Goal: Task Accomplishment & Management: Use online tool/utility

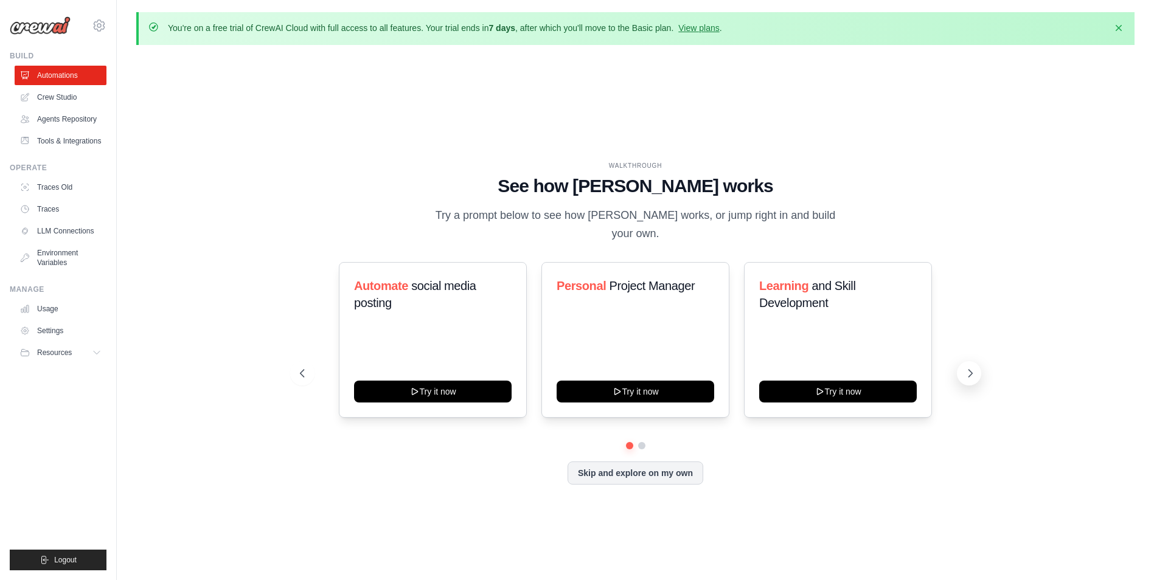
click at [971, 370] on icon at bounding box center [970, 373] width 4 height 7
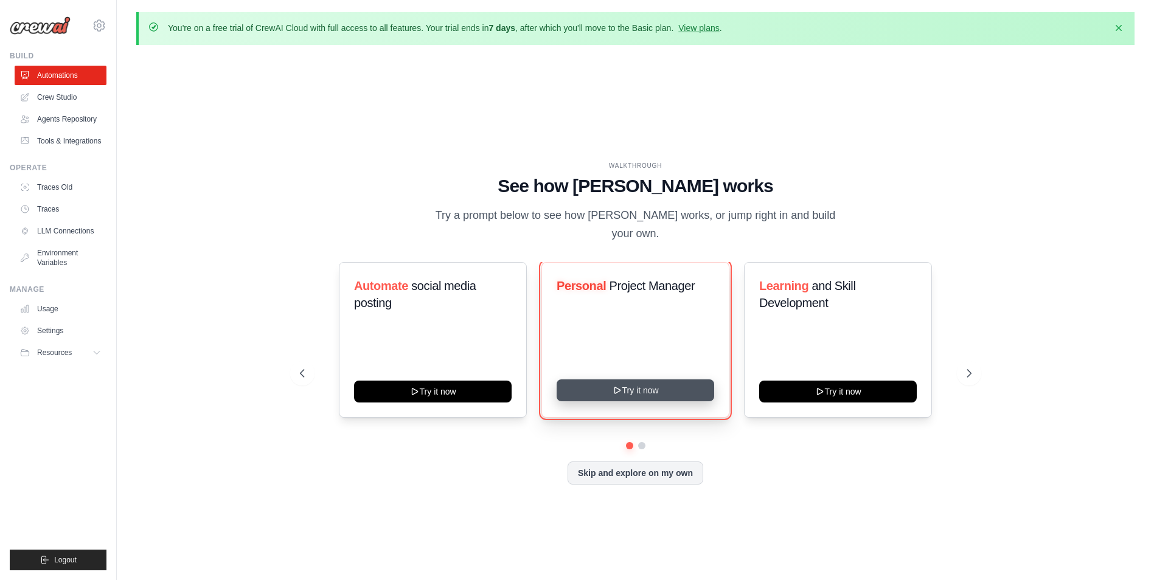
click at [656, 383] on button "Try it now" at bounding box center [635, 390] width 158 height 22
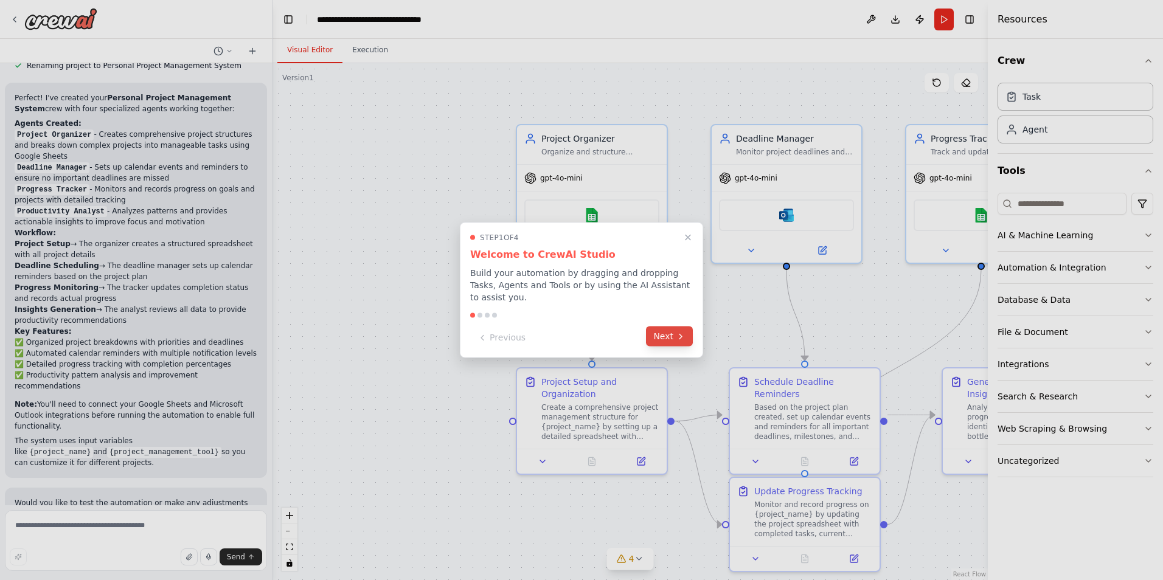
click at [670, 330] on button "Next" at bounding box center [669, 337] width 47 height 20
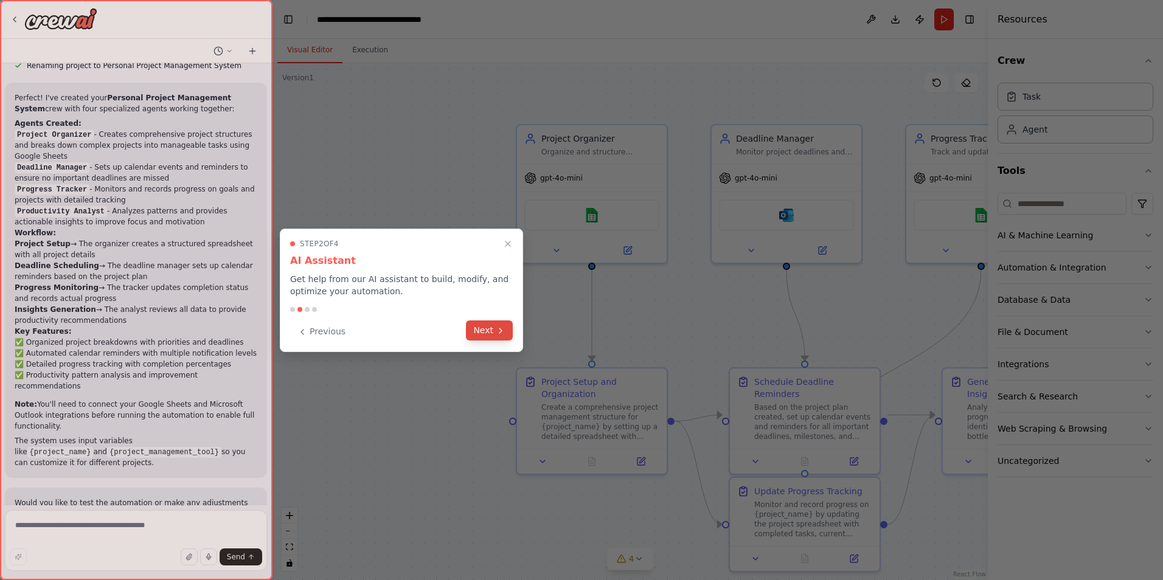
click at [489, 327] on button "Next" at bounding box center [489, 330] width 47 height 20
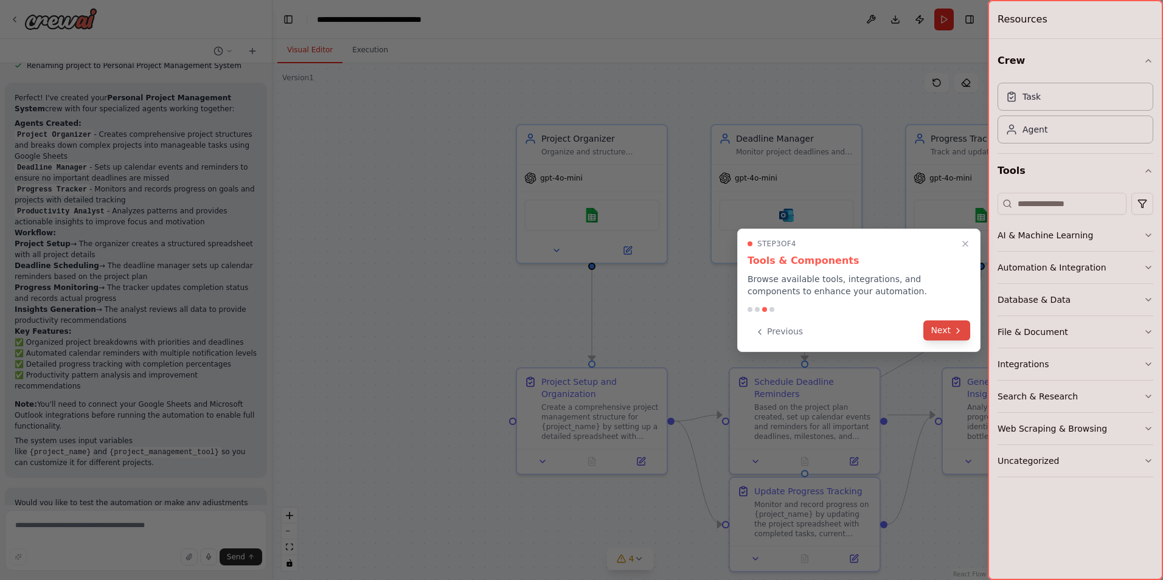
click at [944, 326] on button "Next" at bounding box center [946, 330] width 47 height 20
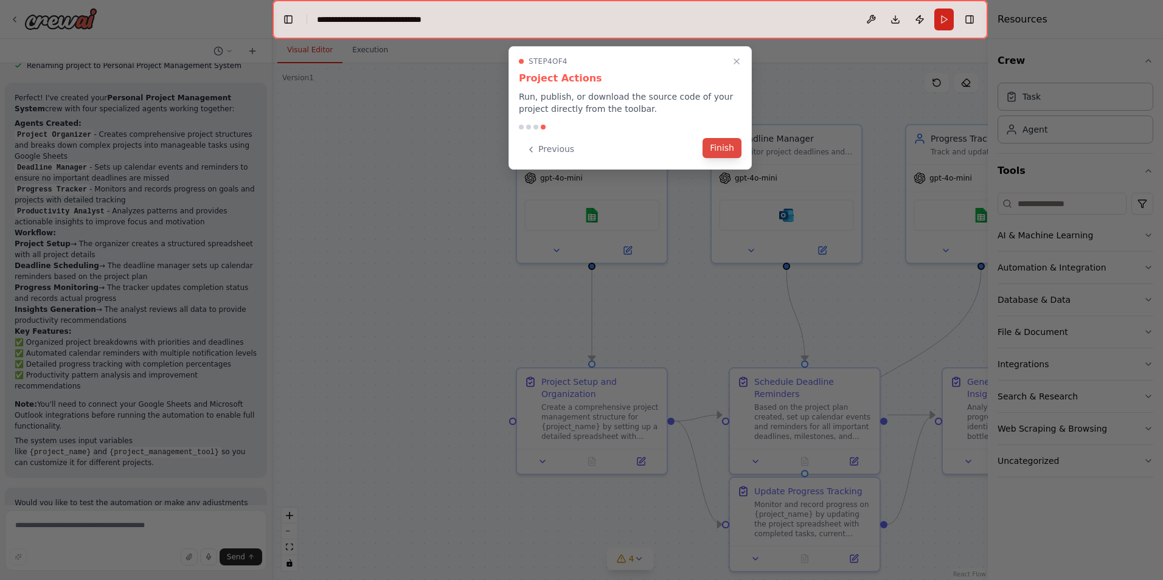
click at [719, 144] on button "Finish" at bounding box center [721, 148] width 39 height 20
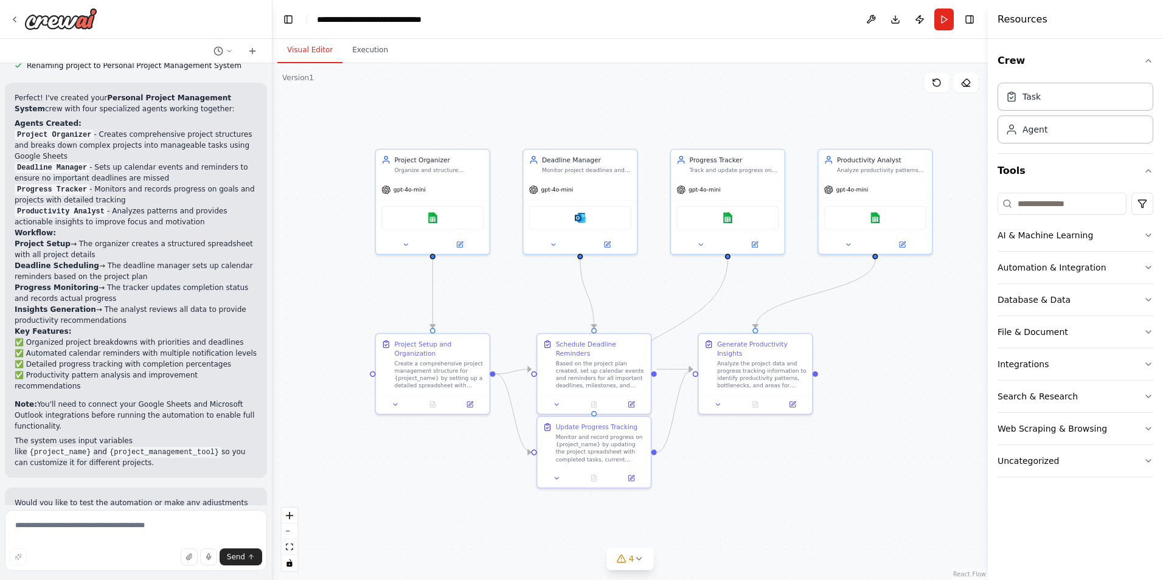
drag, startPoint x: 577, startPoint y: 320, endPoint x: 360, endPoint y: 265, distance: 223.5
click at [360, 265] on div ".deletable-edge-delete-btn { width: 20px; height: 20px; border: 0px solid #ffff…" at bounding box center [629, 321] width 715 height 517
click at [363, 56] on button "Execution" at bounding box center [369, 51] width 55 height 26
click at [311, 55] on button "Visual Editor" at bounding box center [309, 51] width 65 height 26
click at [557, 243] on button at bounding box center [553, 242] width 52 height 11
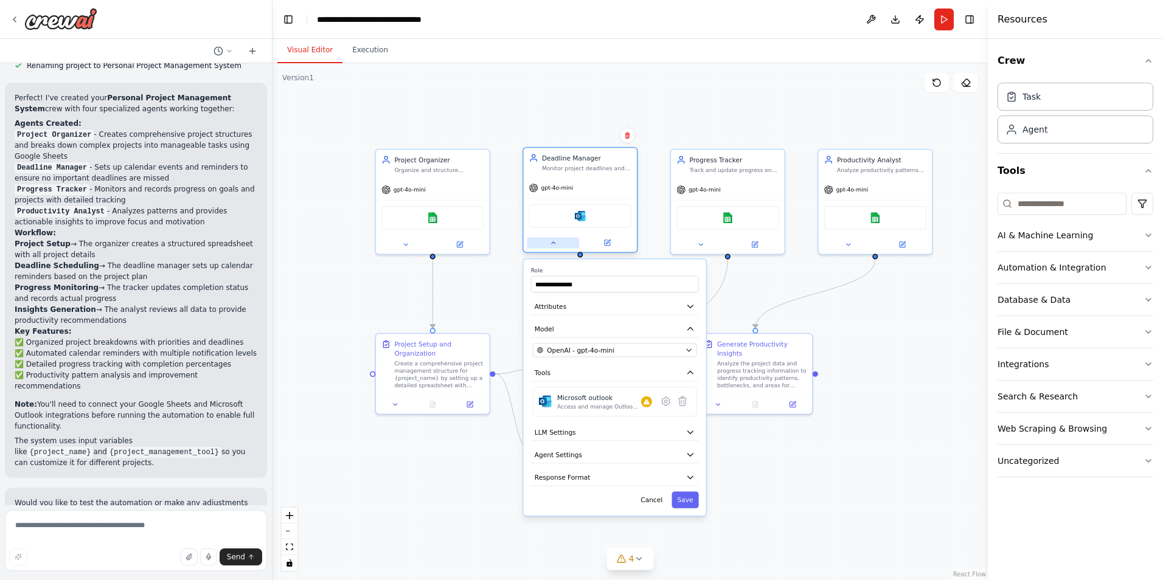
click at [551, 242] on icon at bounding box center [552, 242] width 7 height 7
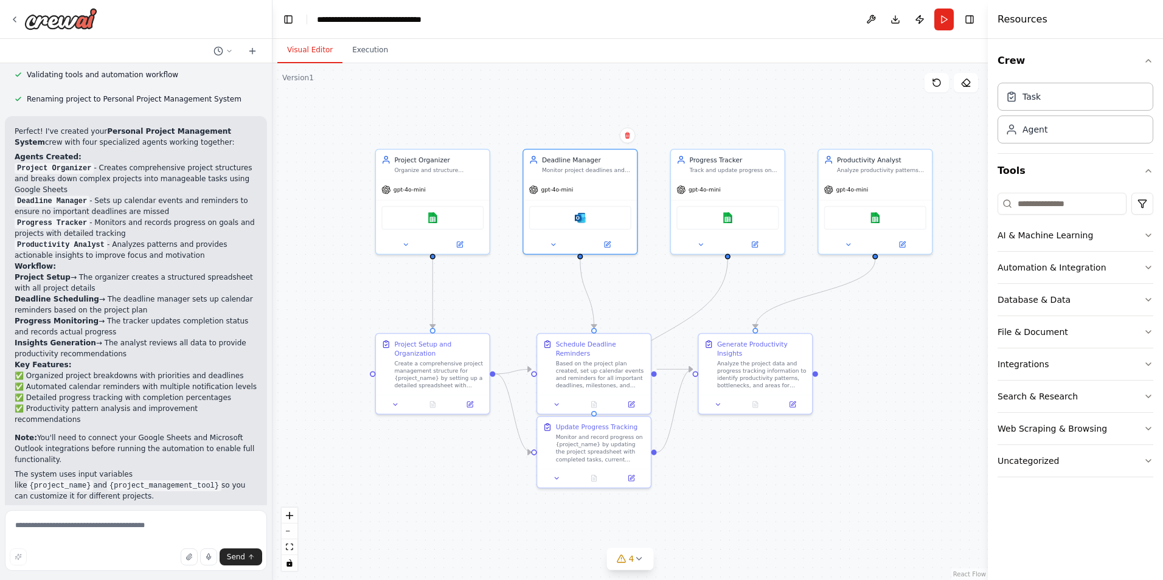
scroll to position [667, 0]
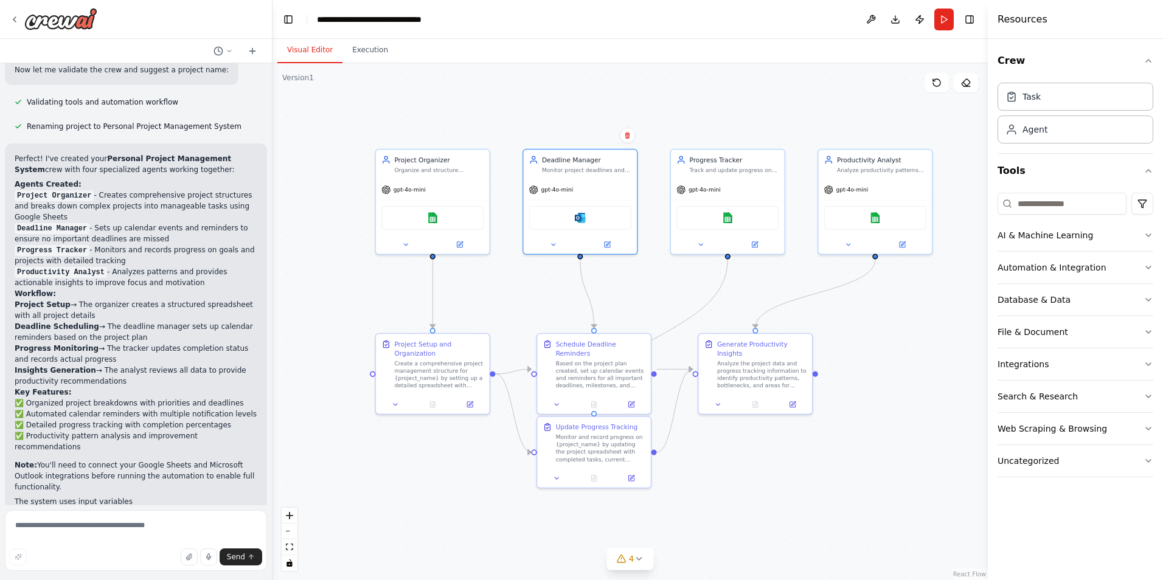
click at [65, 190] on code "Project Organizer" at bounding box center [54, 195] width 79 height 11
click at [95, 190] on li "Project Organizer - Creates comprehensive project structures and breaks down co…" at bounding box center [136, 206] width 243 height 33
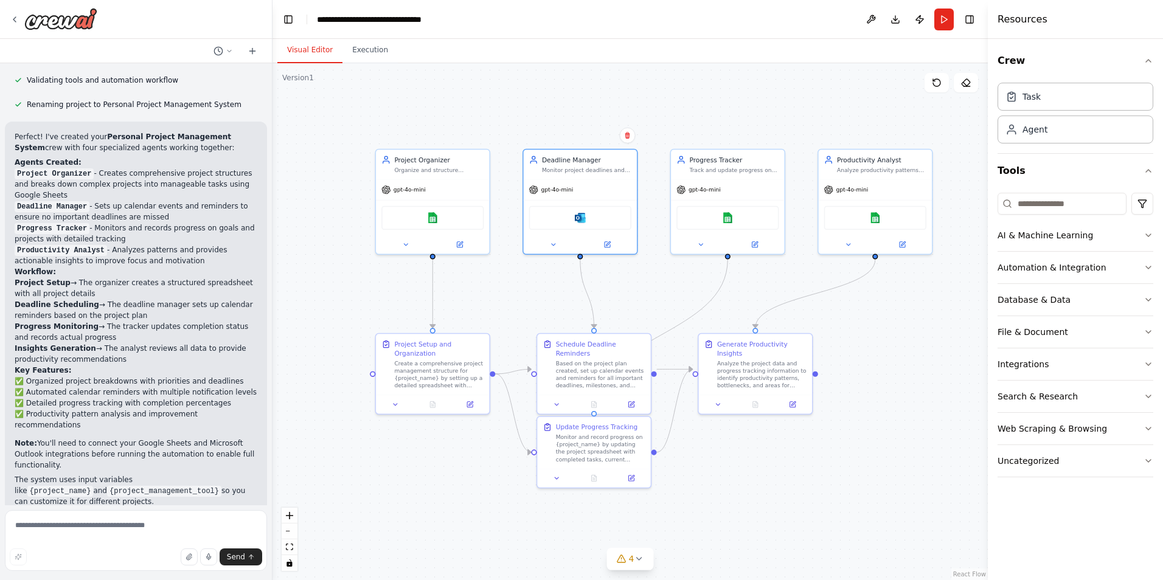
scroll to position [727, 0]
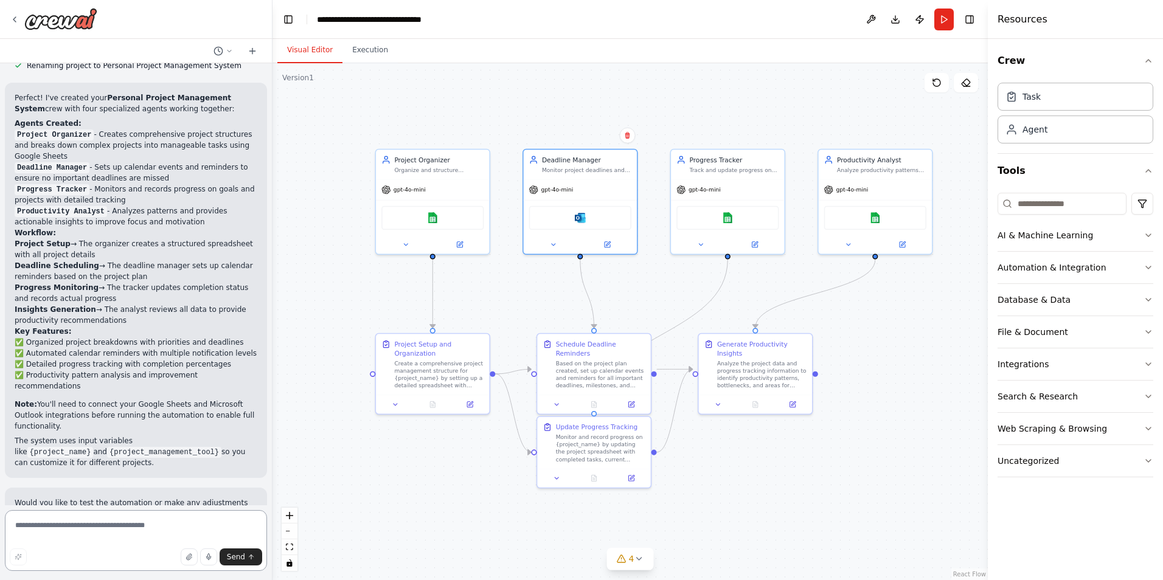
click at [47, 533] on textarea at bounding box center [136, 540] width 262 height 61
click at [875, 19] on button at bounding box center [870, 20] width 19 height 22
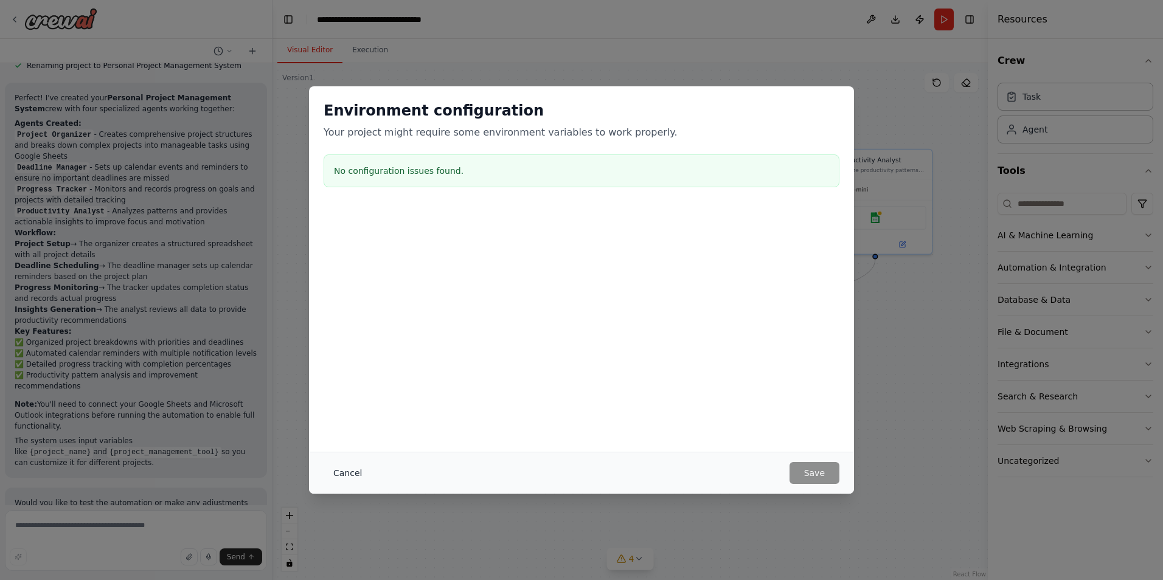
click at [351, 474] on button "Cancel" at bounding box center [348, 473] width 48 height 22
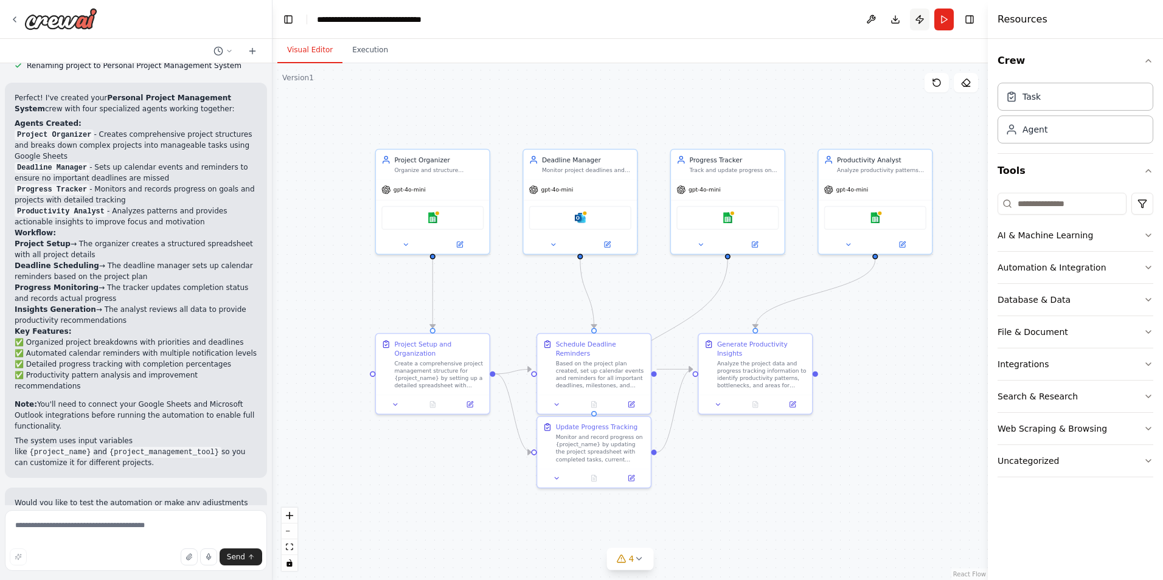
click at [924, 18] on button "Publish" at bounding box center [919, 20] width 19 height 22
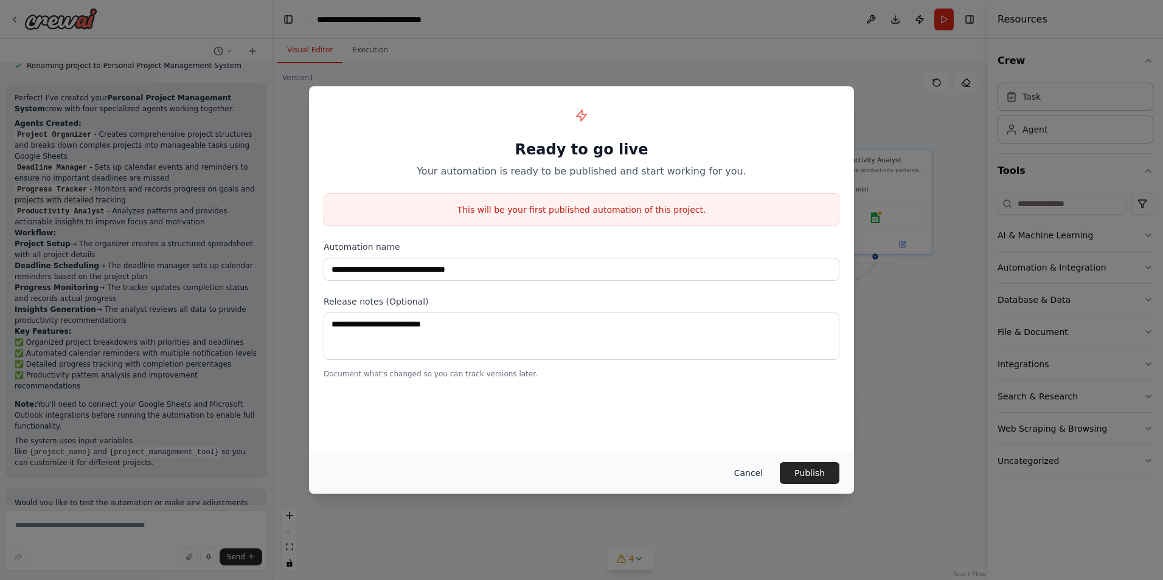
click at [758, 473] on button "Cancel" at bounding box center [748, 473] width 48 height 22
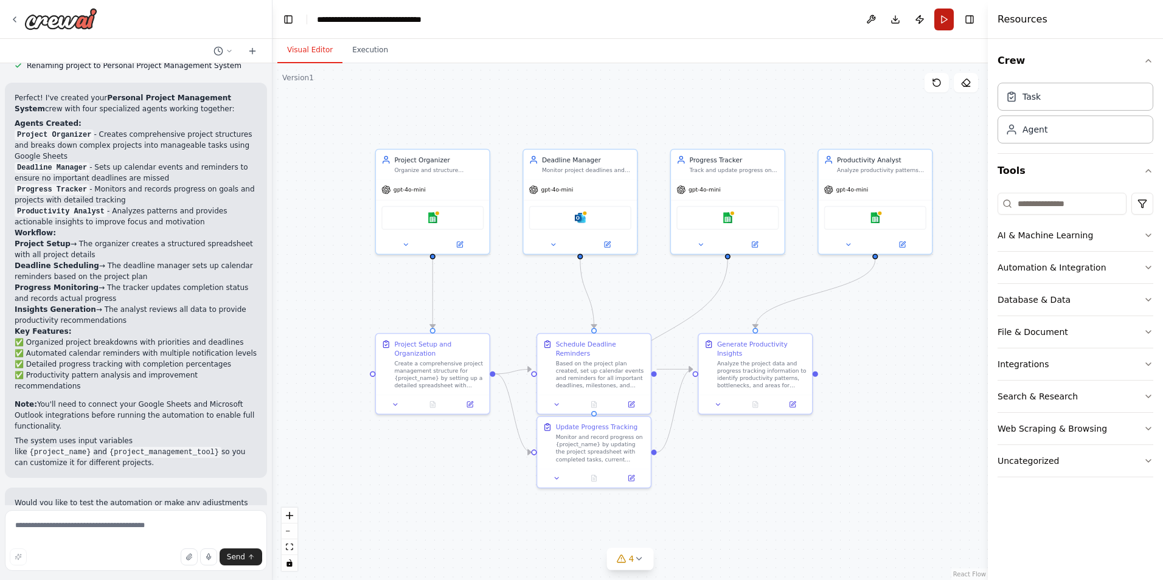
click at [943, 20] on button "Run" at bounding box center [943, 20] width 19 height 22
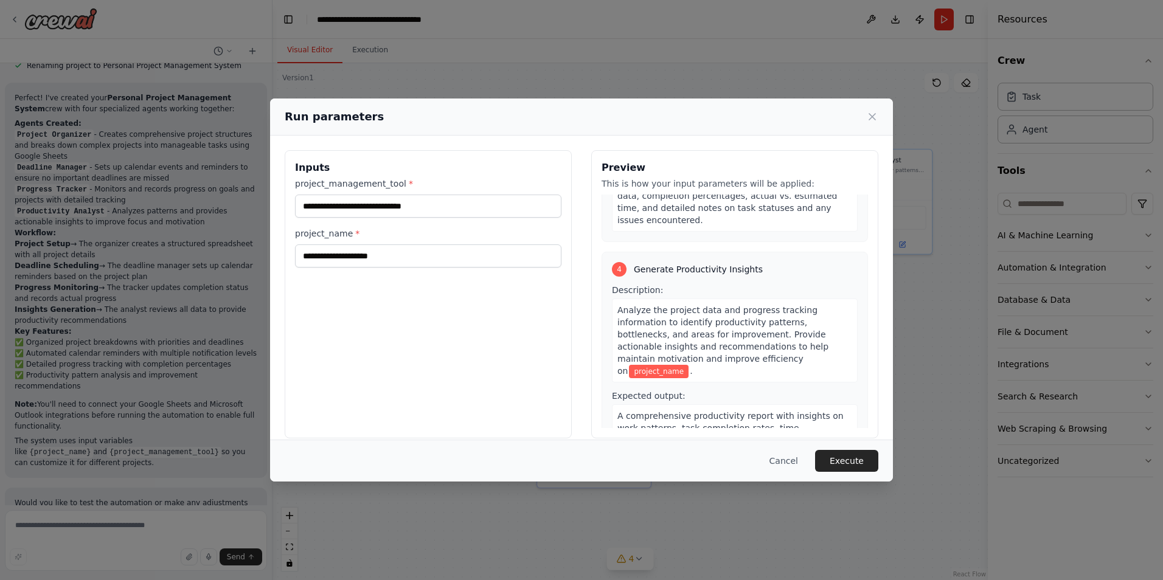
scroll to position [637, 0]
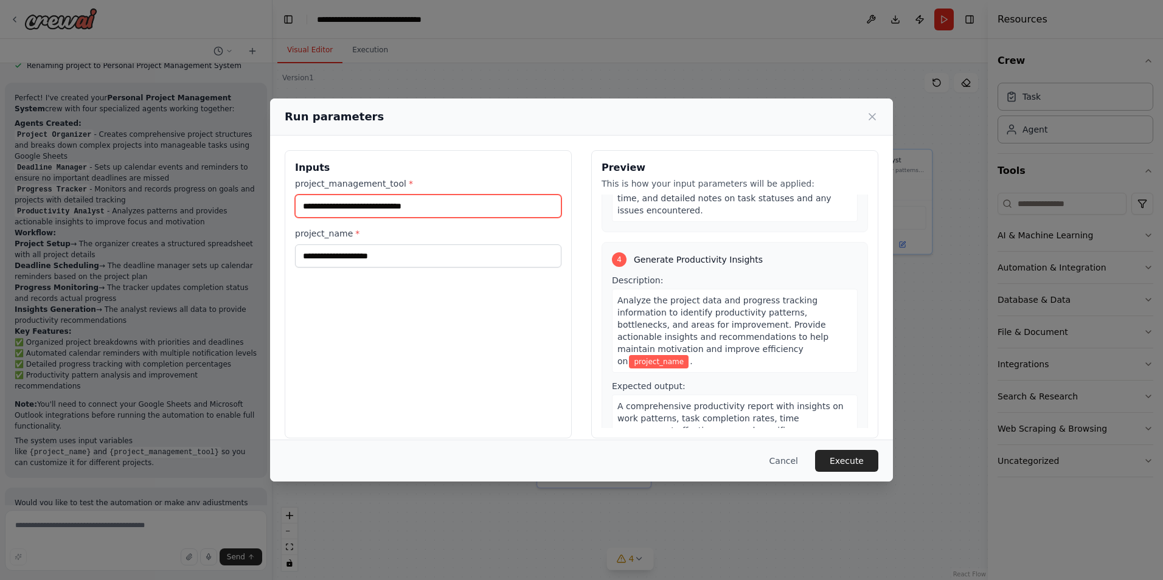
click at [445, 211] on input "project_management_tool *" at bounding box center [428, 206] width 266 height 23
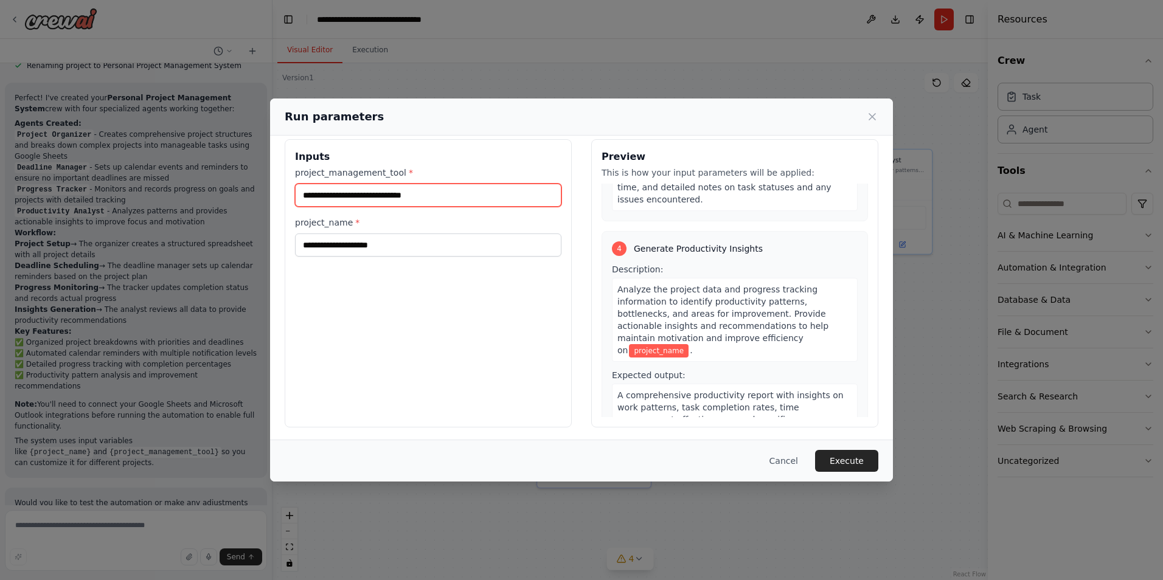
scroll to position [13, 0]
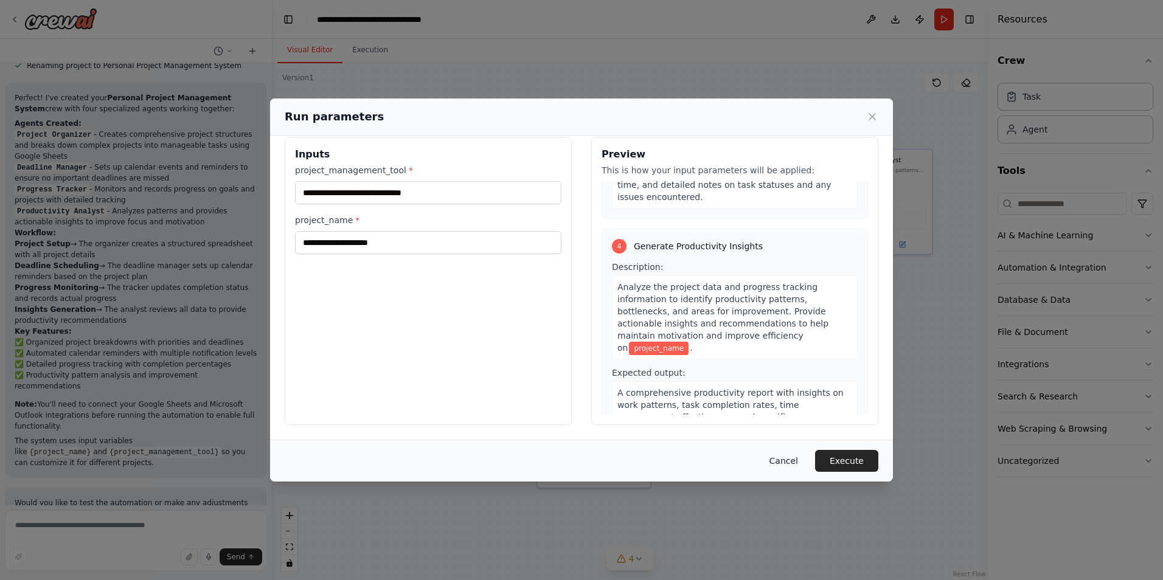
click at [793, 458] on button "Cancel" at bounding box center [784, 461] width 48 height 22
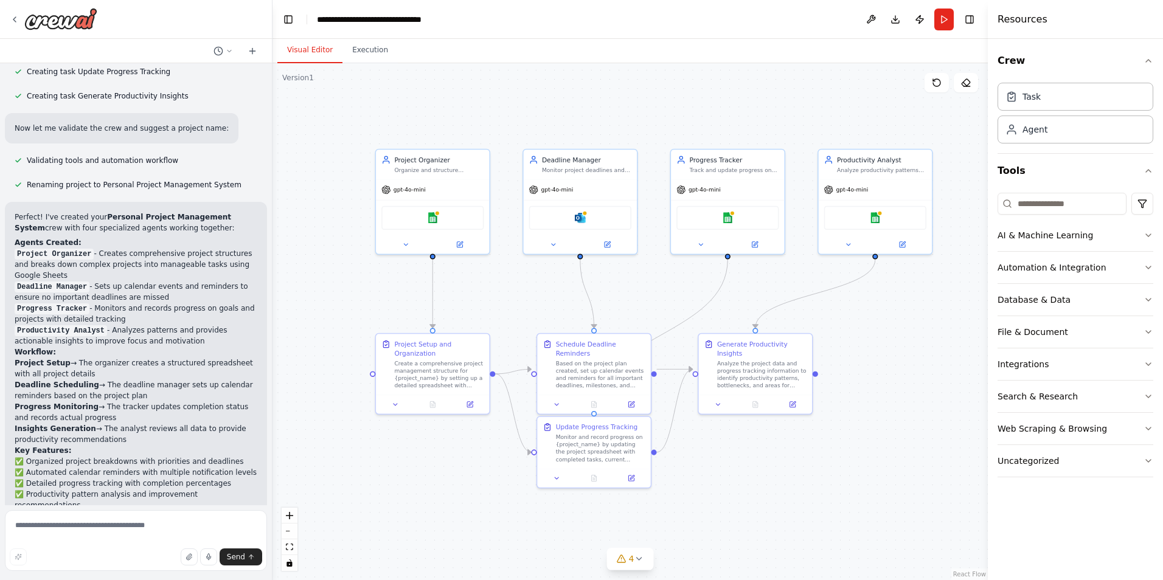
scroll to position [484, 0]
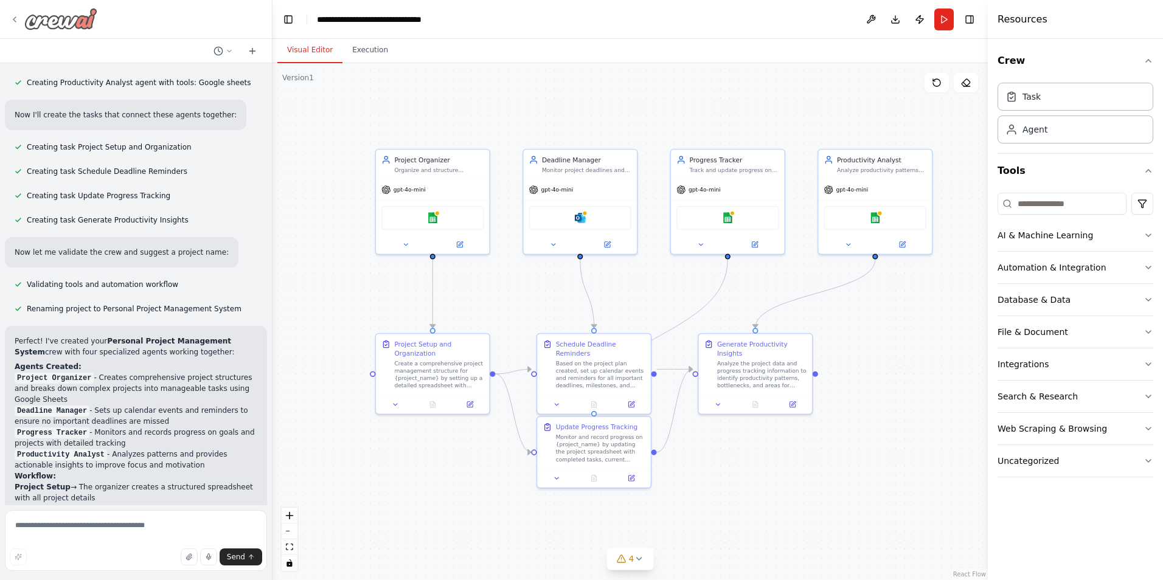
click at [13, 18] on icon at bounding box center [15, 20] width 10 height 10
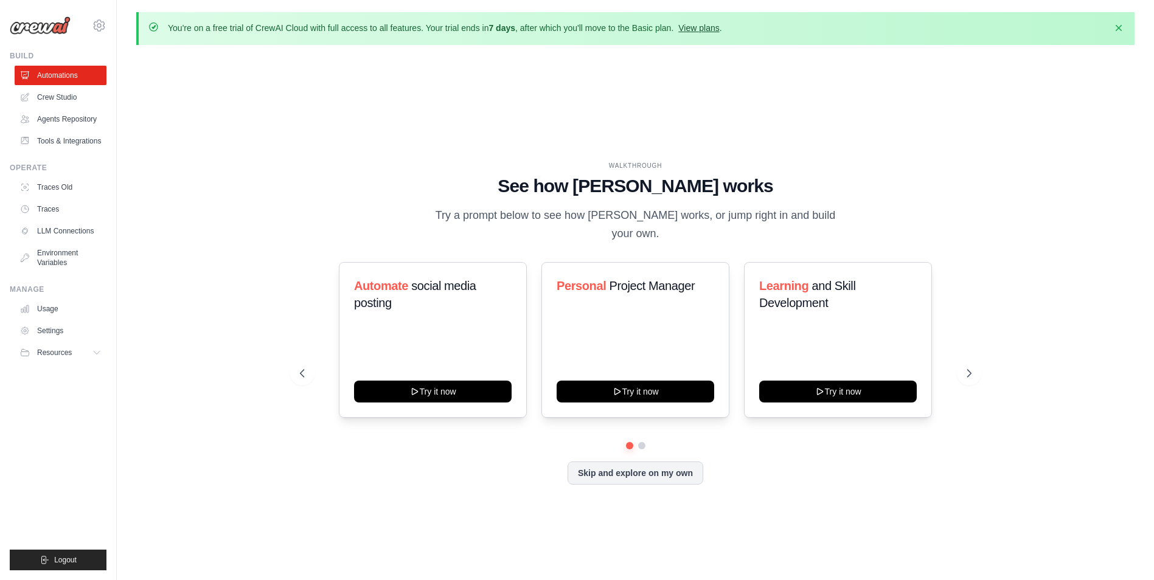
click at [701, 24] on link "View plans" at bounding box center [698, 28] width 41 height 10
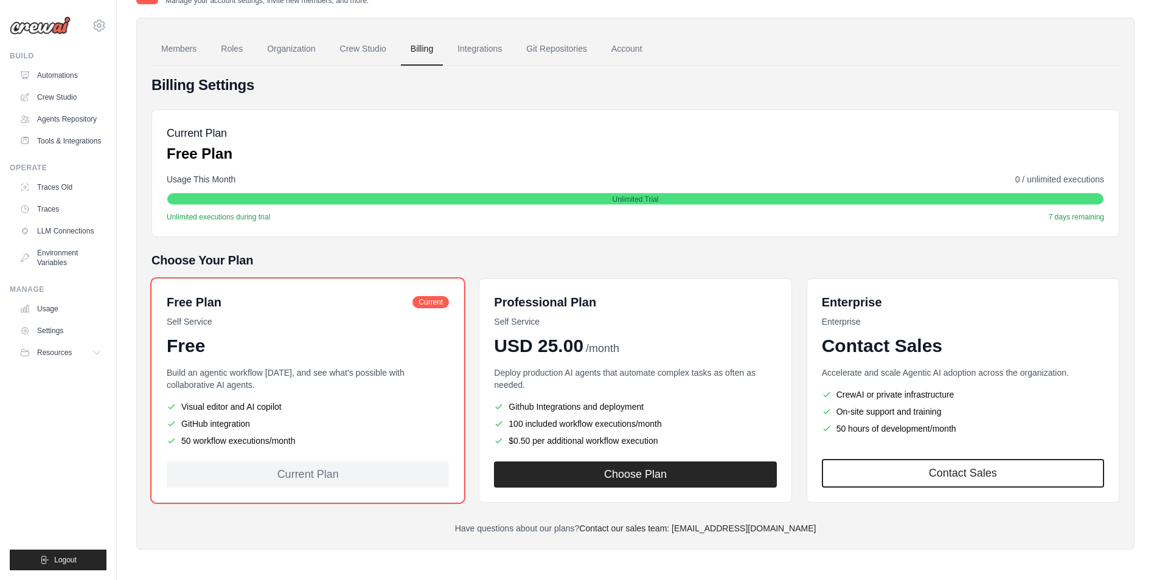
scroll to position [75, 0]
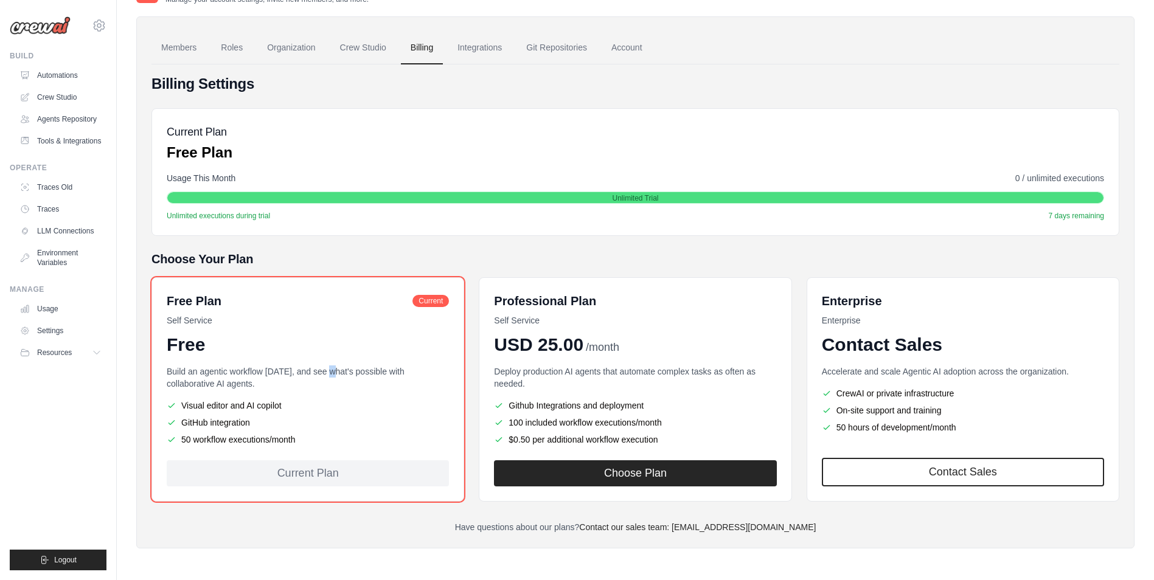
click at [331, 362] on div "Free Plan Current Self Service Free Build an agentic workflow [DATE], and see w…" at bounding box center [307, 389] width 313 height 224
drag, startPoint x: 331, startPoint y: 362, endPoint x: 290, endPoint y: 316, distance: 62.0
click at [290, 316] on p "Self Service" at bounding box center [308, 320] width 282 height 12
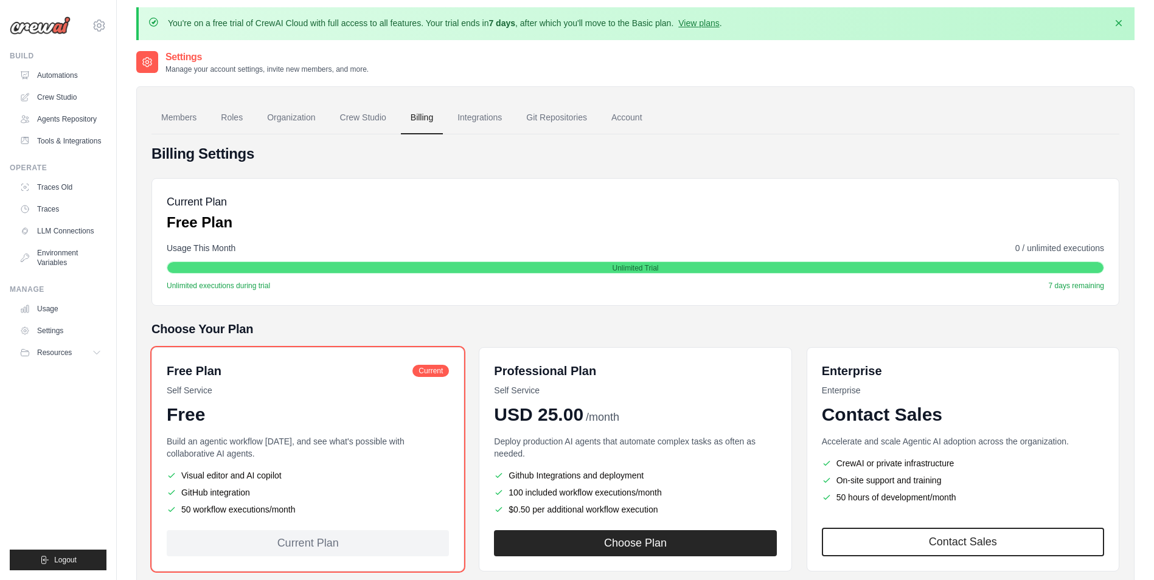
scroll to position [0, 0]
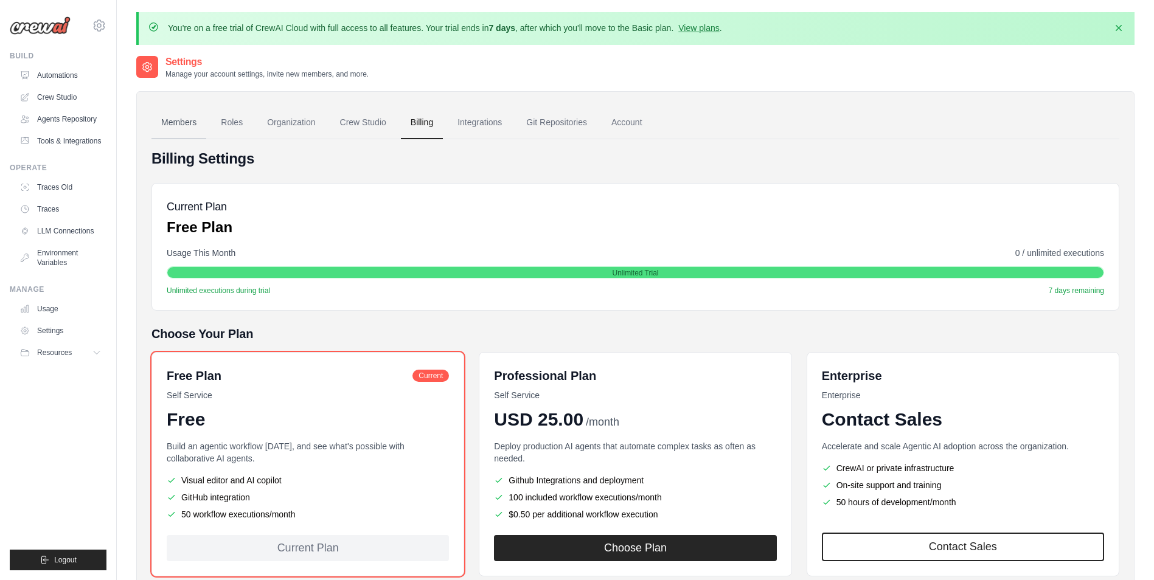
click at [174, 121] on link "Members" at bounding box center [178, 122] width 55 height 33
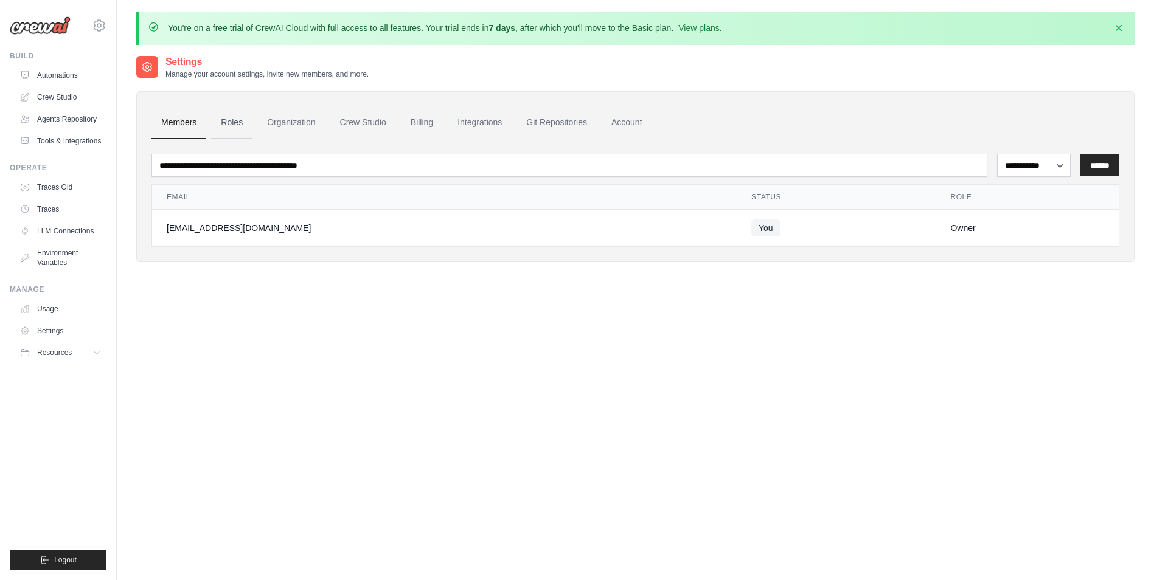
click at [233, 123] on link "Roles" at bounding box center [231, 122] width 41 height 33
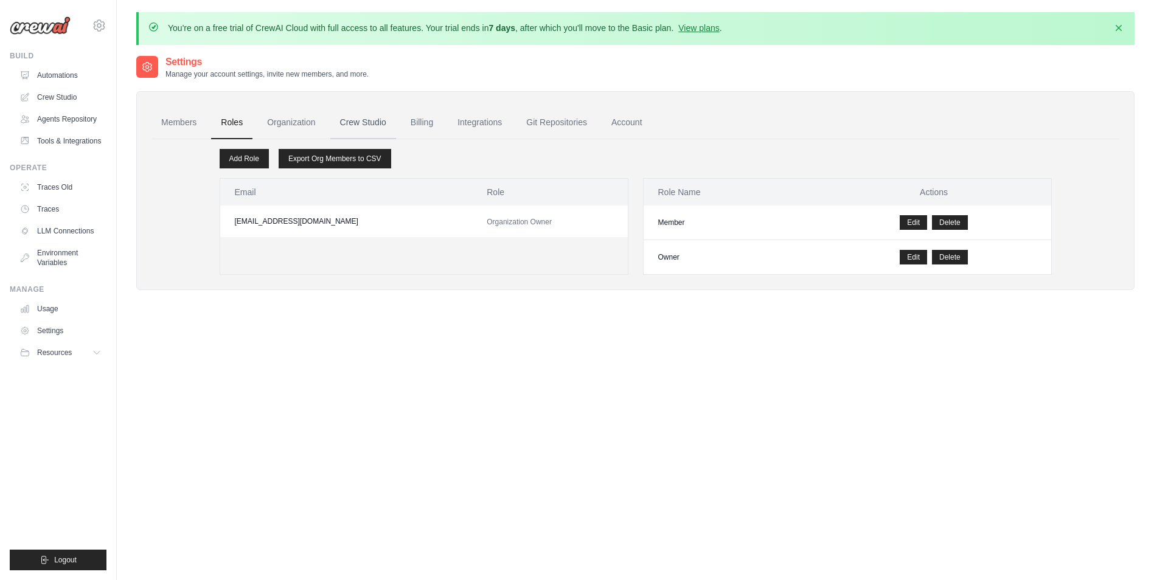
click at [367, 120] on link "Crew Studio" at bounding box center [363, 122] width 66 height 33
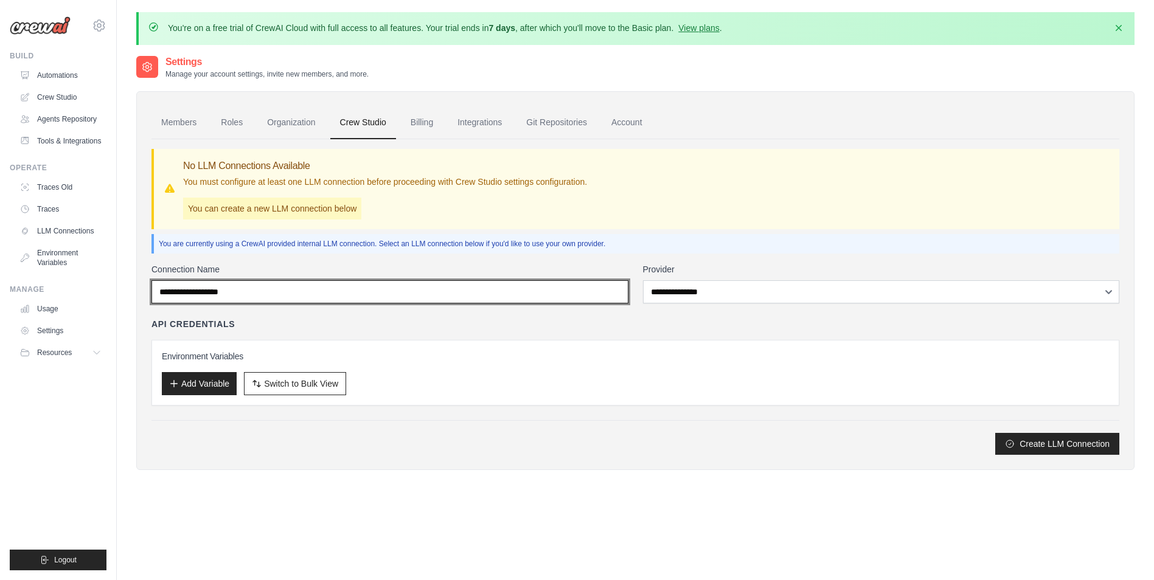
click at [282, 296] on input "Connection Name" at bounding box center [389, 291] width 477 height 23
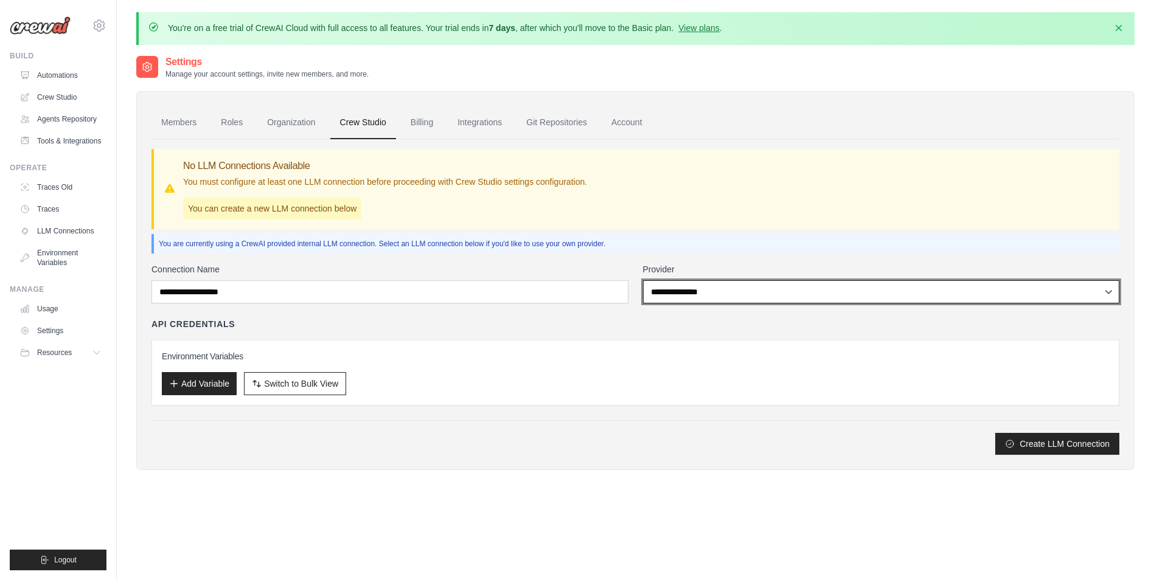
click at [690, 295] on select "**********" at bounding box center [881, 291] width 477 height 23
select select "*********"
click at [643, 280] on select "**********" at bounding box center [881, 291] width 477 height 23
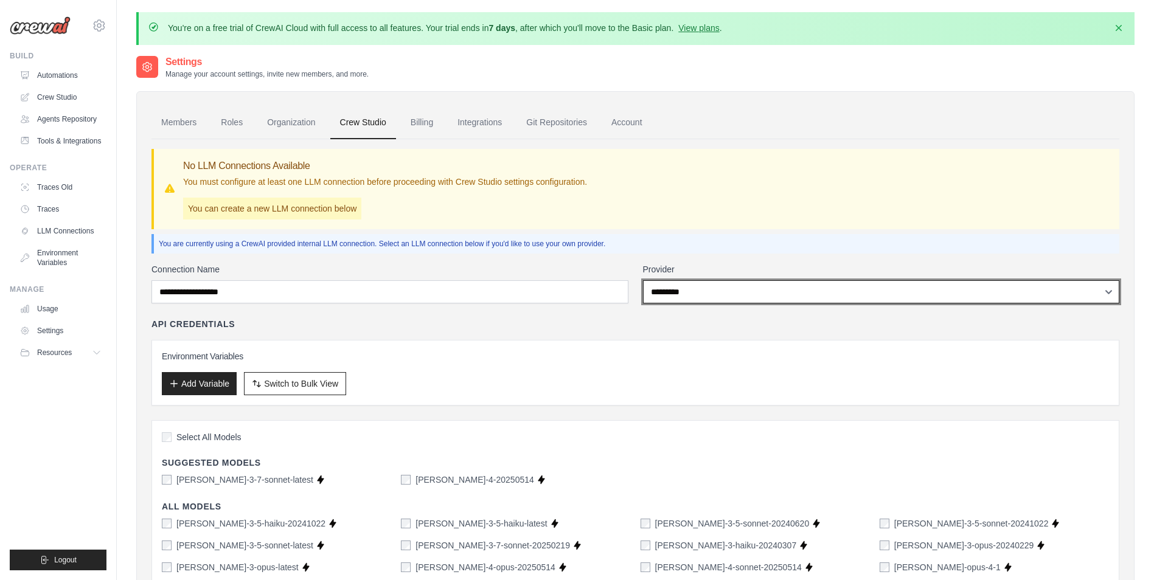
click at [713, 291] on select "**********" at bounding box center [881, 291] width 477 height 23
select select
click at [643, 280] on select "**********" at bounding box center [881, 291] width 477 height 23
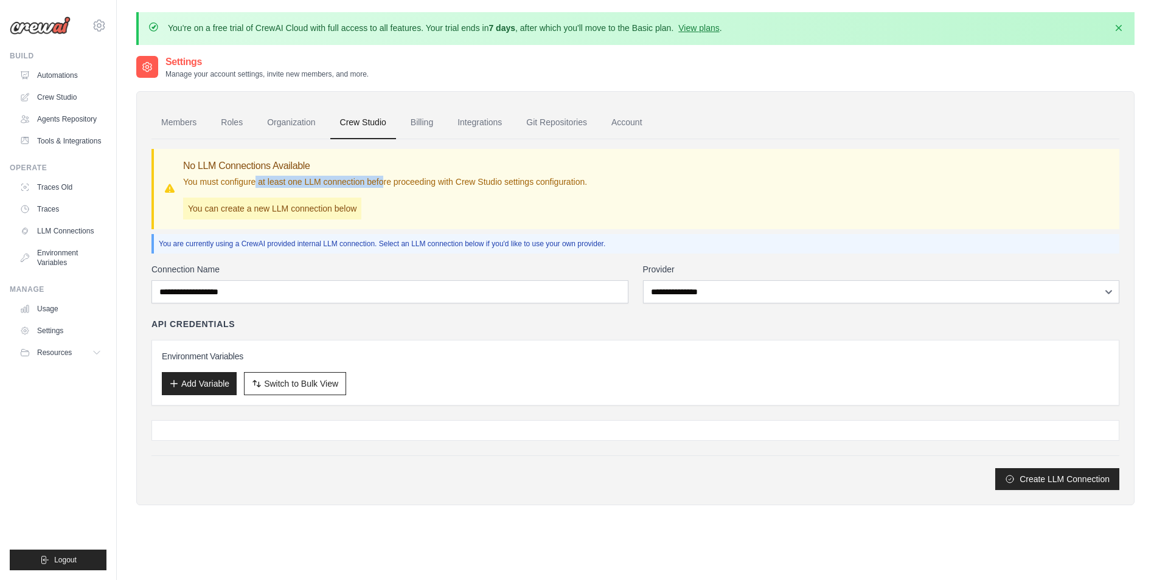
drag, startPoint x: 305, startPoint y: 179, endPoint x: 385, endPoint y: 179, distance: 80.3
click at [385, 179] on p "You must configure at least one LLM connection before proceeding with Crew Stud…" at bounding box center [385, 182] width 404 height 12
click at [623, 115] on link "Account" at bounding box center [626, 122] width 50 height 33
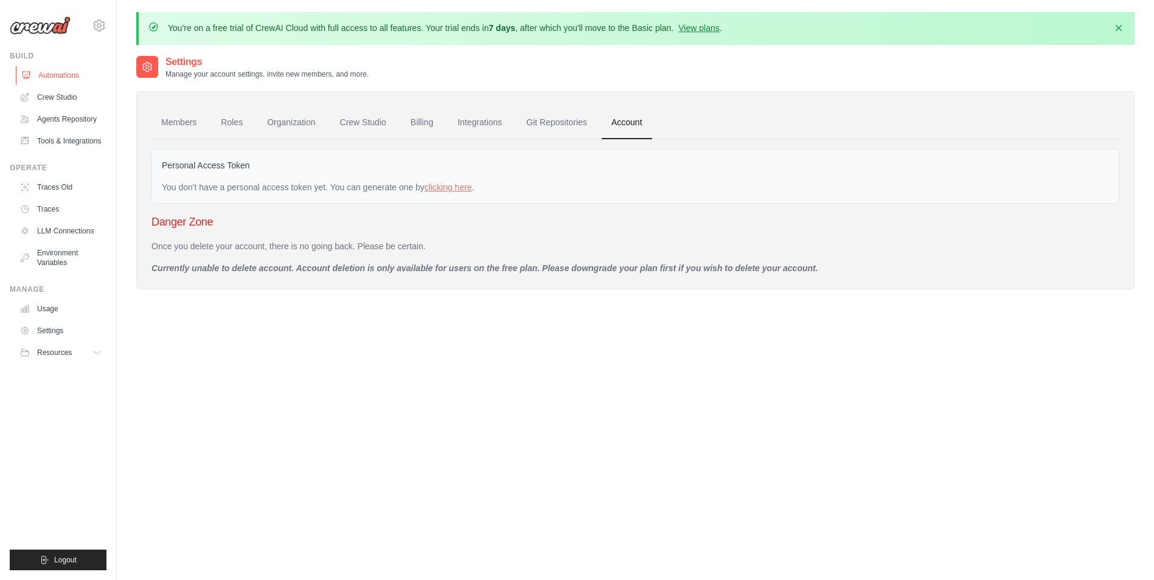
click at [46, 71] on link "Automations" at bounding box center [62, 75] width 92 height 19
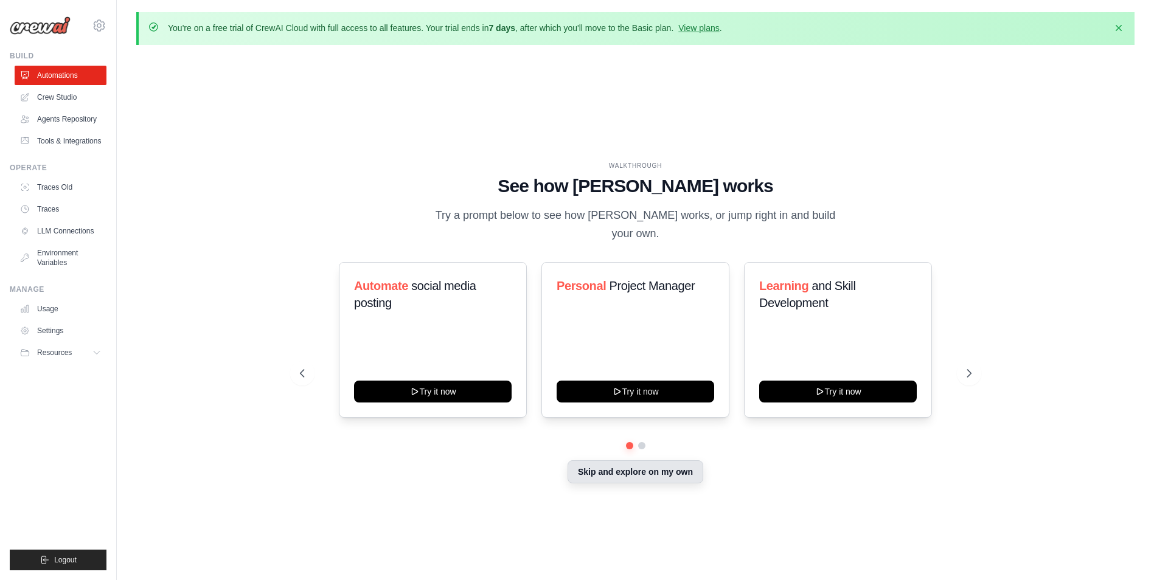
click at [665, 466] on button "Skip and explore on my own" at bounding box center [635, 471] width 136 height 23
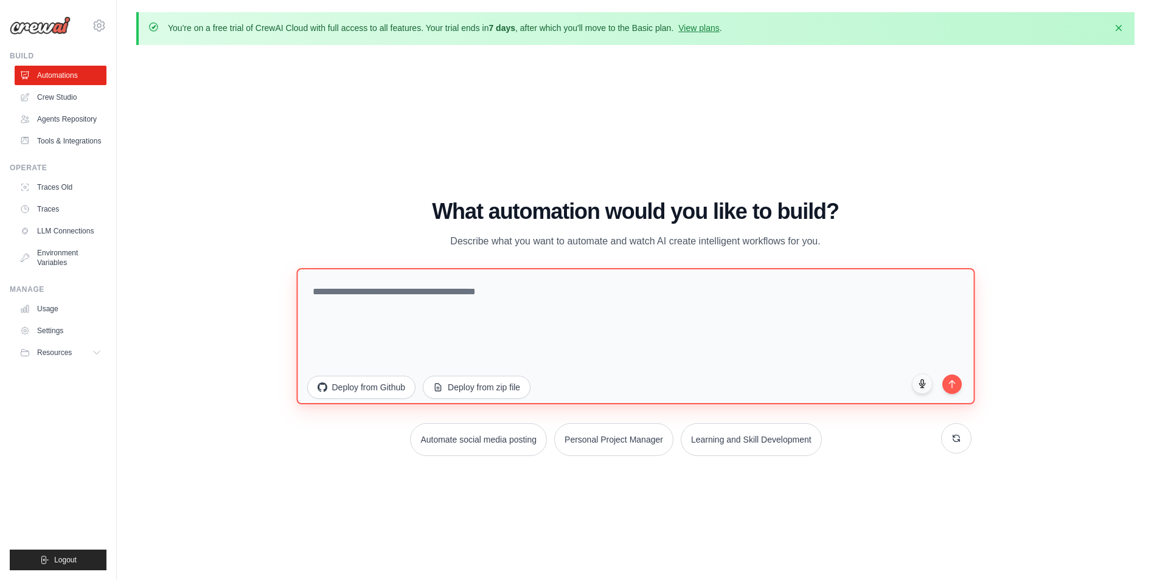
click at [393, 293] on textarea at bounding box center [635, 336] width 678 height 136
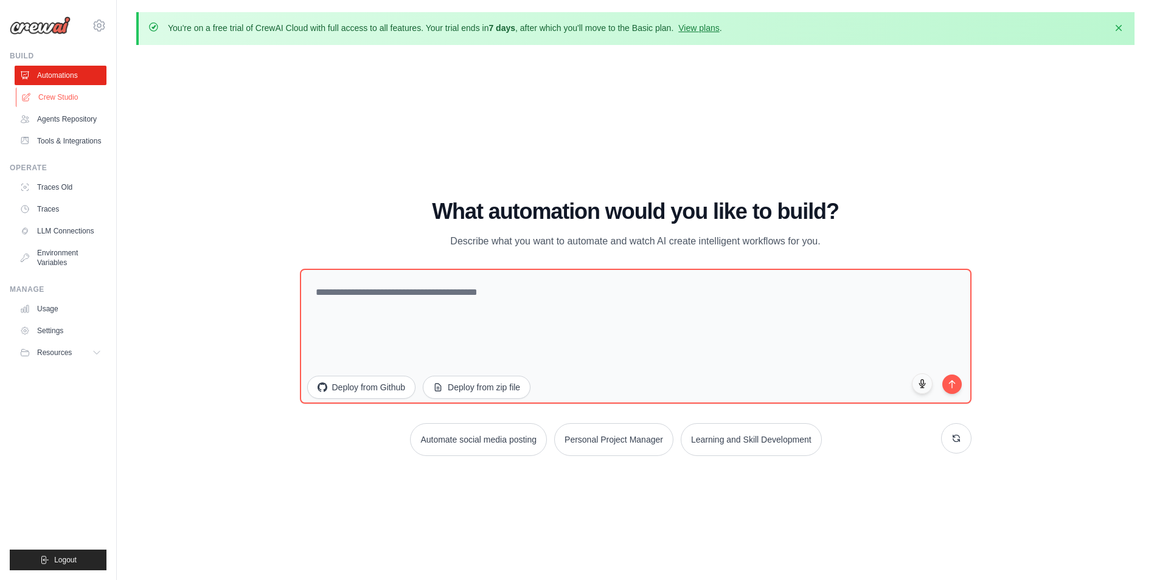
click at [69, 99] on link "Crew Studio" at bounding box center [62, 97] width 92 height 19
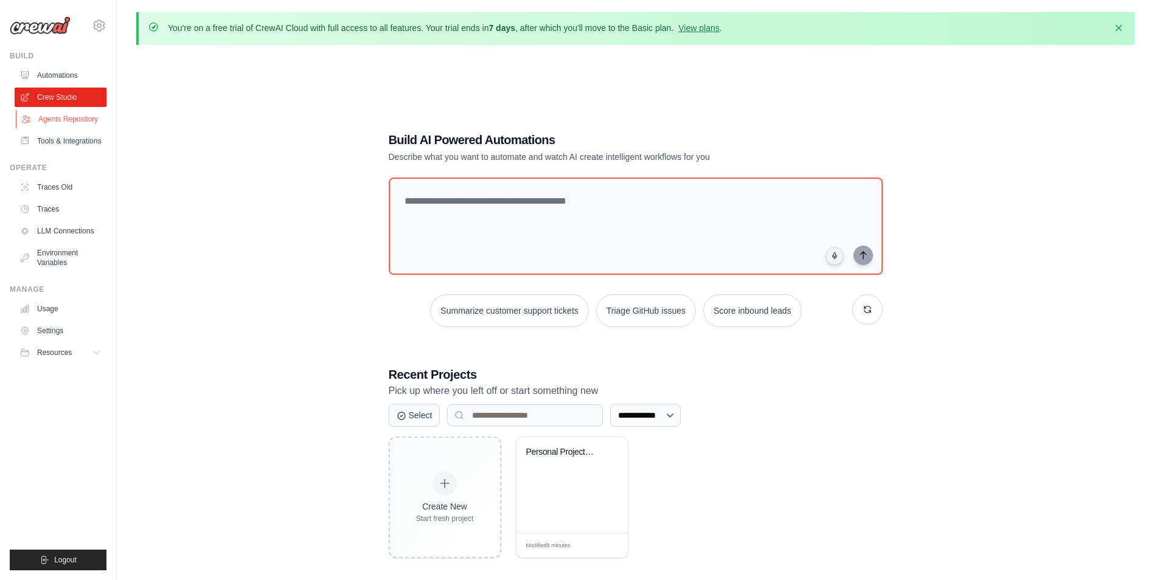
click at [70, 116] on link "Agents Repository" at bounding box center [62, 118] width 92 height 19
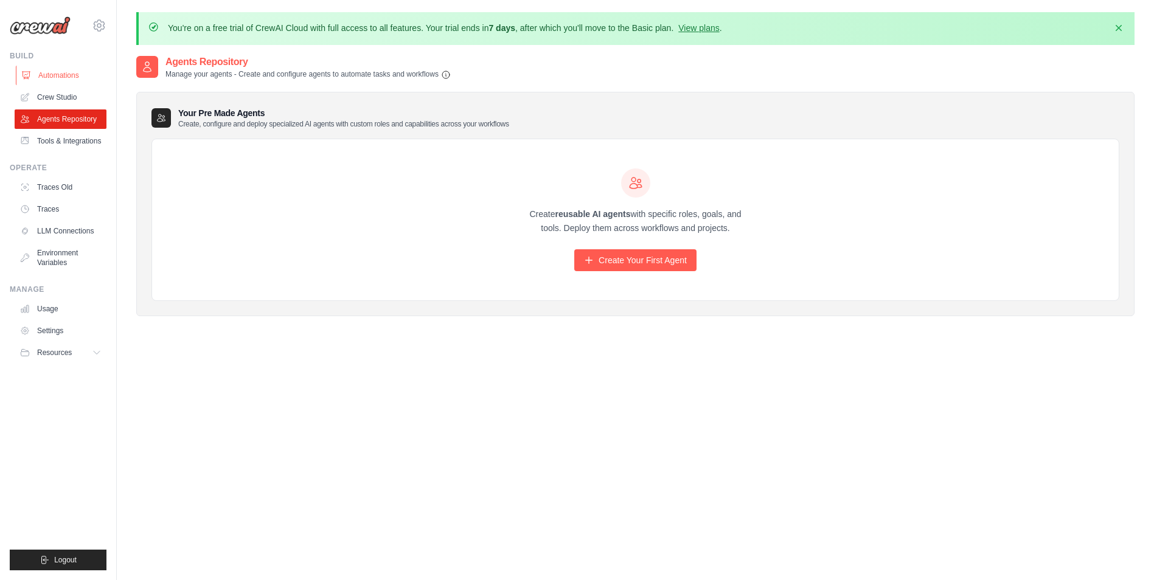
click at [52, 77] on link "Automations" at bounding box center [62, 75] width 92 height 19
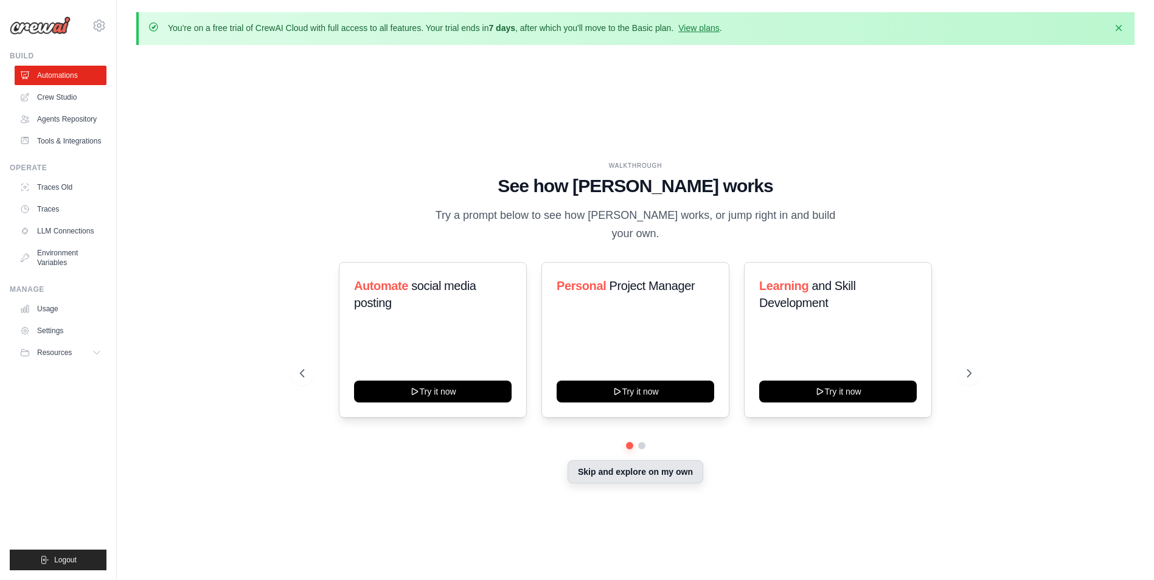
click at [635, 462] on button "Skip and explore on my own" at bounding box center [635, 471] width 136 height 23
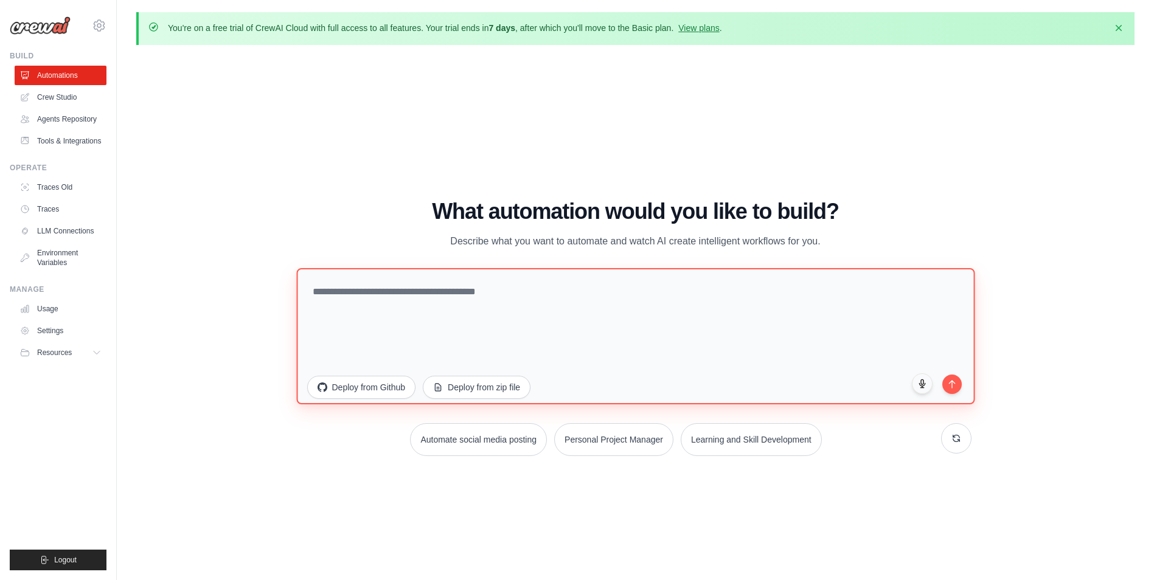
click at [428, 306] on textarea at bounding box center [635, 336] width 678 height 136
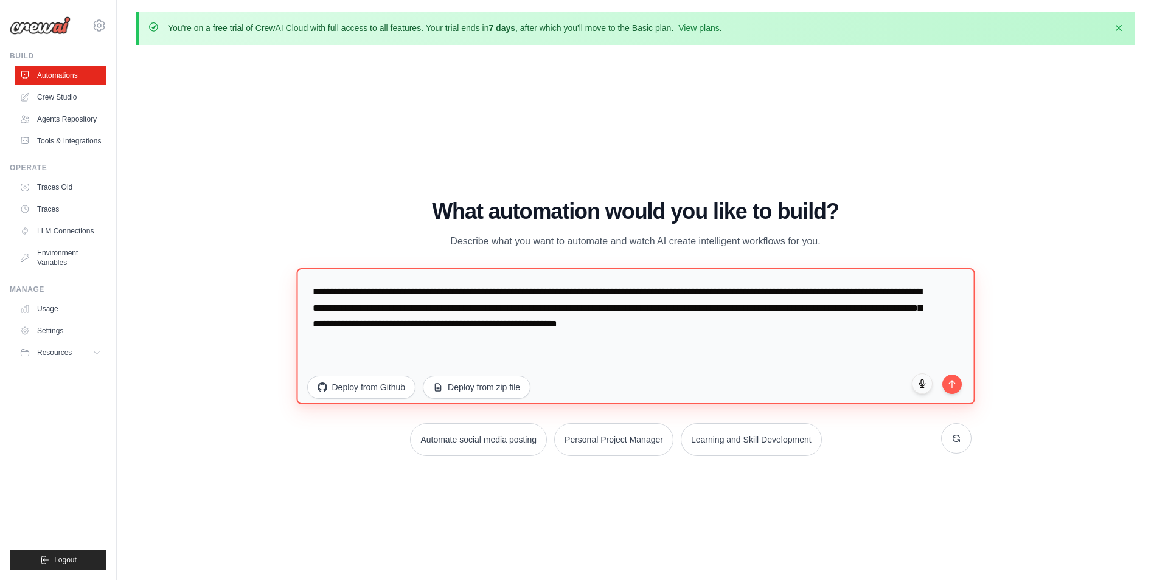
click at [373, 306] on textarea "**********" at bounding box center [635, 336] width 678 height 136
drag, startPoint x: 339, startPoint y: 309, endPoint x: 418, endPoint y: 309, distance: 79.1
click at [418, 309] on textarea "**********" at bounding box center [635, 336] width 678 height 136
click at [457, 314] on textarea "**********" at bounding box center [635, 336] width 678 height 136
drag, startPoint x: 538, startPoint y: 312, endPoint x: 563, endPoint y: 312, distance: 24.9
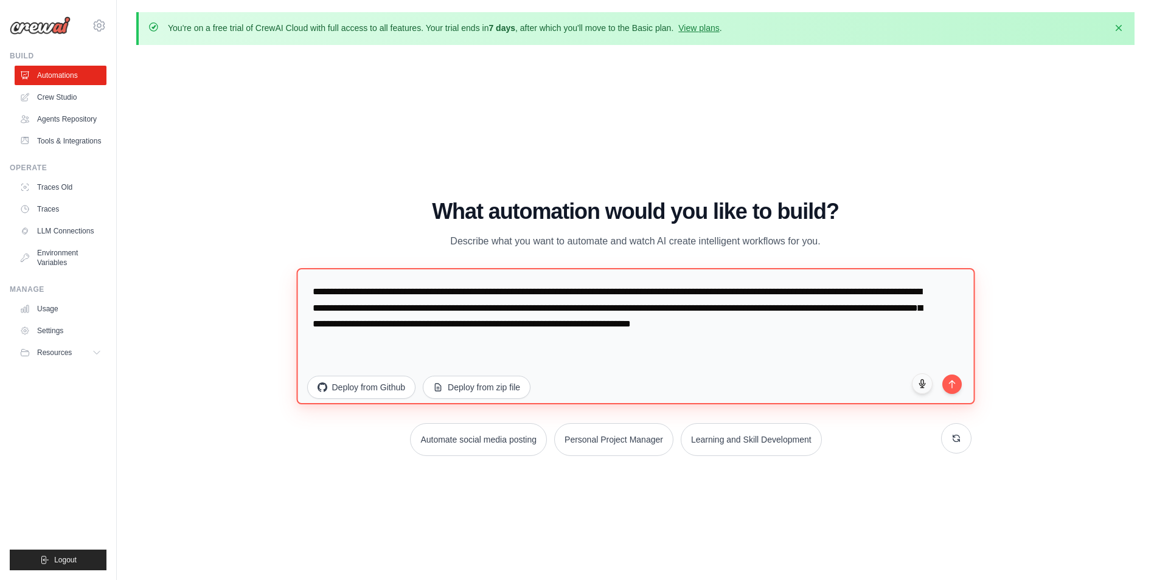
click at [563, 312] on textarea "**********" at bounding box center [635, 336] width 678 height 136
click at [590, 306] on textarea "**********" at bounding box center [635, 336] width 678 height 136
click at [600, 308] on textarea "**********" at bounding box center [635, 336] width 678 height 136
click at [496, 290] on textarea "**********" at bounding box center [635, 336] width 678 height 136
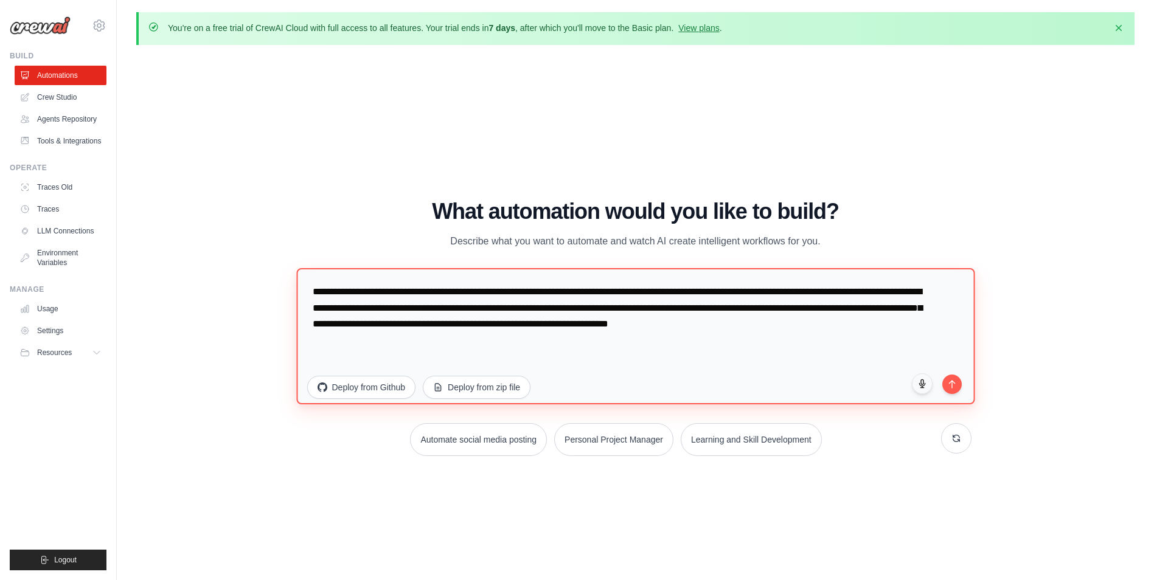
click at [760, 310] on textarea "**********" at bounding box center [635, 336] width 678 height 136
click at [795, 290] on textarea "**********" at bounding box center [635, 336] width 678 height 136
drag, startPoint x: 913, startPoint y: 305, endPoint x: 914, endPoint y: 312, distance: 7.4
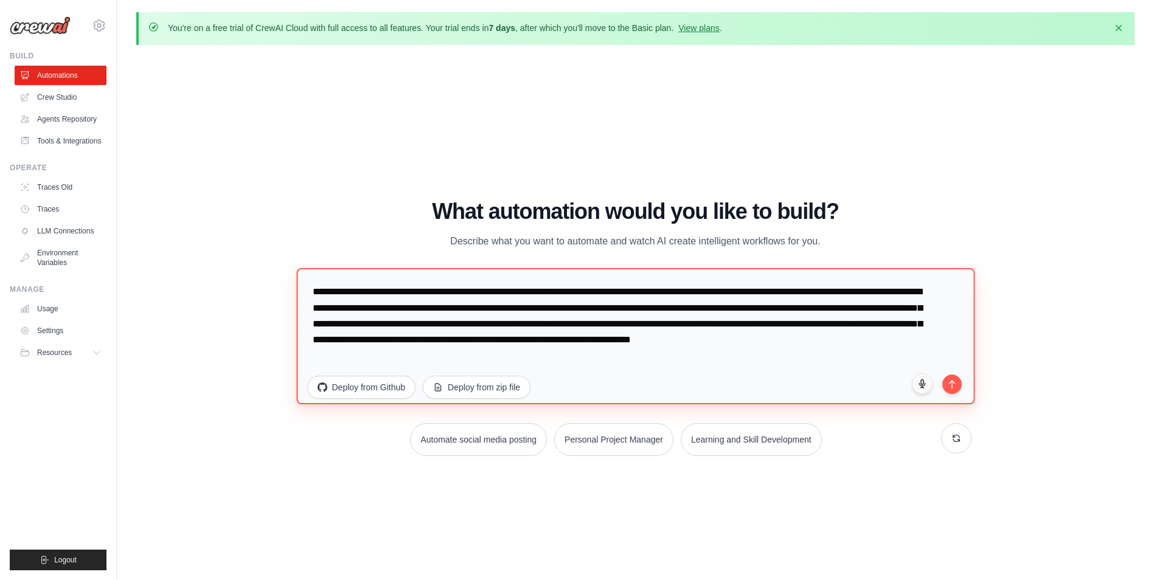
drag, startPoint x: 811, startPoint y: 291, endPoint x: 511, endPoint y: 311, distance: 300.4
click at [511, 311] on textarea "**********" at bounding box center [635, 336] width 678 height 136
click at [861, 325] on textarea "**********" at bounding box center [635, 336] width 678 height 136
paste textarea "**********"
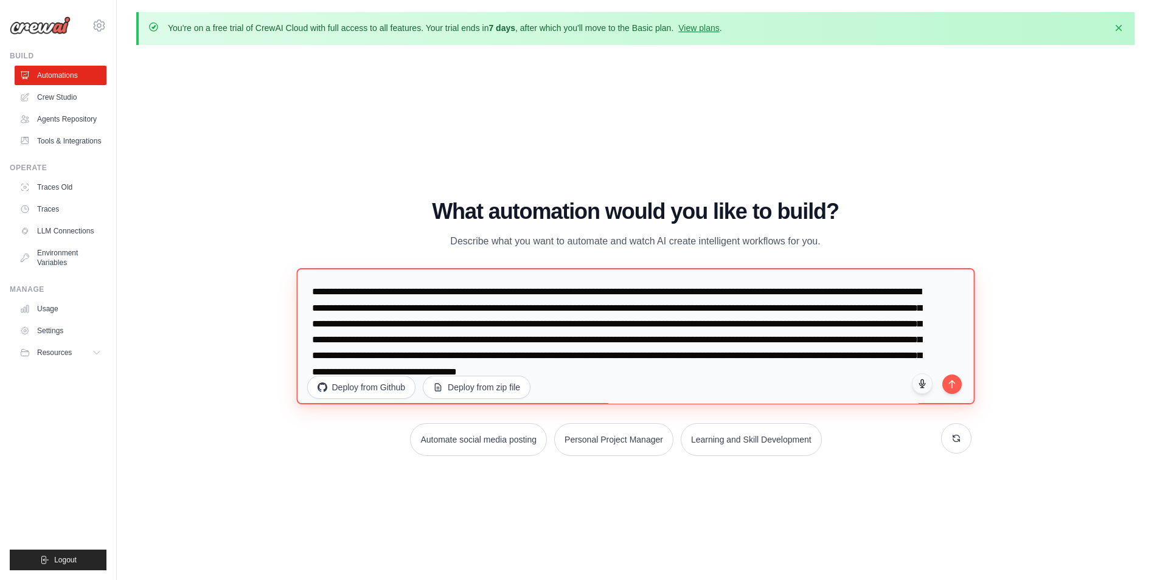
scroll to position [32, 0]
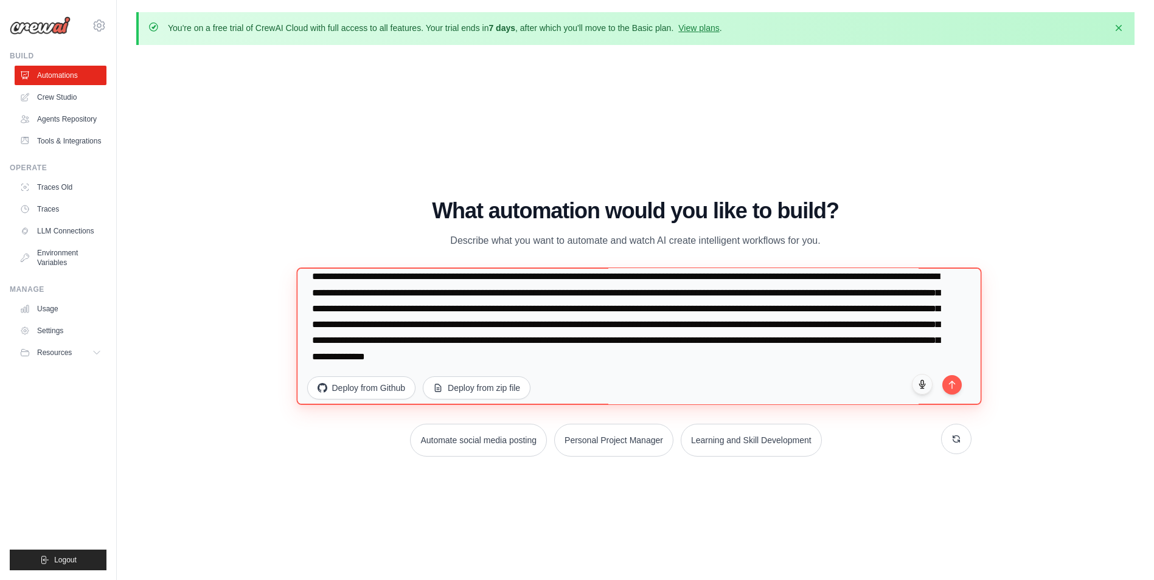
click at [626, 342] on textarea "**********" at bounding box center [638, 336] width 685 height 137
click at [414, 362] on textarea "**********" at bounding box center [638, 336] width 685 height 137
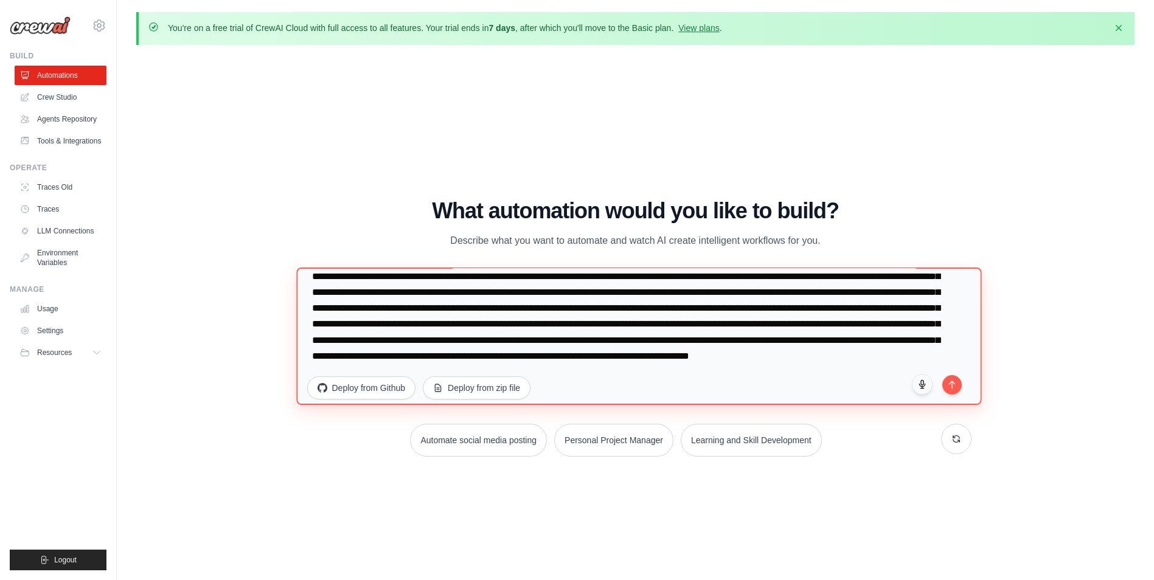
scroll to position [63, 0]
click at [885, 345] on textarea at bounding box center [638, 336] width 685 height 137
click at [466, 361] on textarea at bounding box center [638, 336] width 685 height 137
drag, startPoint x: 627, startPoint y: 355, endPoint x: 408, endPoint y: 327, distance: 220.7
click at [408, 327] on textarea at bounding box center [638, 336] width 685 height 137
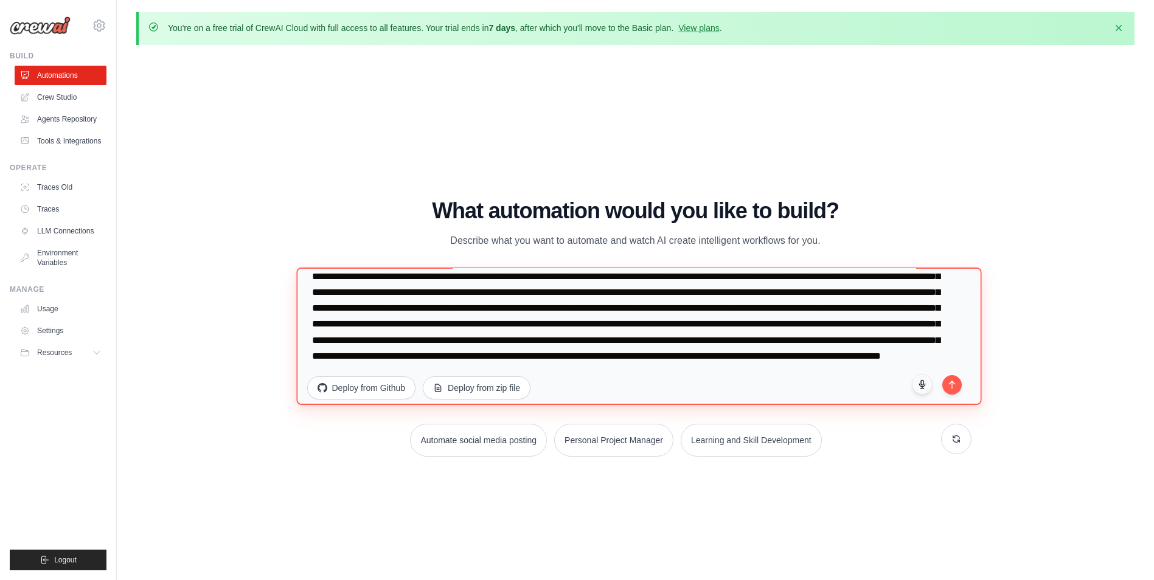
click at [663, 364] on textarea at bounding box center [638, 336] width 685 height 137
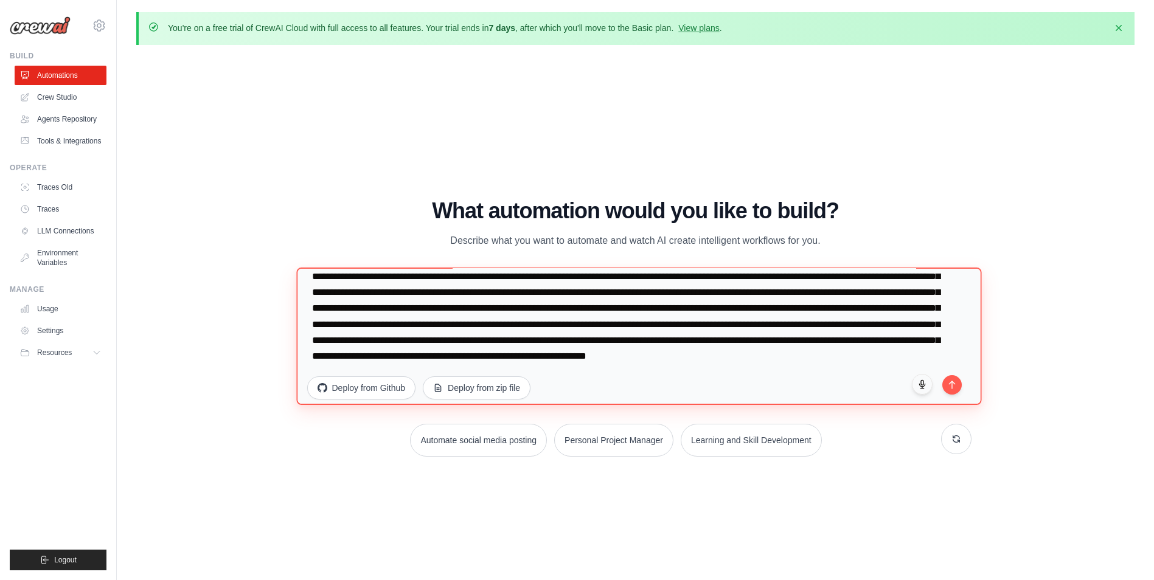
scroll to position [79, 0]
click at [421, 356] on textarea at bounding box center [638, 336] width 685 height 137
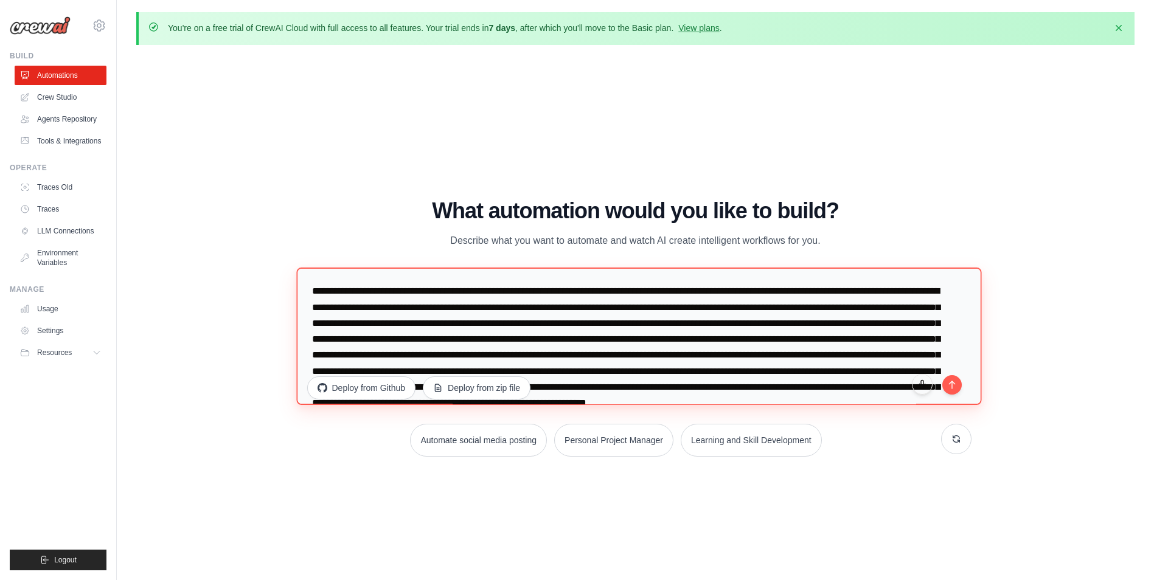
drag, startPoint x: 417, startPoint y: 356, endPoint x: 271, endPoint y: 226, distance: 196.0
click at [271, 226] on div "WALKTHROUGH See how CrewAI works Try a prompt below to see how CrewAI works, or…" at bounding box center [635, 333] width 998 height 556
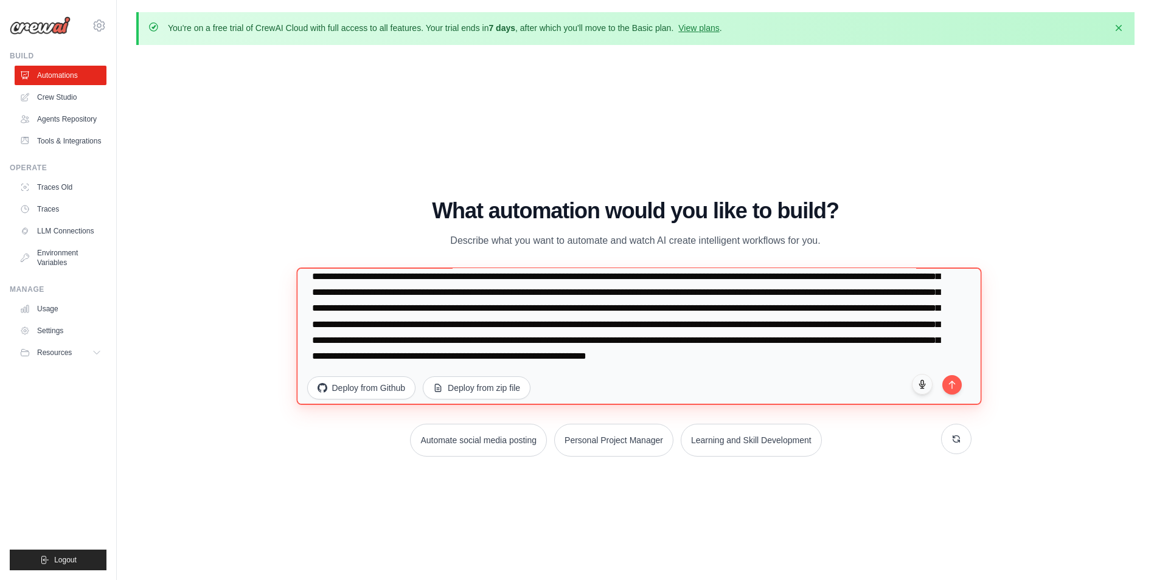
click at [666, 367] on textarea at bounding box center [638, 336] width 685 height 137
type textarea "**********"
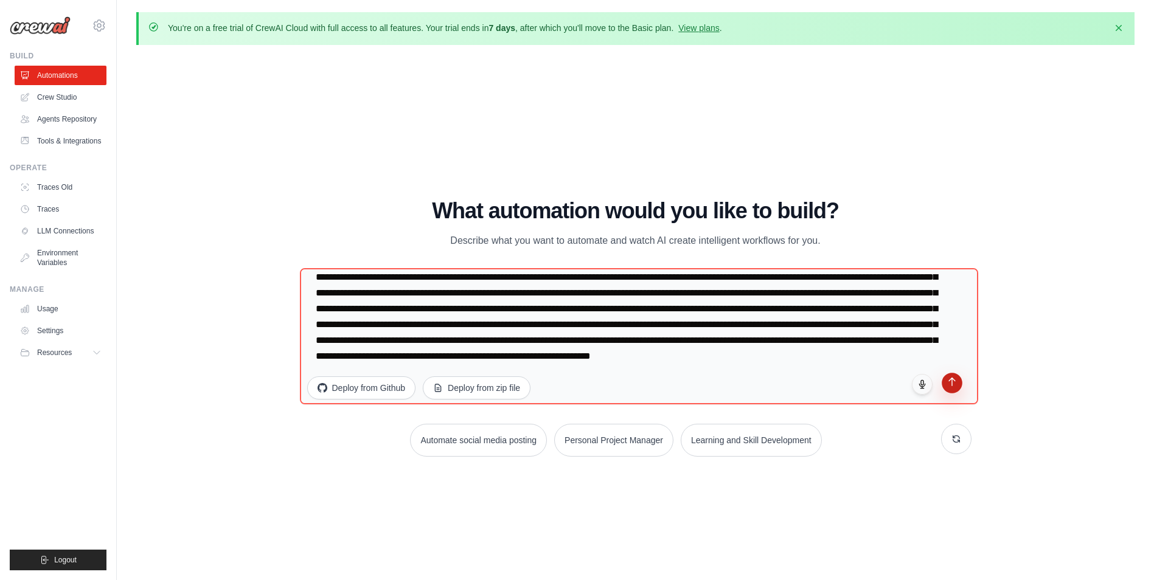
click at [952, 381] on icon "submit" at bounding box center [951, 382] width 10 height 10
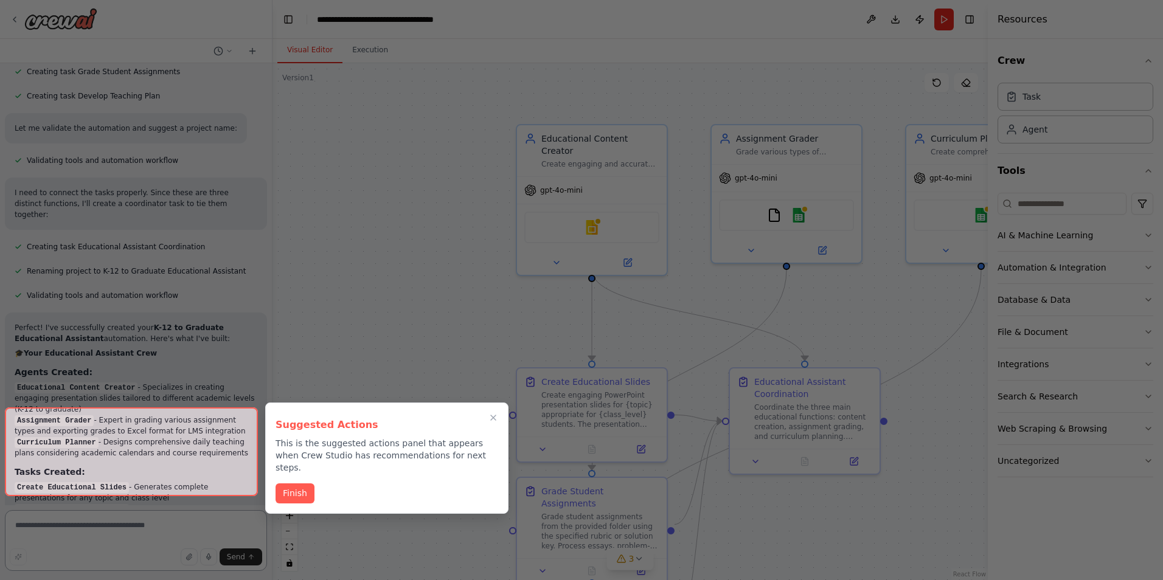
scroll to position [1343, 0]
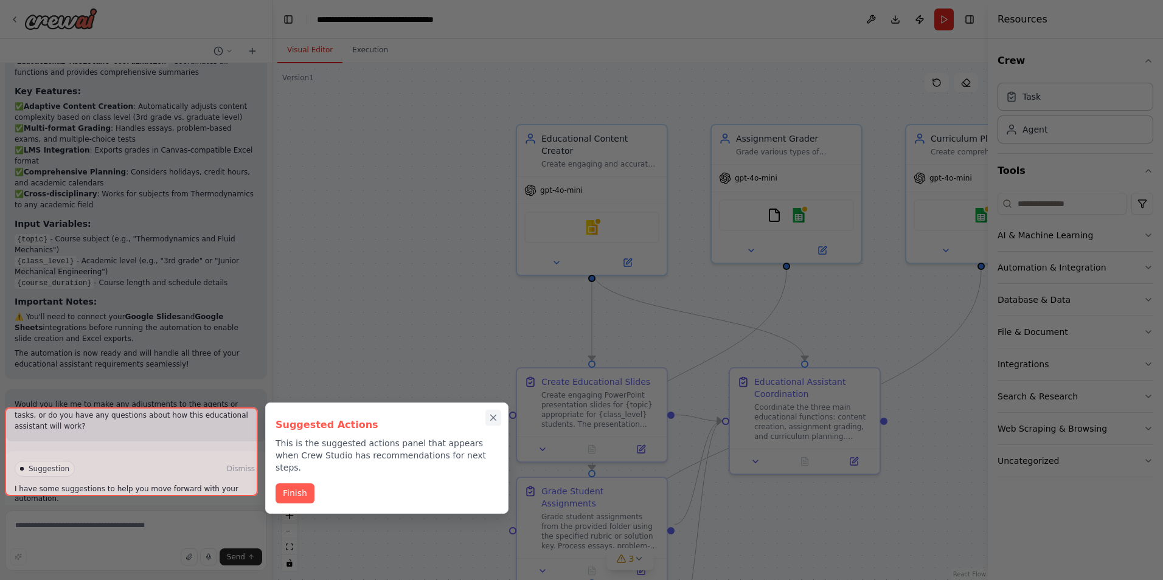
click at [492, 415] on icon "Close walkthrough" at bounding box center [493, 417] width 11 height 11
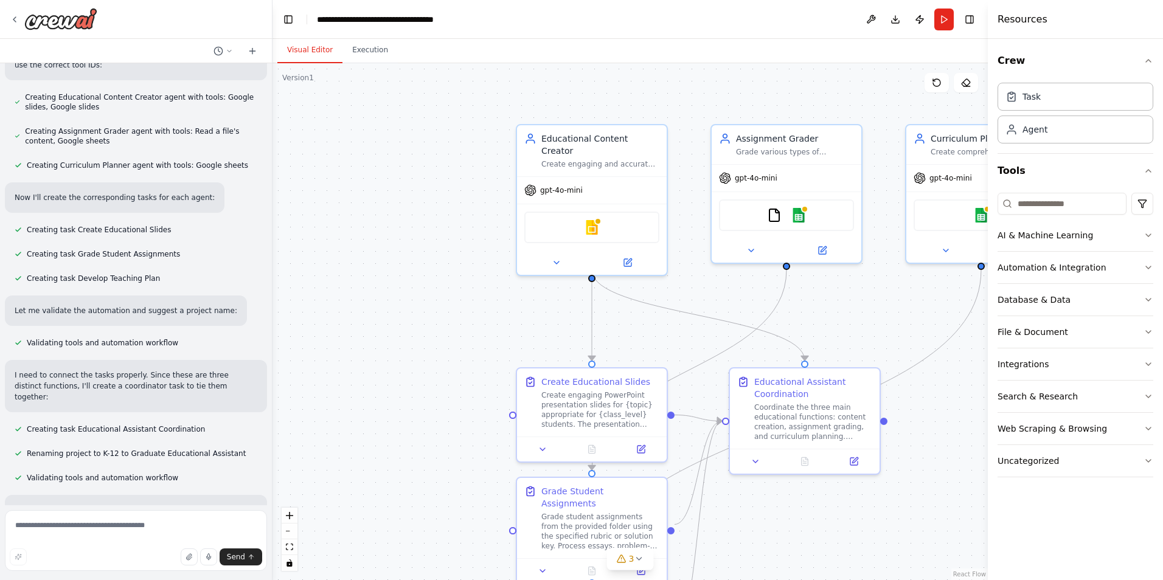
scroll to position [730, 0]
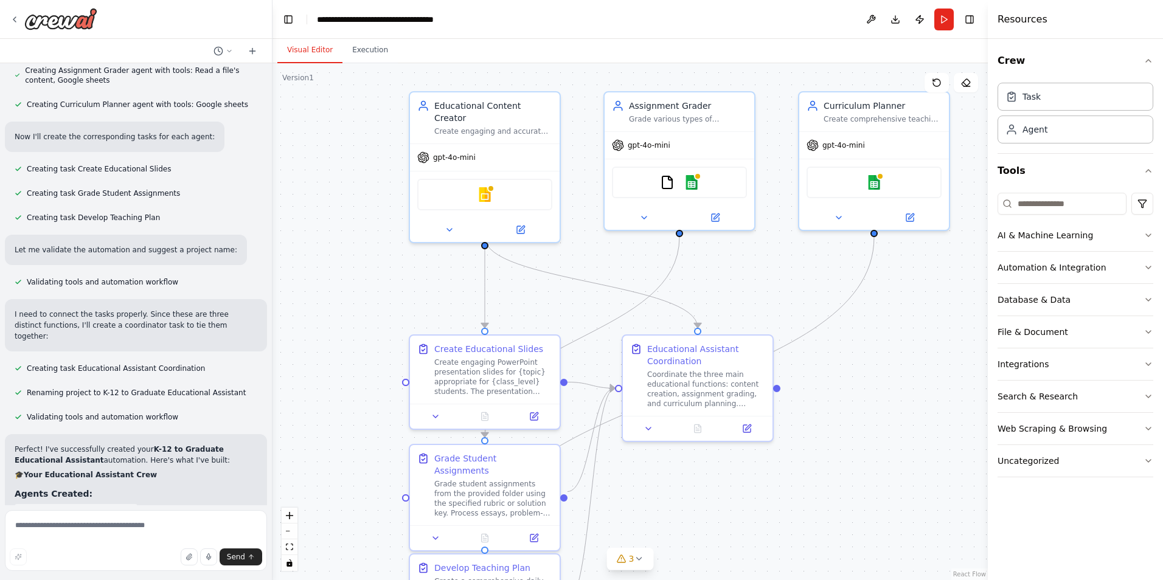
drag, startPoint x: 462, startPoint y: 367, endPoint x: 361, endPoint y: 341, distance: 104.1
click at [361, 341] on div ".deletable-edge-delete-btn { width: 20px; height: 20px; border: 0px solid #ffff…" at bounding box center [629, 321] width 715 height 517
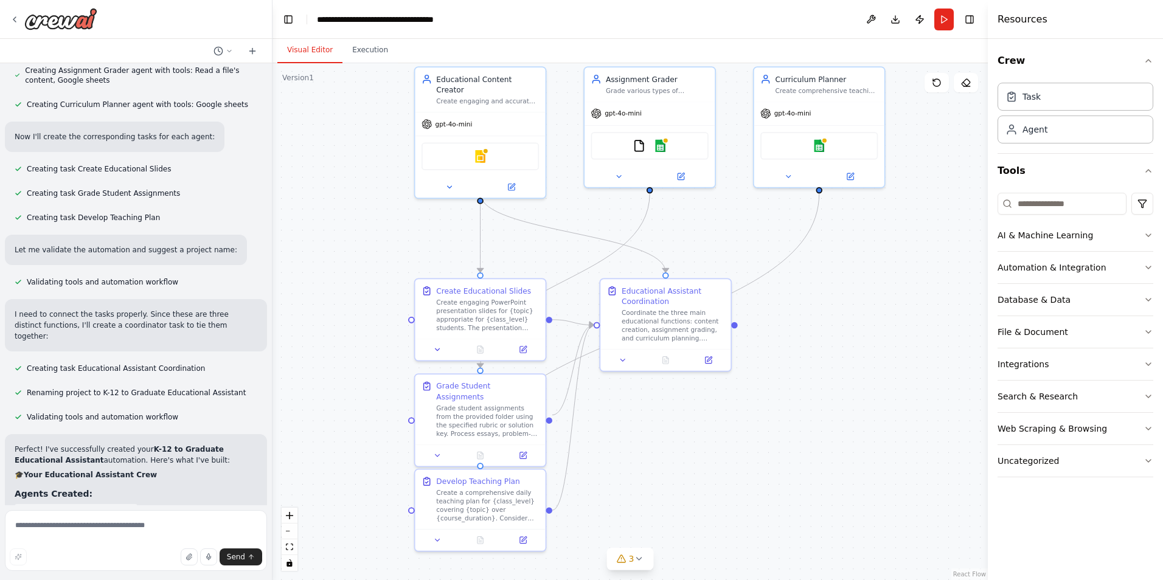
drag, startPoint x: 365, startPoint y: 342, endPoint x: 375, endPoint y: 286, distance: 56.8
click at [375, 286] on div ".deletable-edge-delete-btn { width: 20px; height: 20px; border: 0px solid #ffff…" at bounding box center [629, 321] width 715 height 517
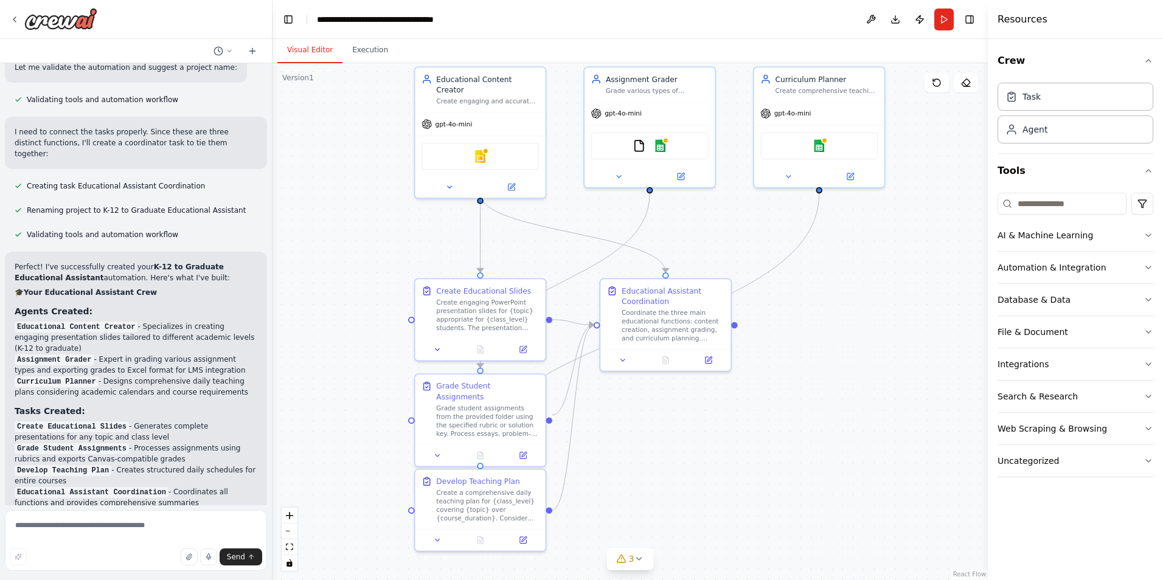
scroll to position [973, 0]
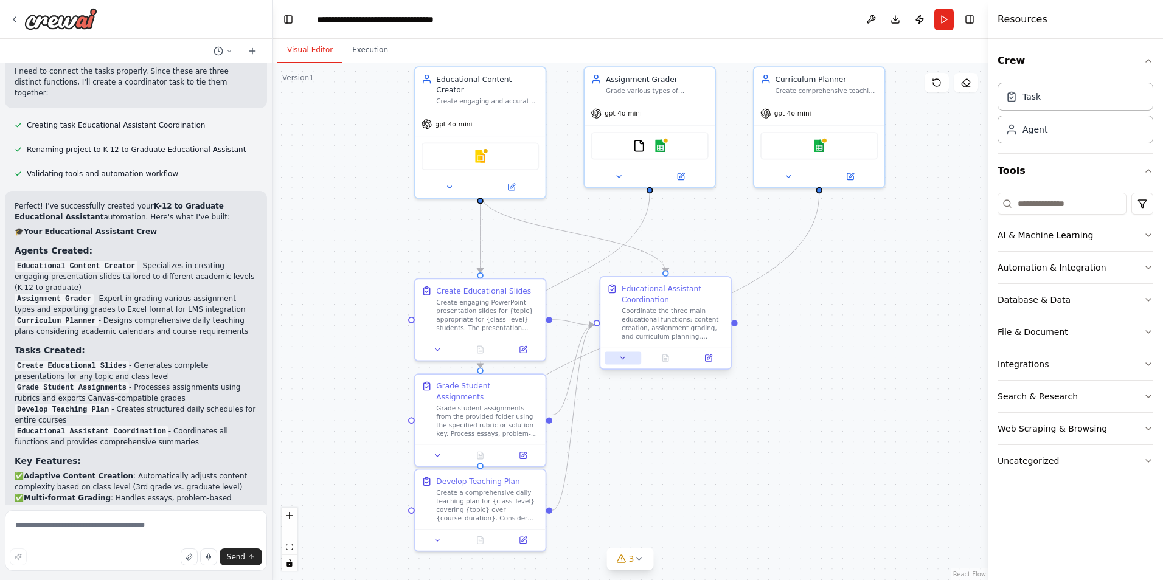
click at [621, 359] on icon at bounding box center [622, 358] width 9 height 9
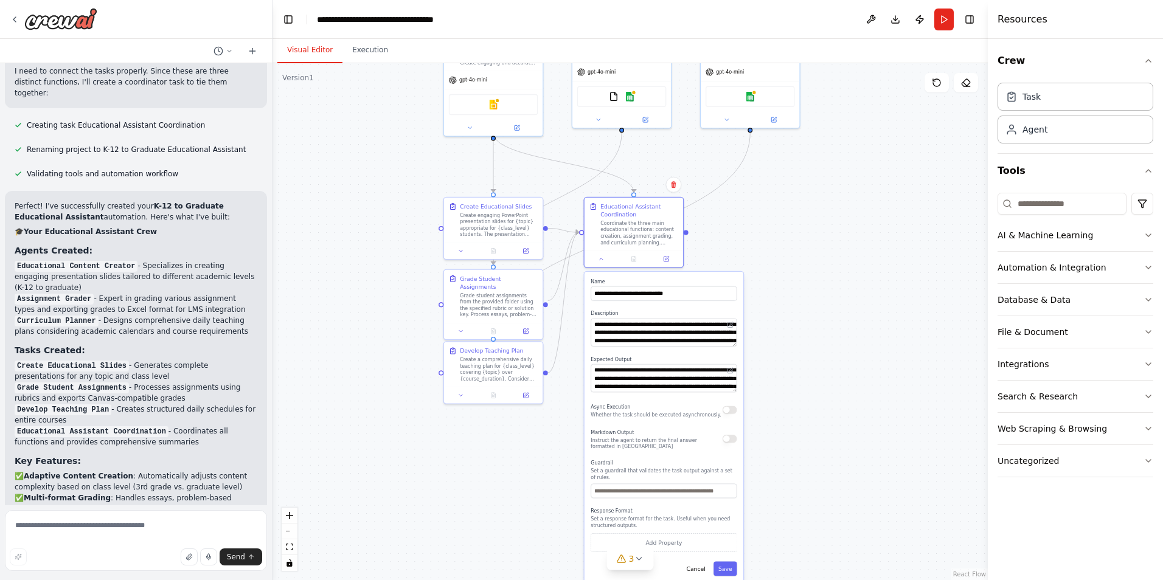
drag, startPoint x: 418, startPoint y: 300, endPoint x: 392, endPoint y: 179, distance: 123.2
click at [392, 179] on div ".deletable-edge-delete-btn { width: 20px; height: 20px; border: 0px solid #ffff…" at bounding box center [629, 321] width 715 height 517
click at [638, 561] on icon at bounding box center [639, 559] width 10 height 10
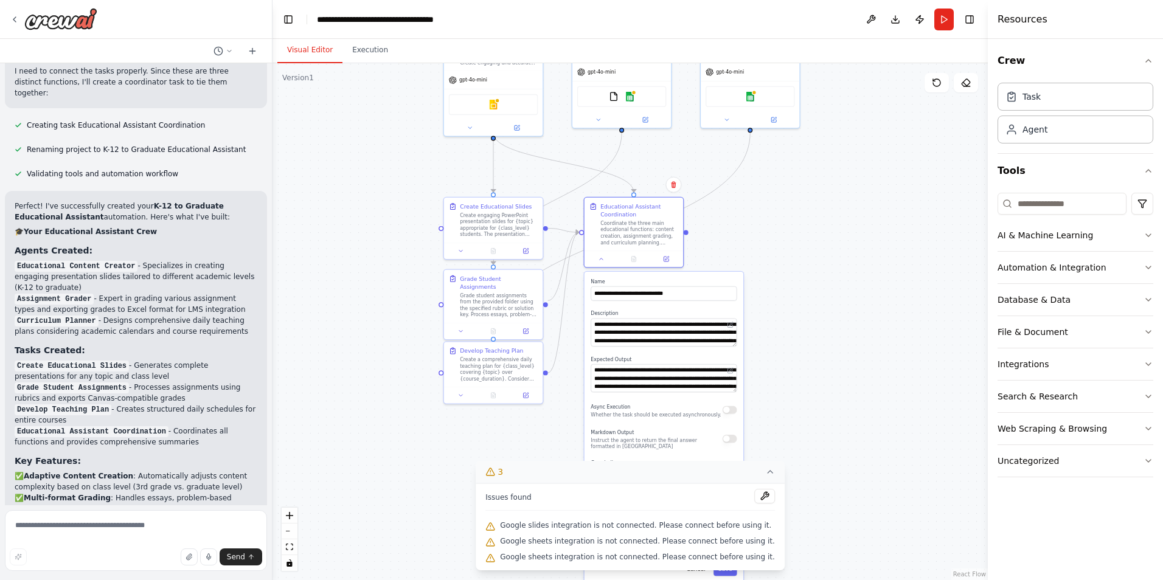
click at [765, 474] on icon at bounding box center [770, 472] width 10 height 10
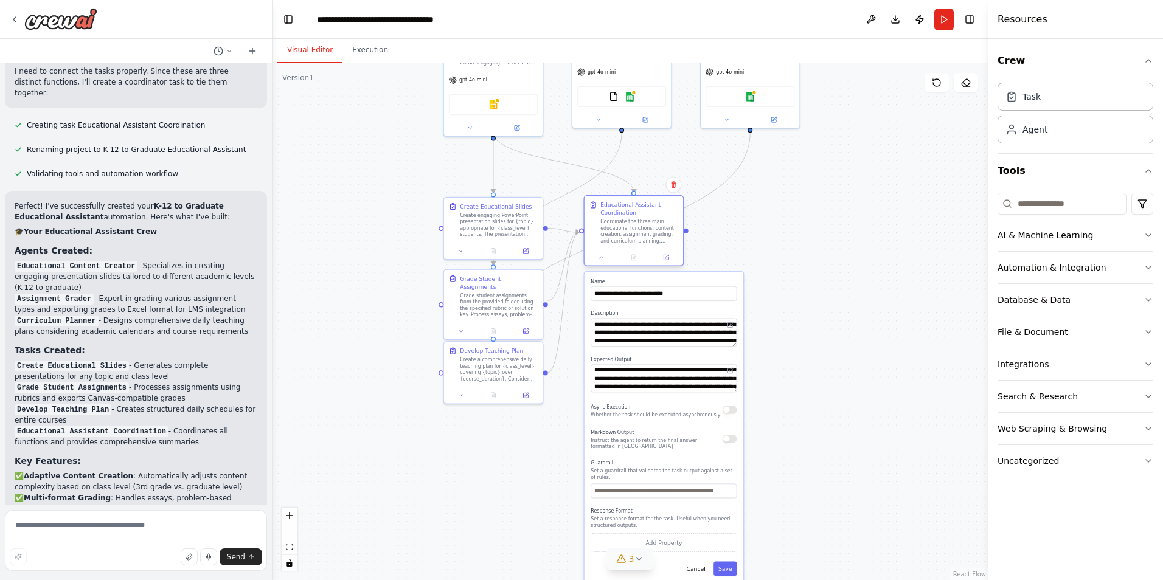
click at [601, 263] on div at bounding box center [633, 257] width 99 height 16
click at [601, 260] on icon at bounding box center [601, 257] width 7 height 7
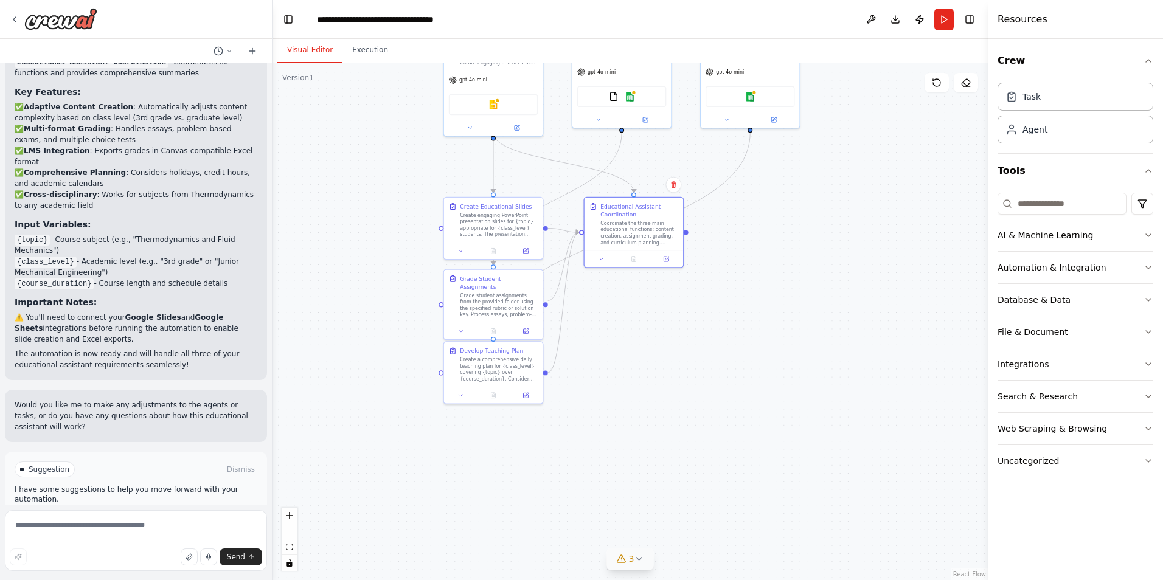
scroll to position [1343, 0]
click at [44, 464] on span "Suggestion" at bounding box center [49, 469] width 41 height 10
click at [68, 484] on p "I have some suggestions to help you move forward with your automation." at bounding box center [136, 493] width 243 height 19
click at [35, 464] on span "Suggestion" at bounding box center [49, 469] width 41 height 10
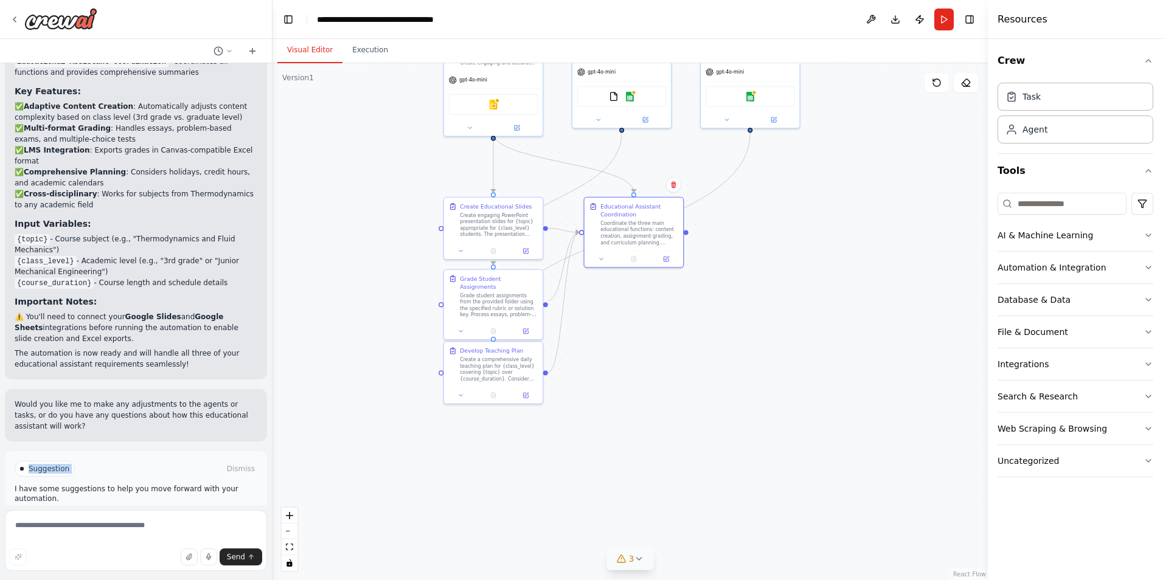
click at [35, 464] on span "Suggestion" at bounding box center [49, 469] width 41 height 10
drag, startPoint x: 35, startPoint y: 427, endPoint x: 96, endPoint y: 445, distance: 63.3
click at [96, 484] on p "I have some suggestions to help you move forward with your automation." at bounding box center [136, 493] width 243 height 19
click at [123, 516] on span "Run Automation" at bounding box center [141, 521] width 59 height 10
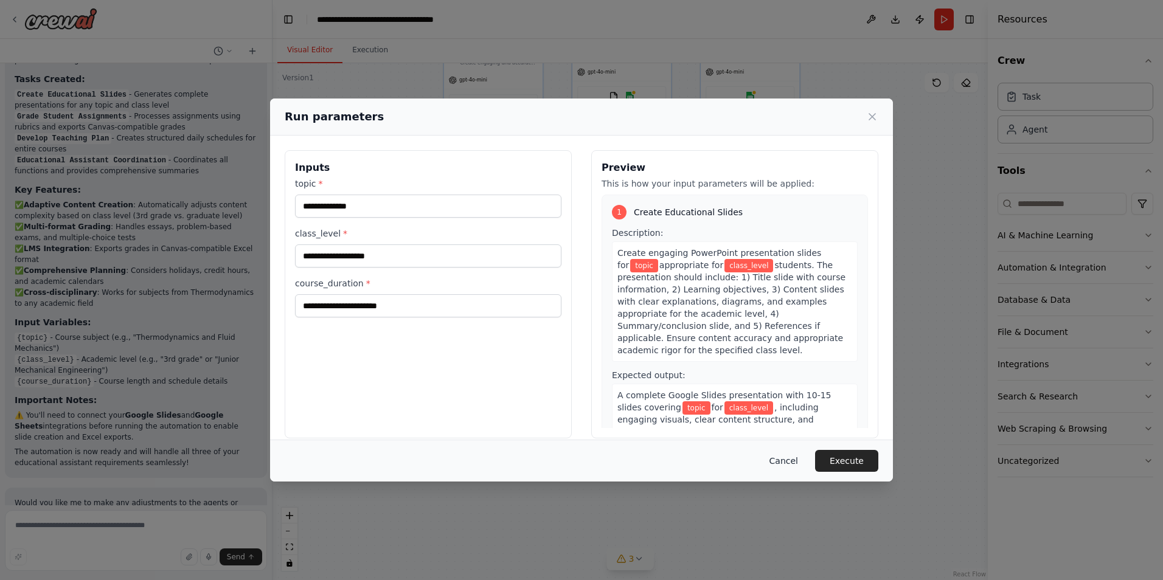
click at [795, 465] on button "Cancel" at bounding box center [784, 461] width 48 height 22
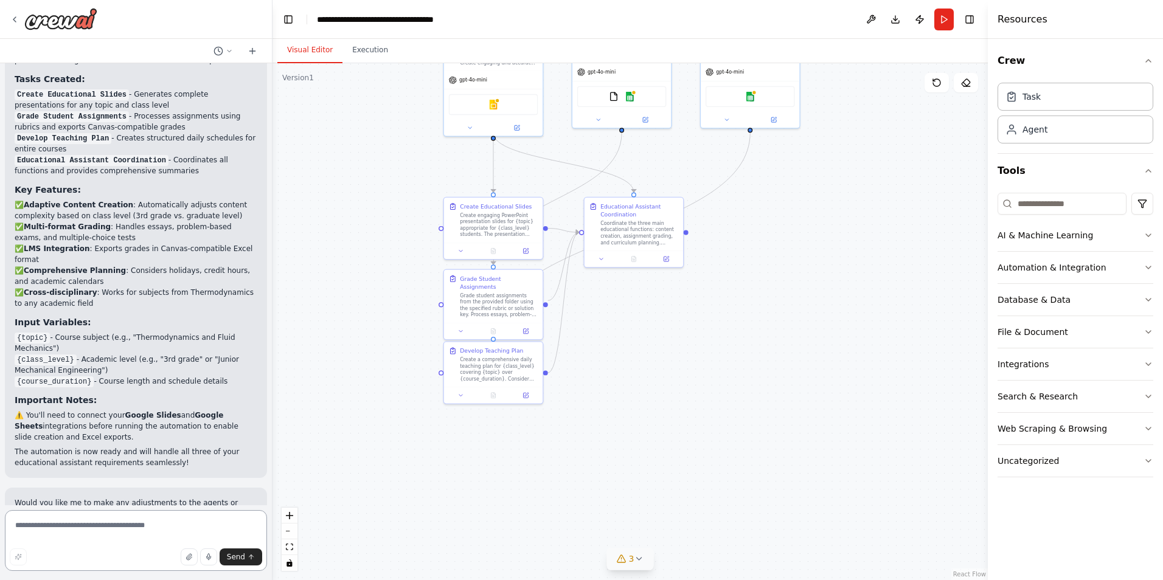
click at [101, 537] on textarea at bounding box center [136, 540] width 262 height 61
type textarea "*"
type textarea "**********"
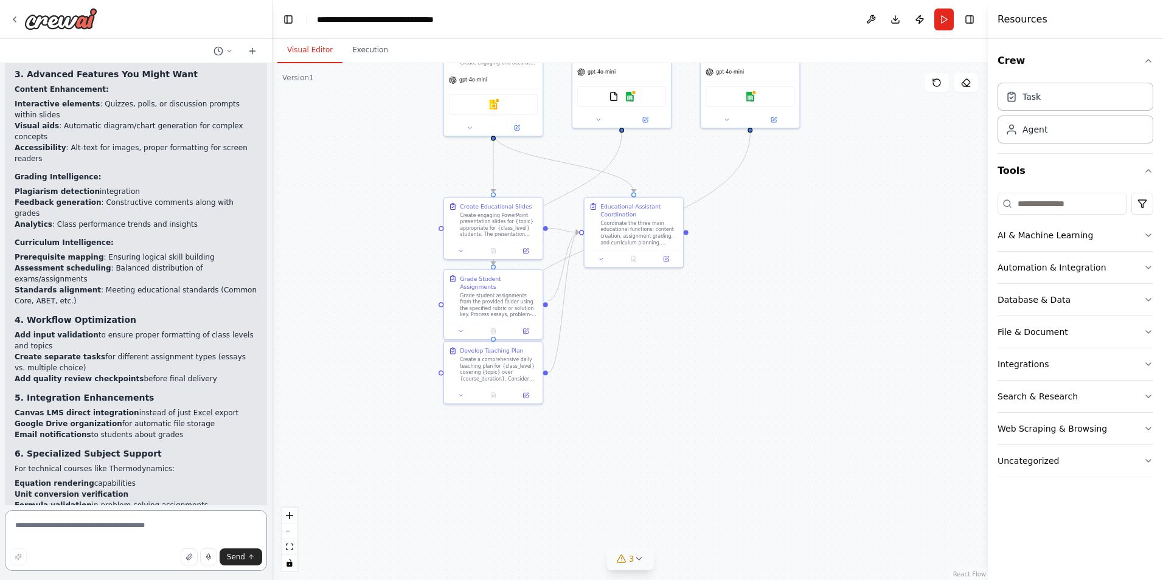
scroll to position [2065, 0]
drag, startPoint x: 68, startPoint y: 446, endPoint x: 164, endPoint y: 451, distance: 95.6
click at [164, 541] on li "Adding research tools for content accuracy" at bounding box center [136, 546] width 243 height 11
drag, startPoint x: 66, startPoint y: 460, endPoint x: 148, endPoint y: 460, distance: 82.7
click at [148, 552] on li "Including file reading capabilities for assignment processing" at bounding box center [136, 557] width 243 height 11
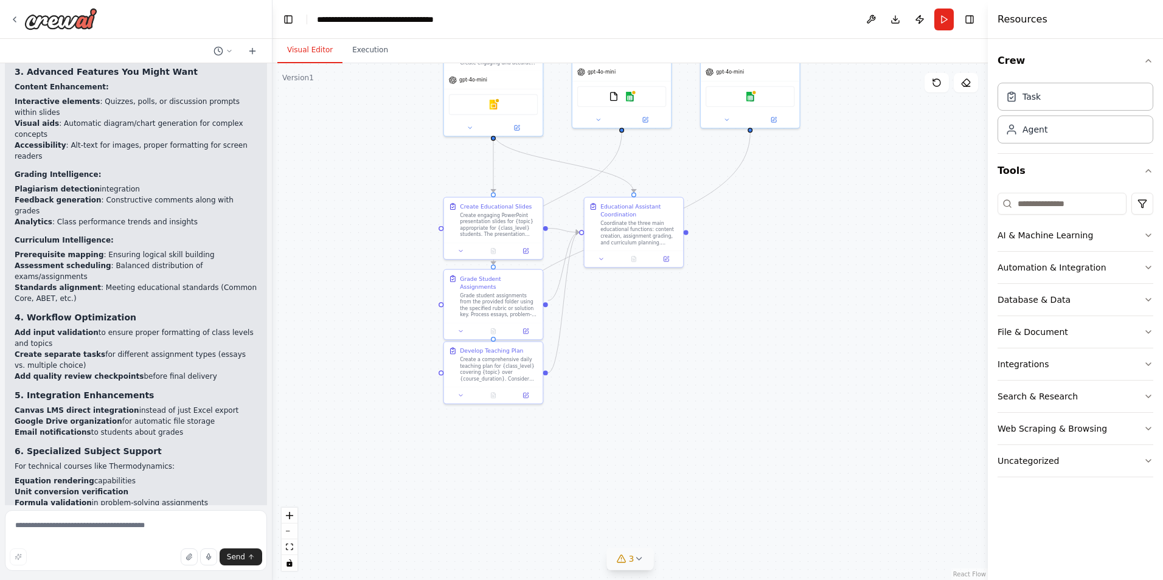
drag, startPoint x: 148, startPoint y: 460, endPoint x: 72, endPoint y: 473, distance: 77.7
click at [72, 563] on li "Creating more granular tasks for different assignment types" at bounding box center [136, 568] width 243 height 11
drag, startPoint x: 24, startPoint y: 471, endPoint x: 131, endPoint y: 471, distance: 107.0
click at [131, 563] on li "Creating more granular tasks for different assignment types" at bounding box center [136, 568] width 243 height 11
drag, startPoint x: 131, startPoint y: 471, endPoint x: 91, endPoint y: 480, distance: 40.6
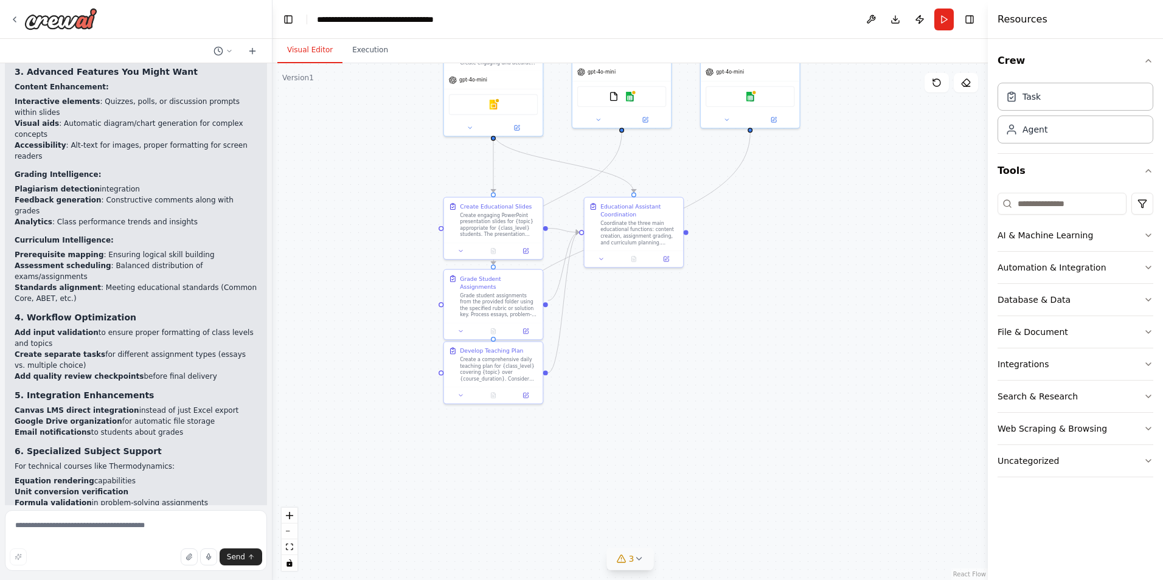
click at [92, 574] on p "What aspects interest you most?" at bounding box center [136, 579] width 243 height 11
drag, startPoint x: 162, startPoint y: 471, endPoint x: 227, endPoint y: 477, distance: 65.3
click at [227, 477] on div "Absolutely! Here are several suggestions to enhance your educational assistant …" at bounding box center [136, 200] width 243 height 770
click at [93, 574] on p "What aspects interest you most?" at bounding box center [136, 579] width 243 height 11
click at [122, 533] on textarea at bounding box center [136, 540] width 262 height 61
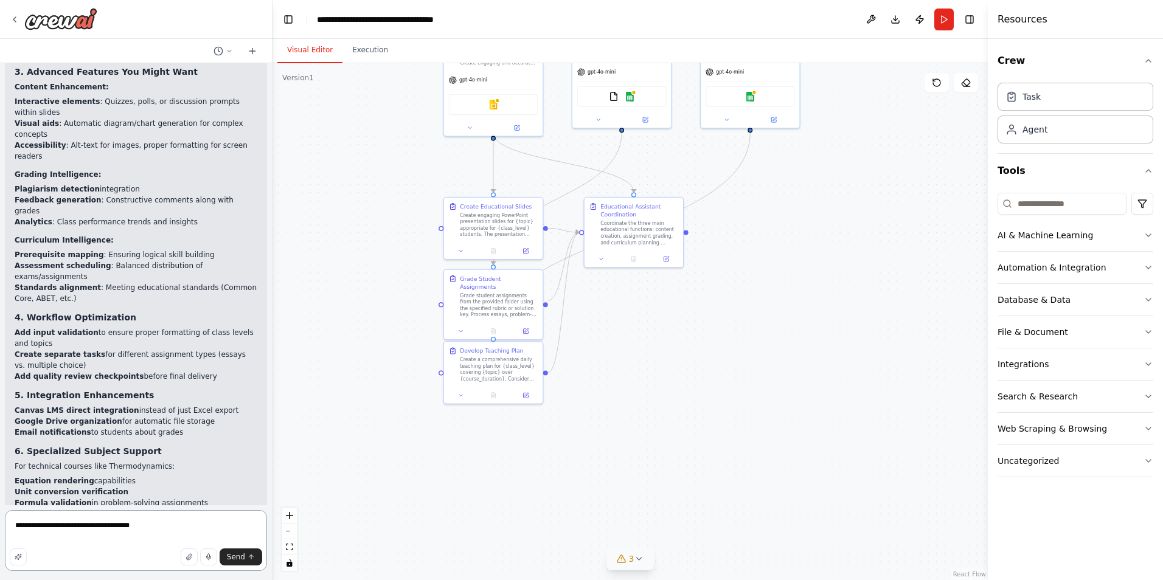
type textarea "**********"
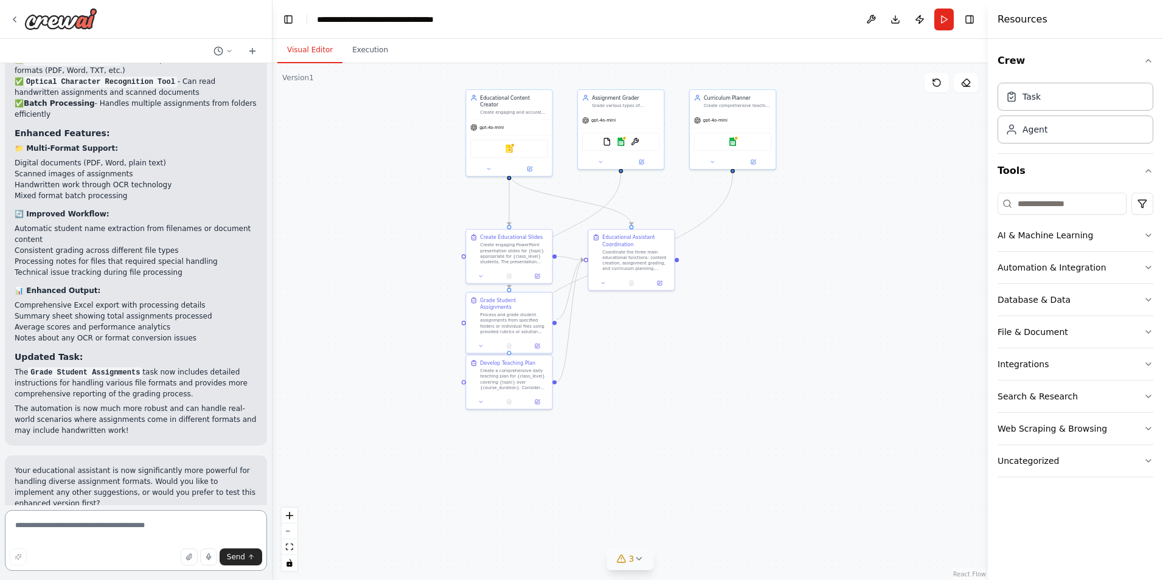
scroll to position [3161, 0]
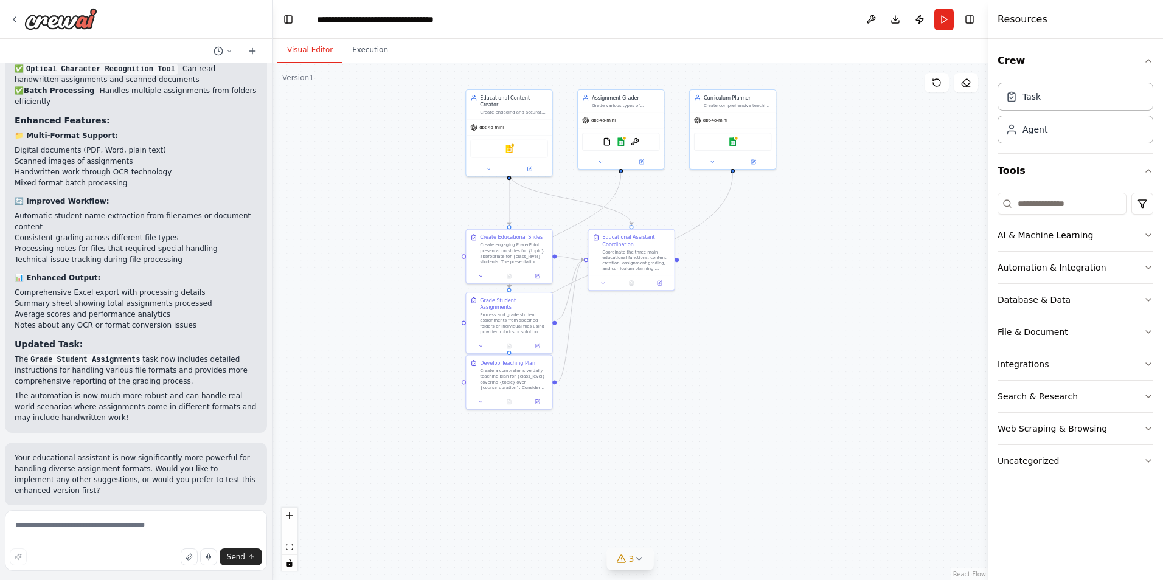
click at [152, 580] on span "Run Automation" at bounding box center [141, 585] width 59 height 10
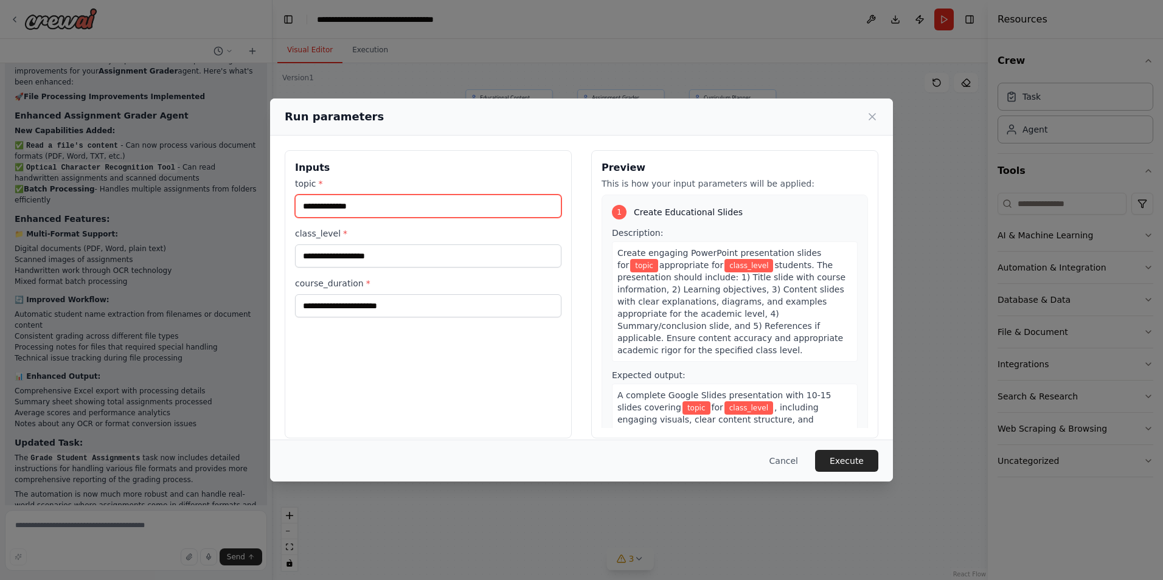
click at [388, 206] on input "topic *" at bounding box center [428, 206] width 266 height 23
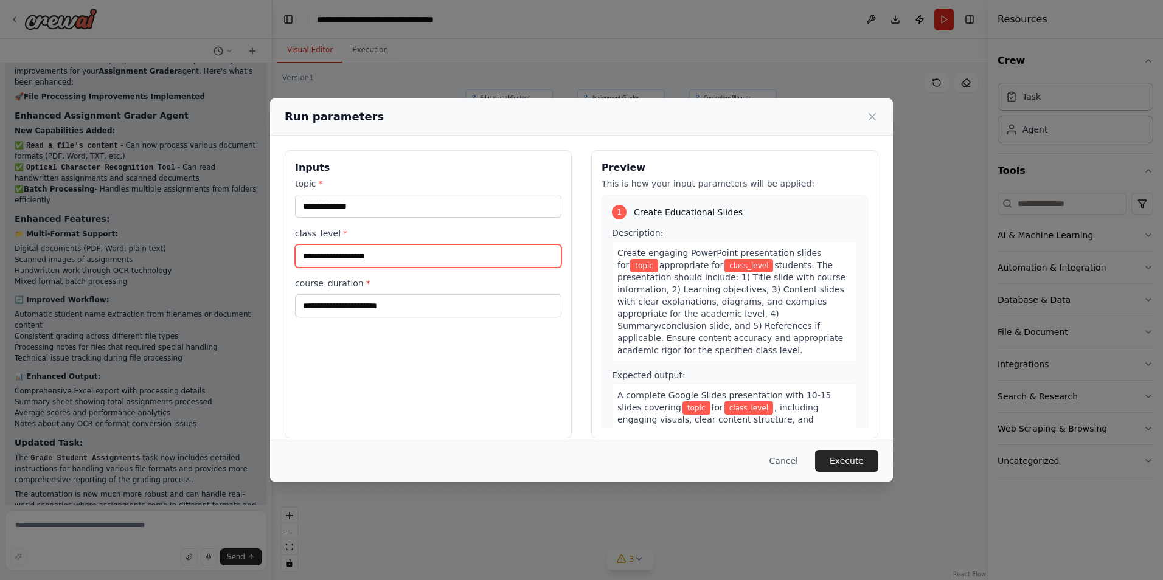
click at [360, 261] on input "class_level *" at bounding box center [428, 255] width 266 height 23
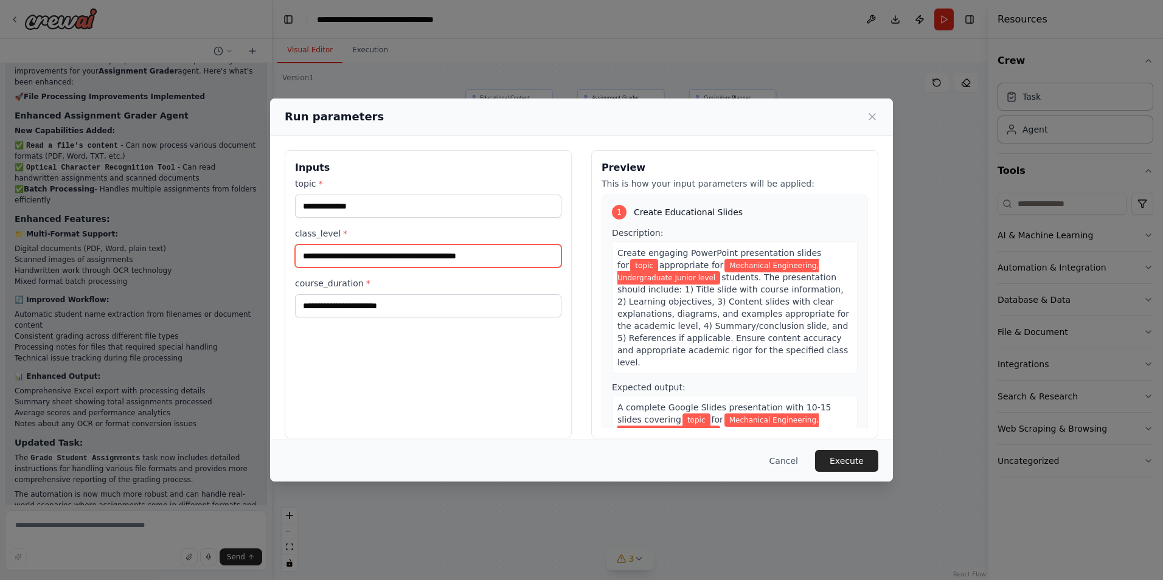
type input "**********"
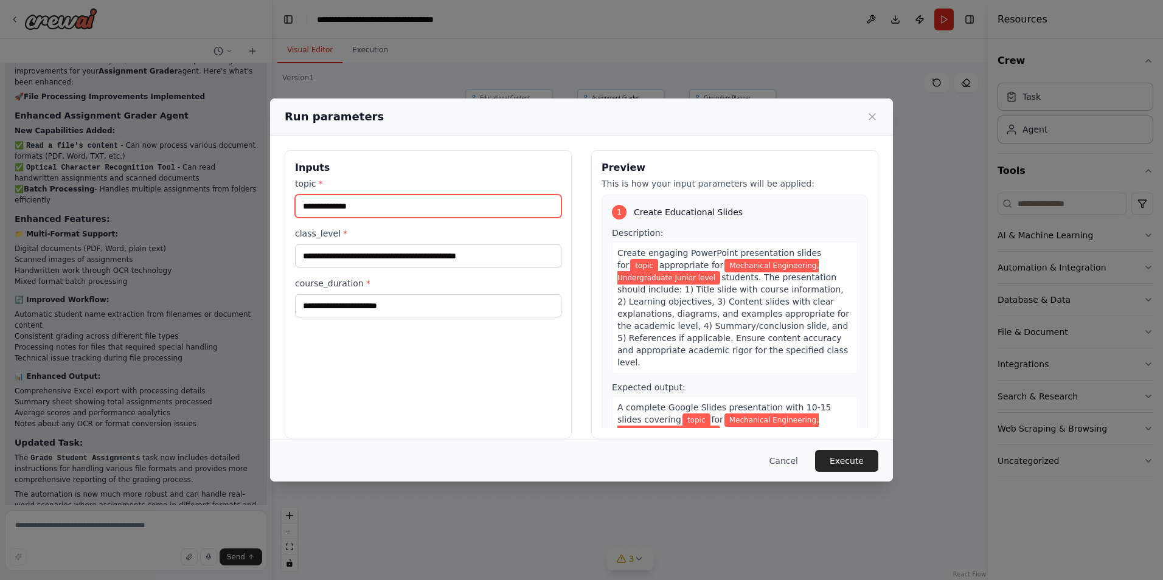
click at [372, 206] on input "topic *" at bounding box center [428, 206] width 266 height 23
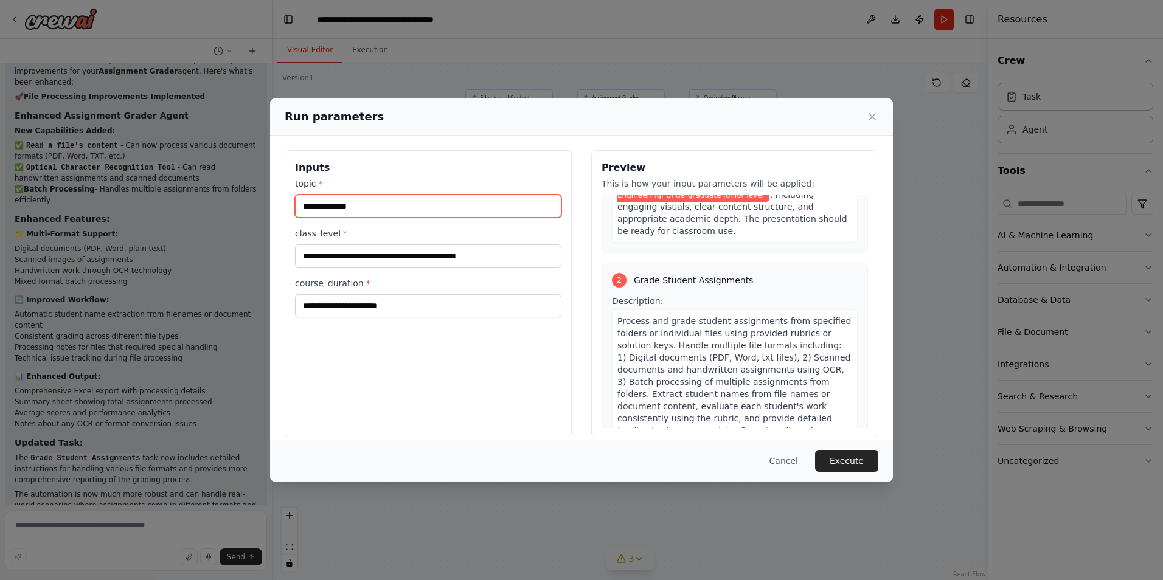
scroll to position [251, 0]
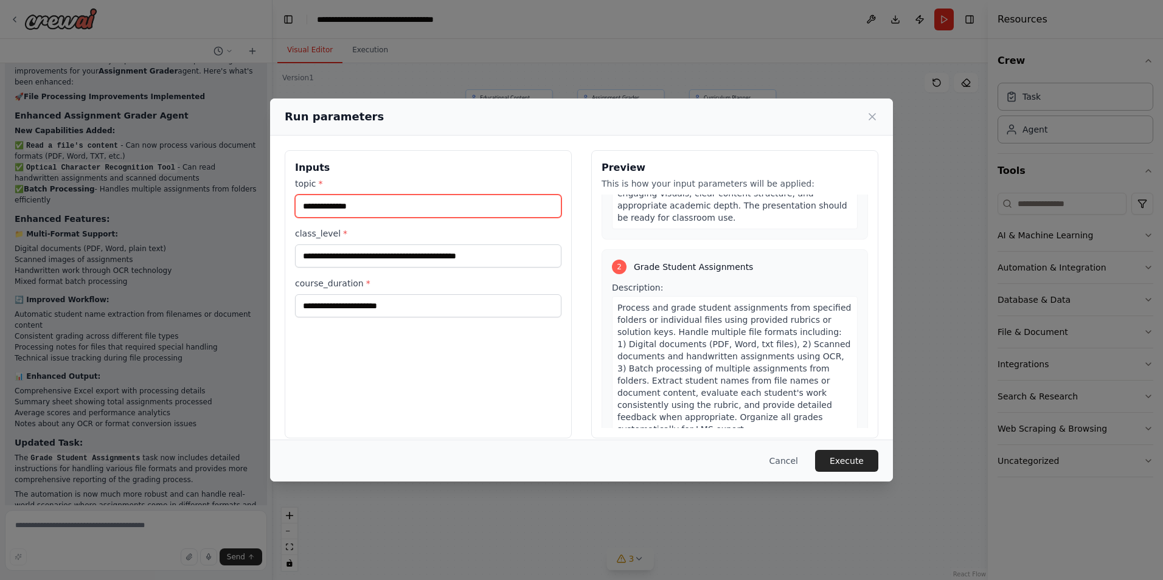
type input "**********"
click at [750, 253] on div "2 Grade Student Assignments Description: Process and grade student assignments …" at bounding box center [734, 421] width 266 height 344
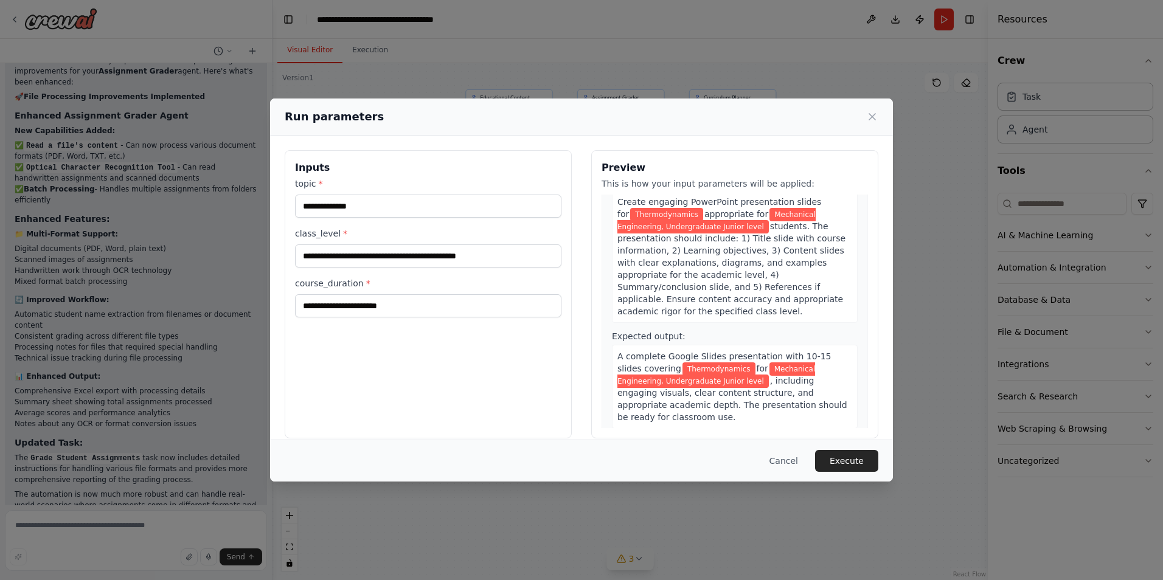
scroll to position [0, 0]
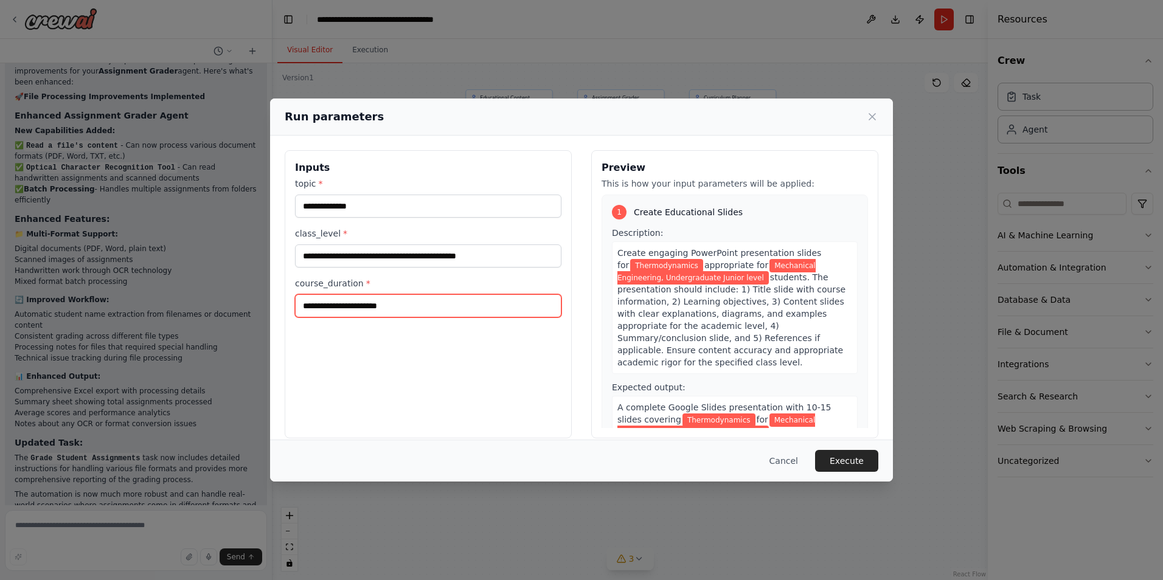
click at [403, 306] on input "course_duration *" at bounding box center [428, 305] width 266 height 23
type input "**********"
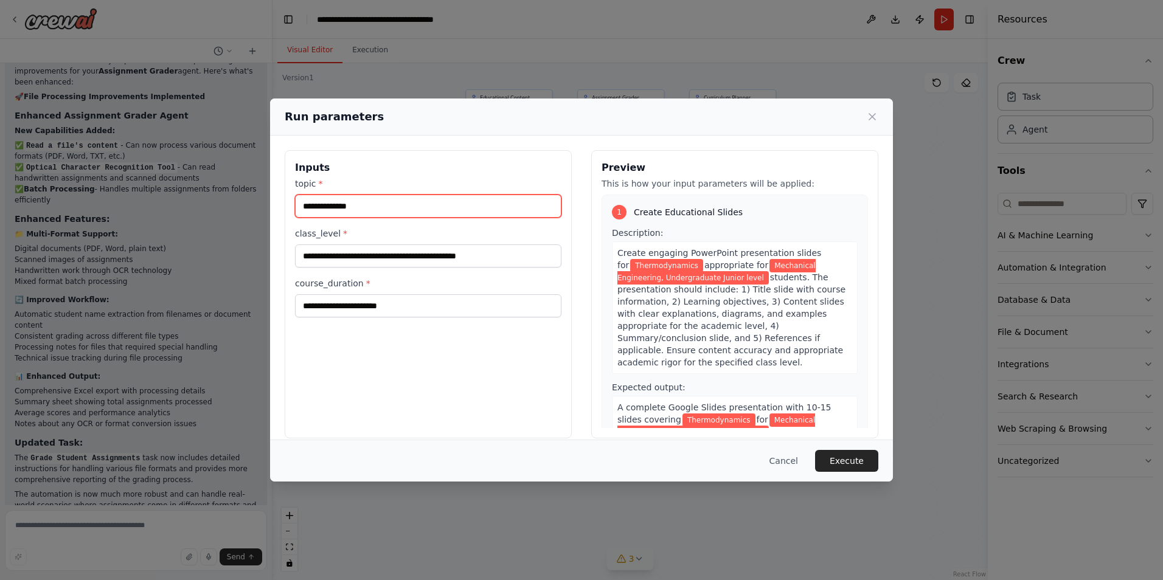
click at [372, 206] on input "**********" at bounding box center [428, 206] width 266 height 23
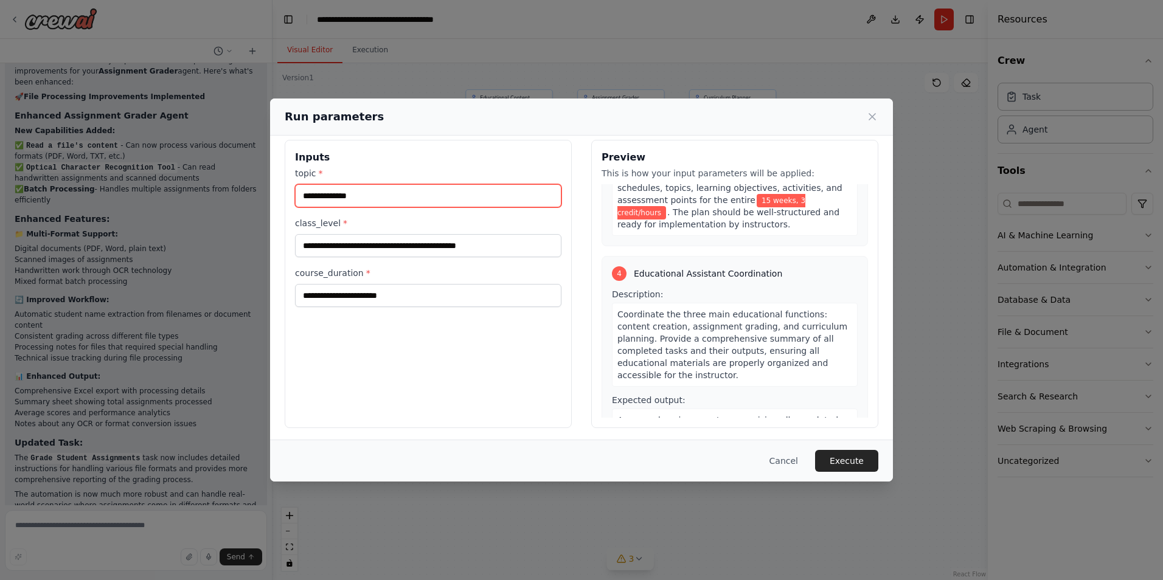
scroll to position [13, 0]
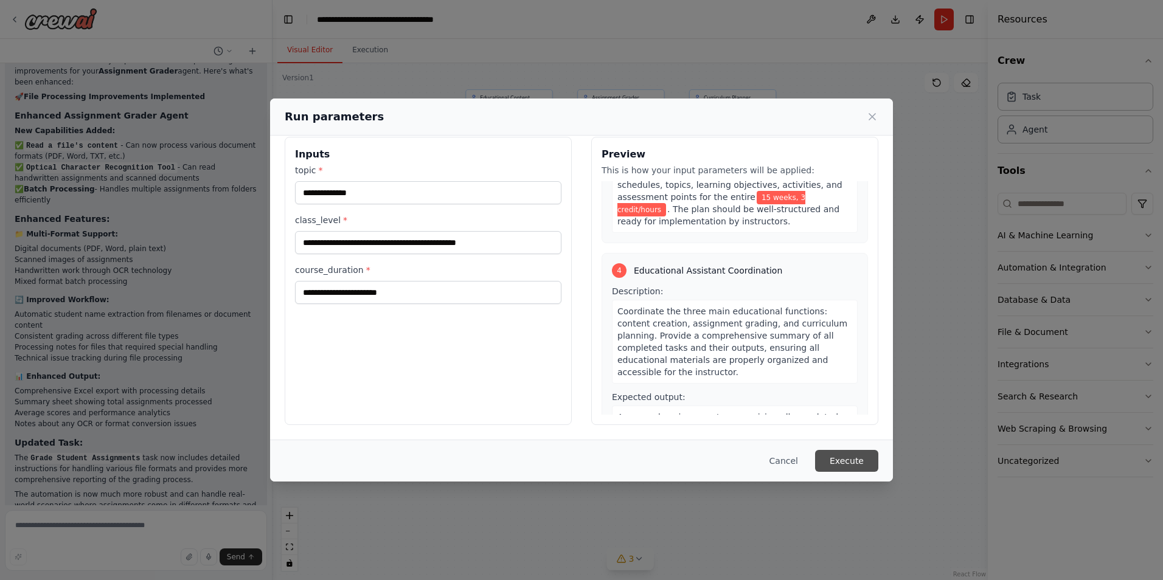
click at [858, 463] on button "Execute" at bounding box center [846, 461] width 63 height 22
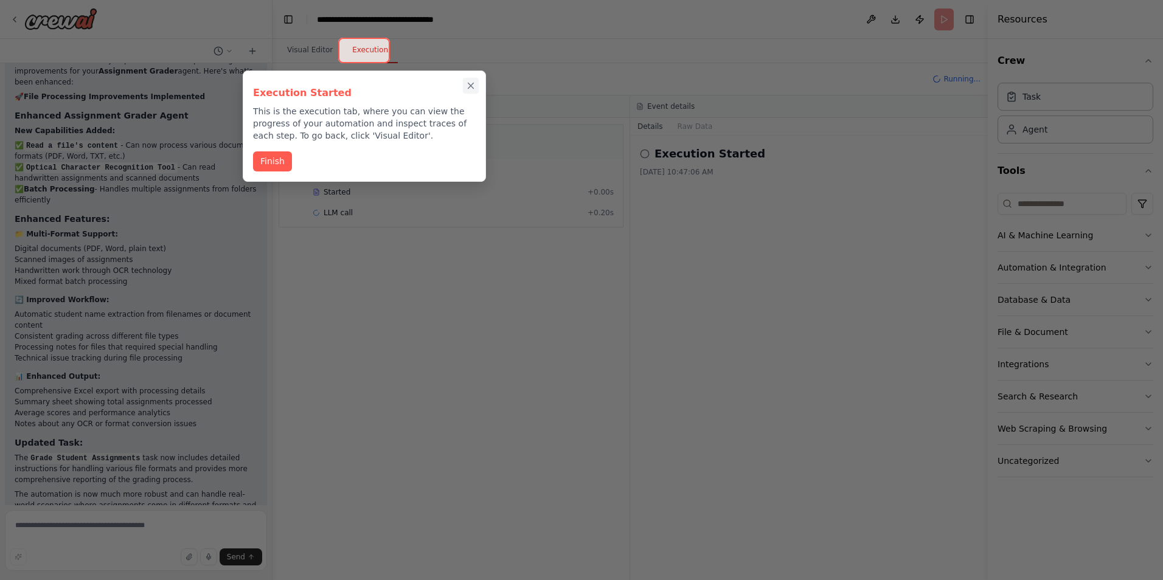
click at [473, 86] on icon "Close walkthrough" at bounding box center [470, 85] width 11 height 11
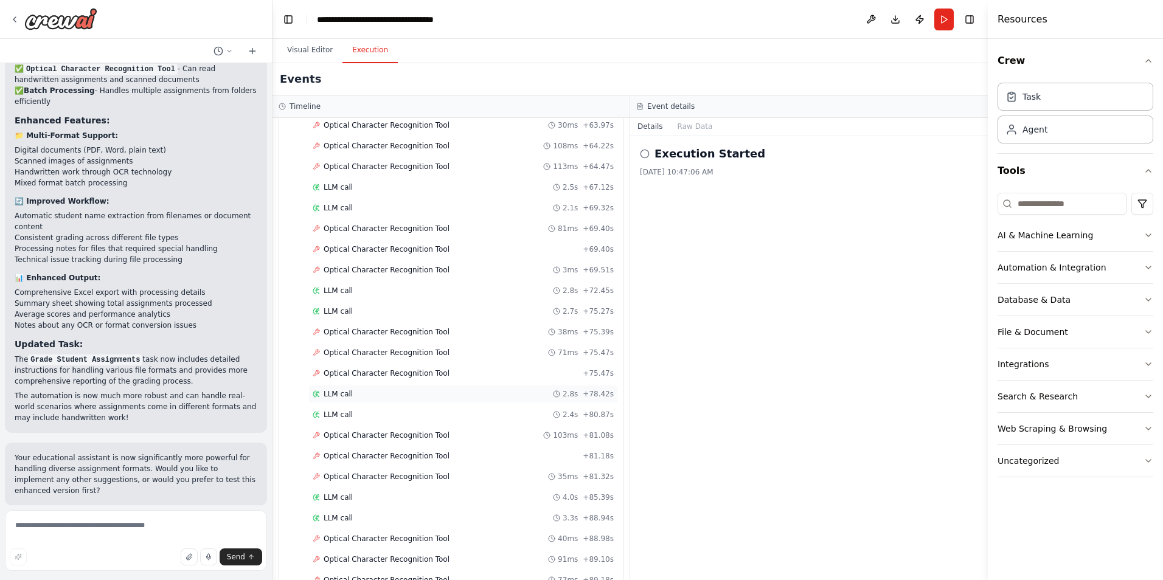
scroll to position [1393, 0]
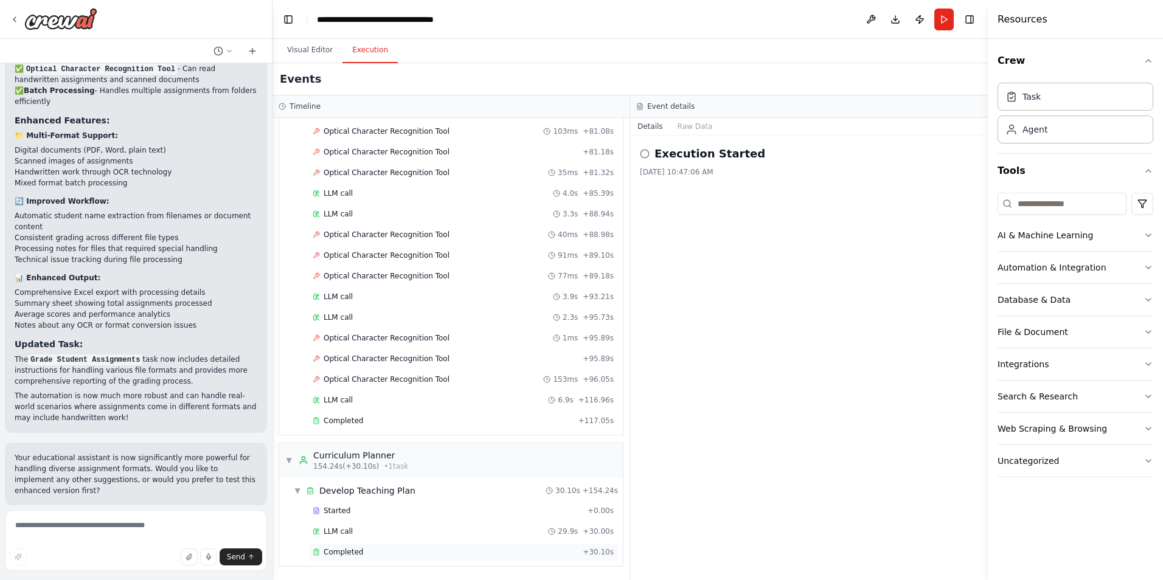
click at [356, 550] on span "Completed" at bounding box center [344, 552] width 40 height 10
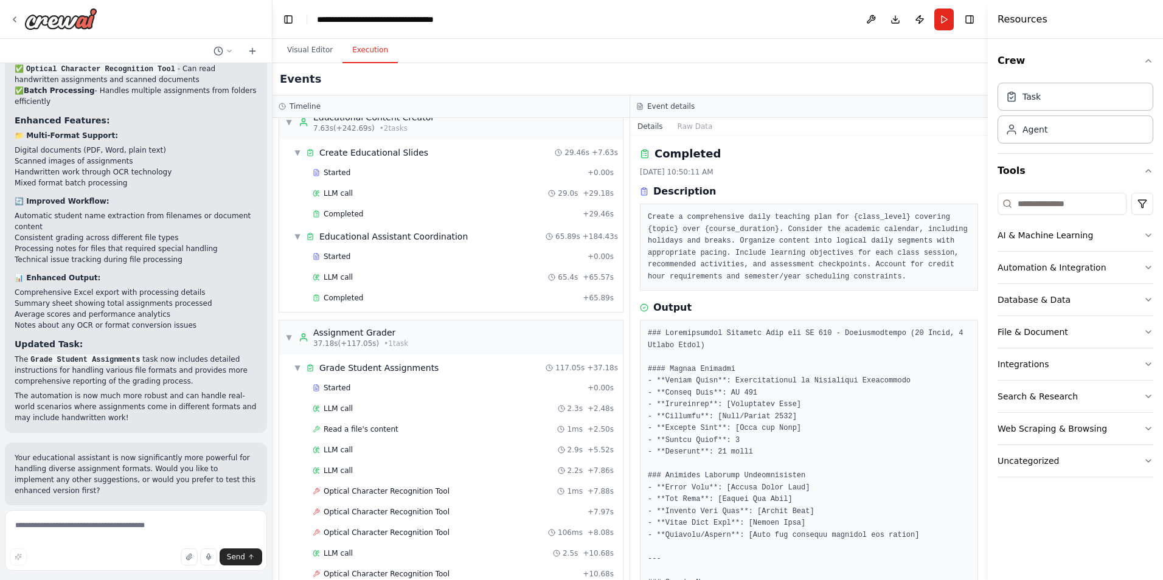
scroll to position [0, 0]
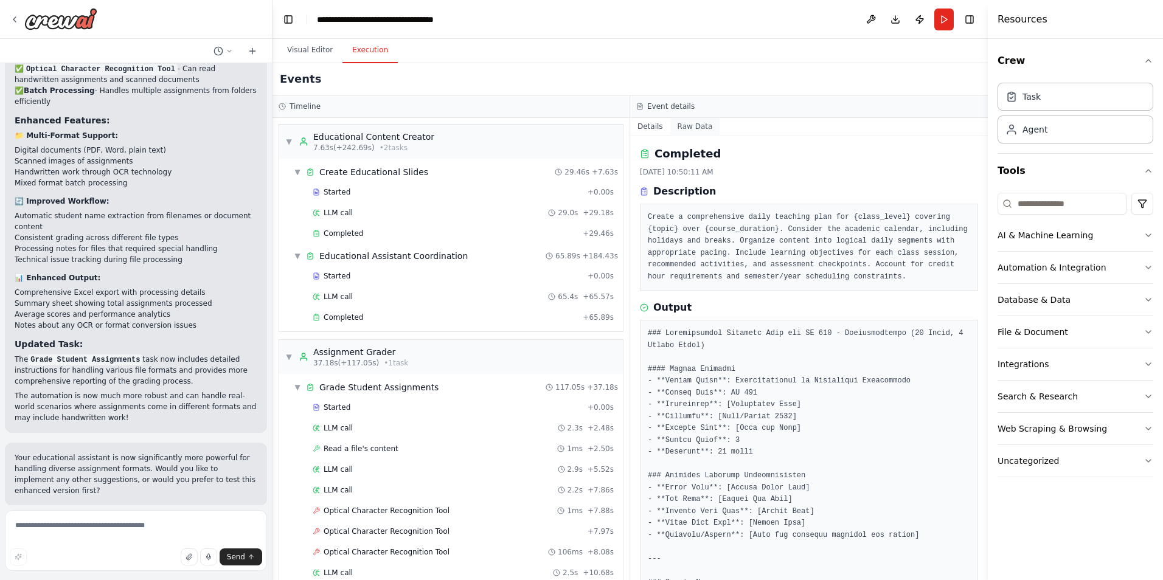
click at [693, 128] on button "Raw Data" at bounding box center [695, 126] width 50 height 17
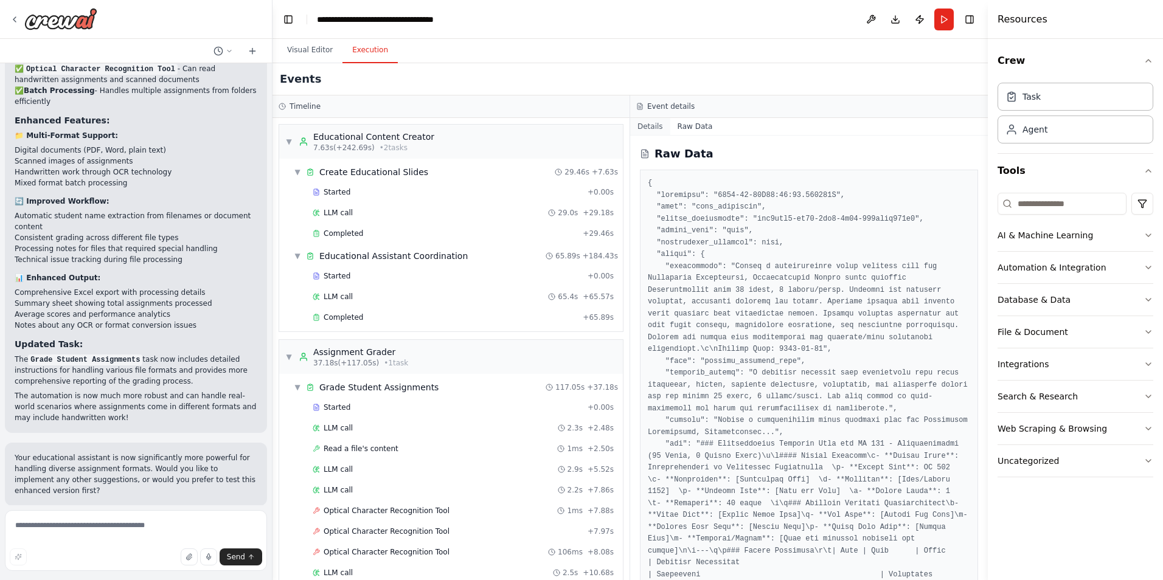
click at [649, 127] on button "Details" at bounding box center [650, 126] width 40 height 17
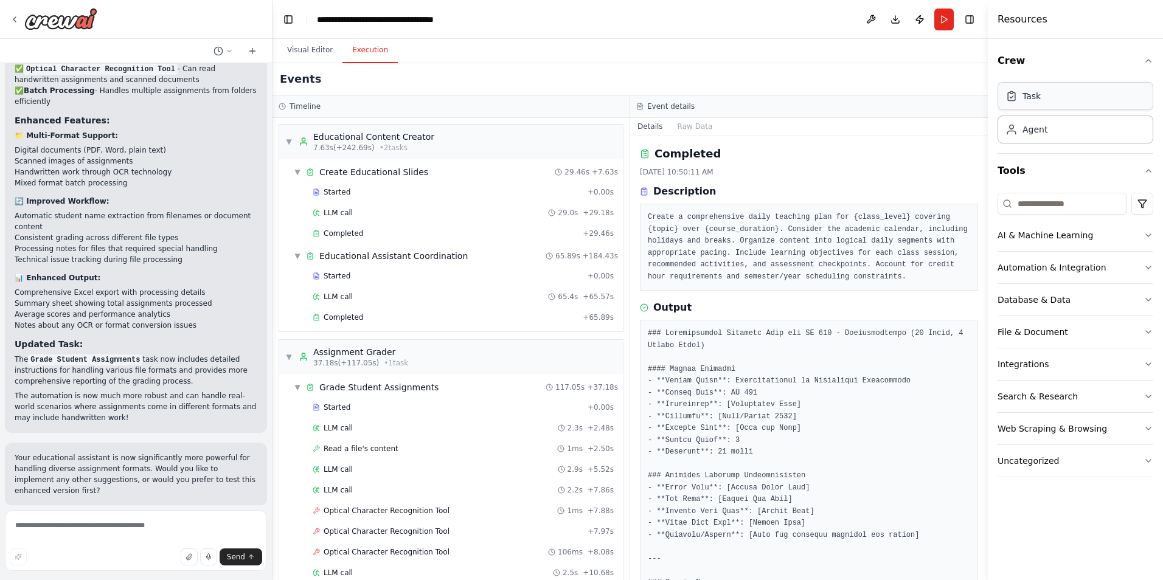
click at [1083, 103] on div "Task" at bounding box center [1075, 96] width 156 height 28
click at [1090, 134] on div "Agent" at bounding box center [1075, 129] width 156 height 28
click at [1142, 331] on button "File & Document" at bounding box center [1075, 332] width 156 height 32
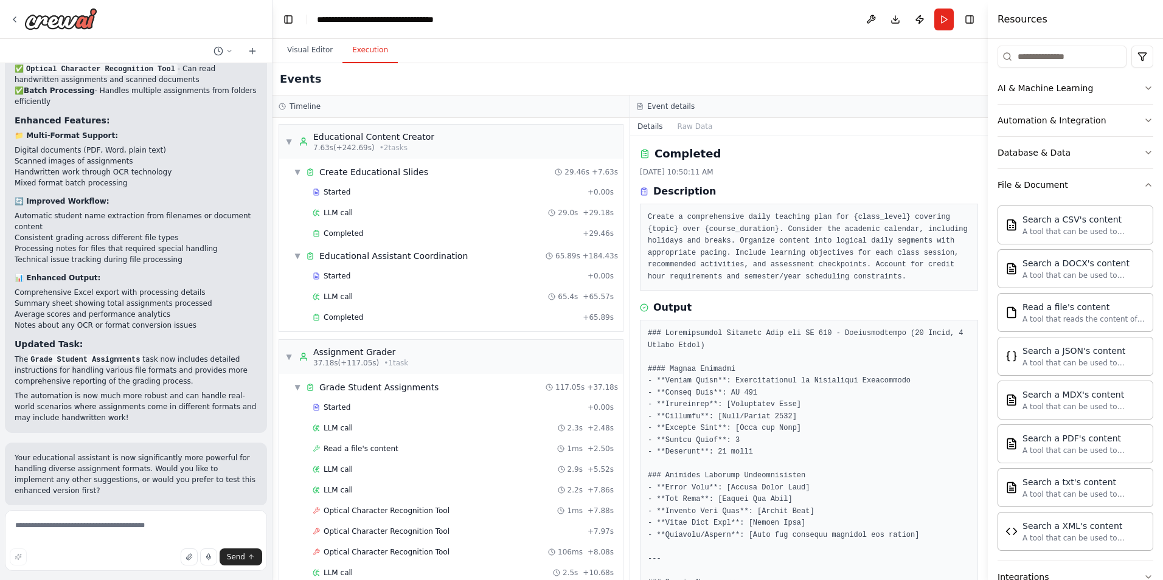
scroll to position [182, 0]
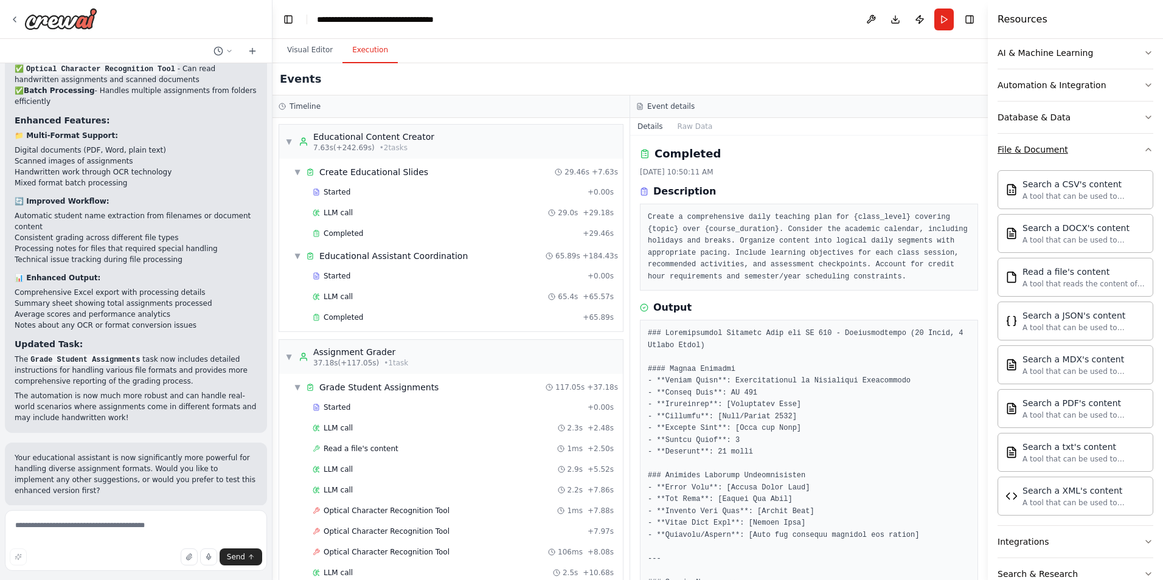
click at [1054, 152] on div "File & Document" at bounding box center [1032, 150] width 71 height 12
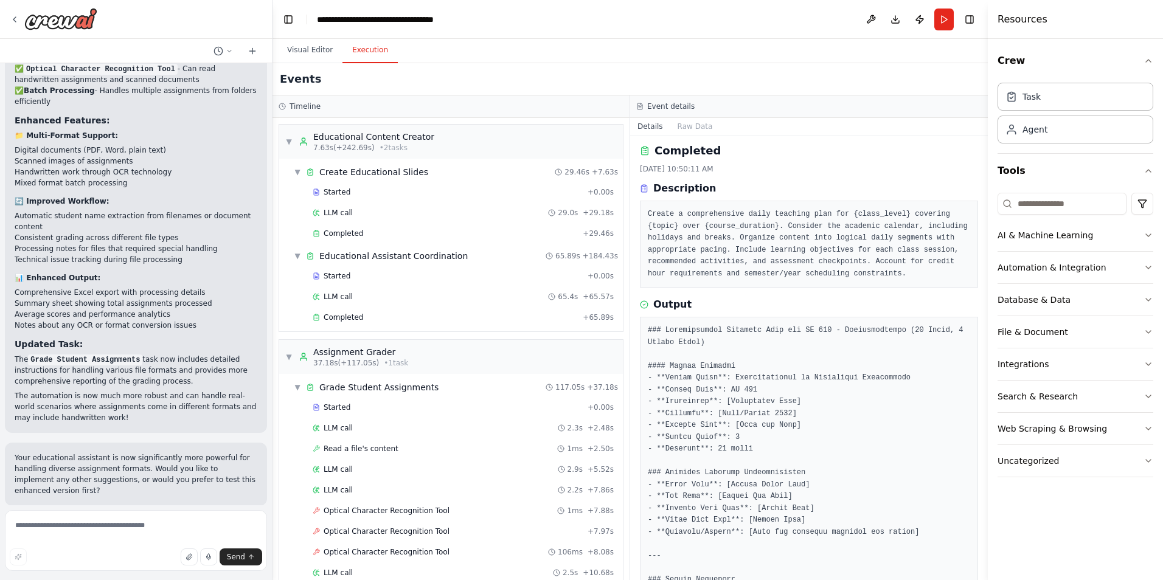
scroll to position [0, 0]
click at [972, 16] on button "Toggle Right Sidebar" at bounding box center [969, 19] width 17 height 17
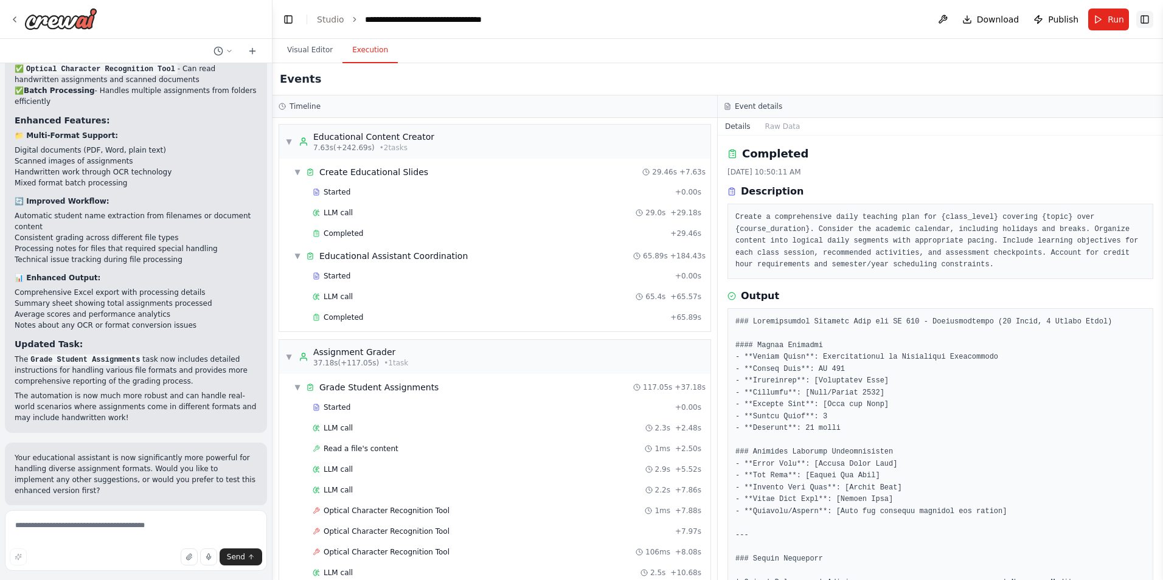
click at [1146, 16] on button "Toggle Right Sidebar" at bounding box center [1144, 19] width 17 height 17
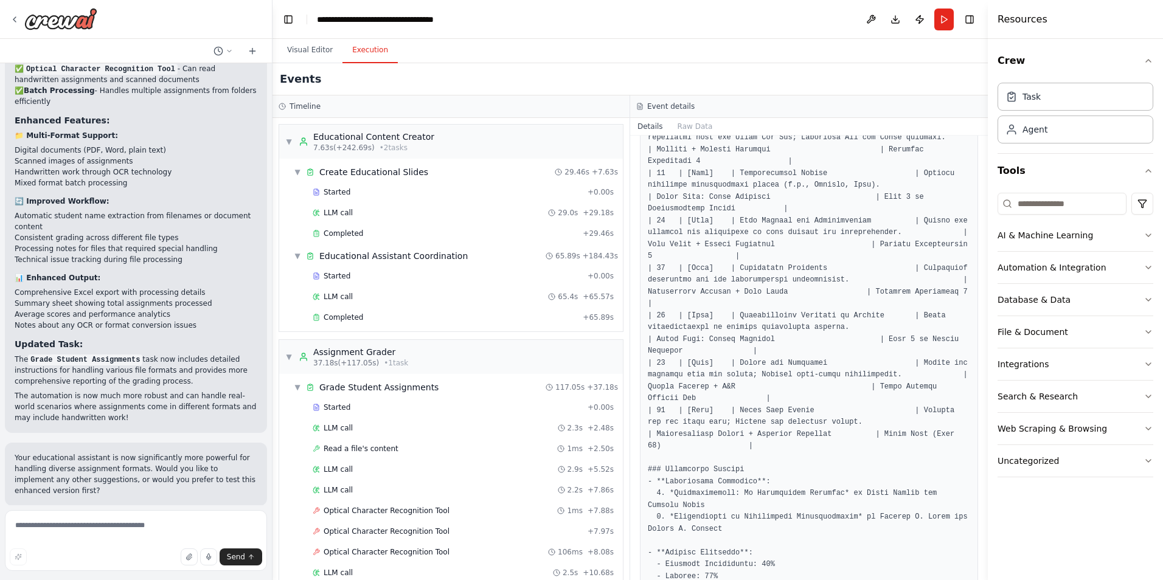
scroll to position [590, 0]
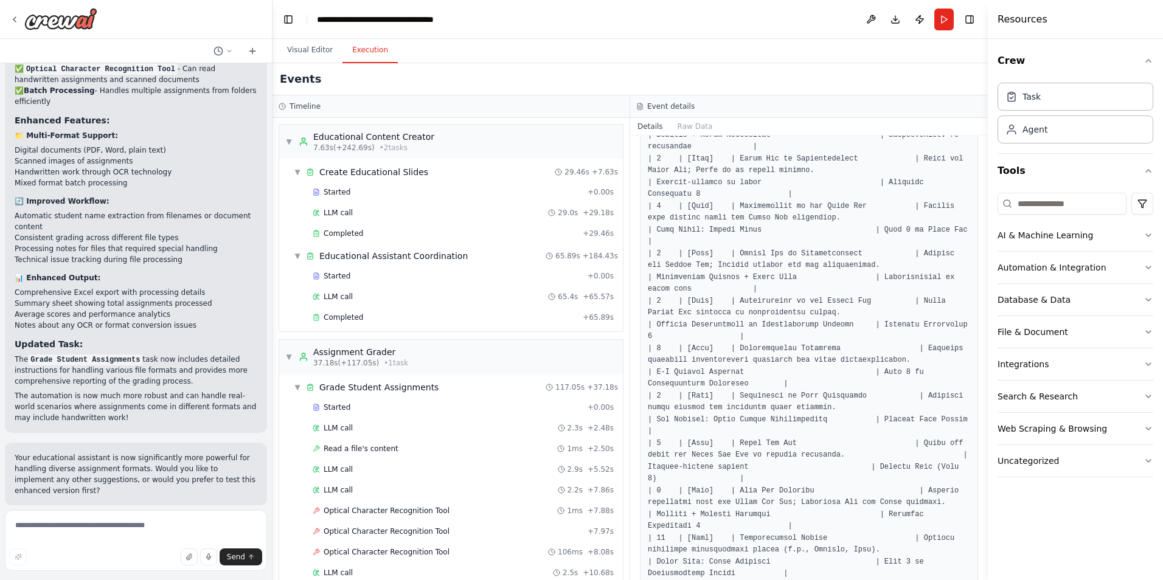
drag, startPoint x: 985, startPoint y: 324, endPoint x: 989, endPoint y: 173, distance: 150.9
click at [989, 173] on div "Resources Crew Task Agent Tools AI & Machine Learning Automation & Integration …" at bounding box center [1075, 290] width 175 height 580
click at [977, 192] on div "Completed [DATE] 10:50:11 AM Description Create a comprehensive daily teaching …" at bounding box center [809, 358] width 358 height 445
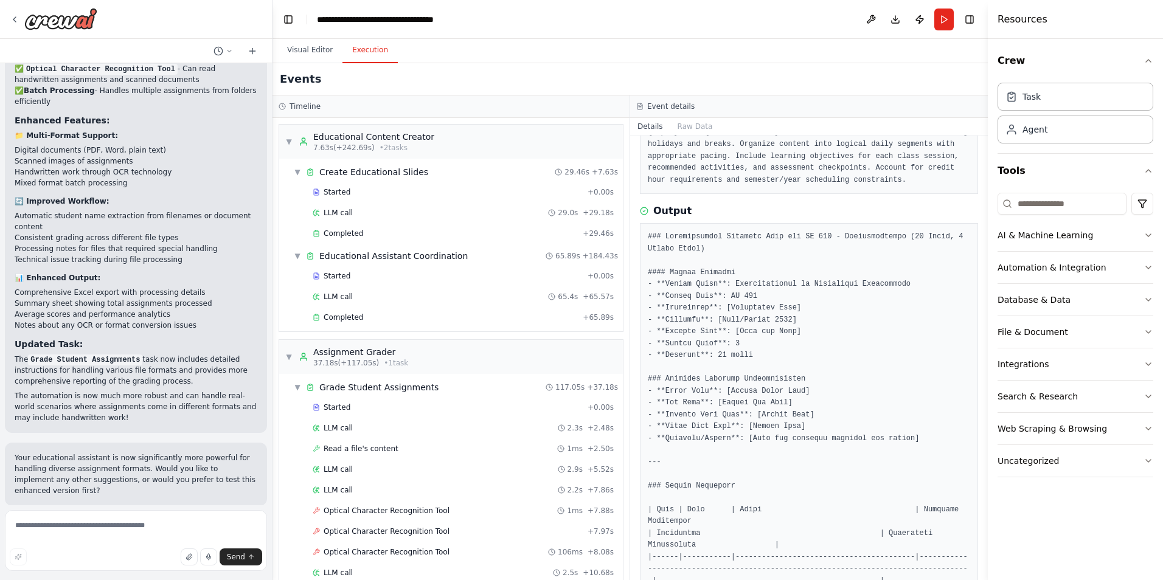
scroll to position [0, 0]
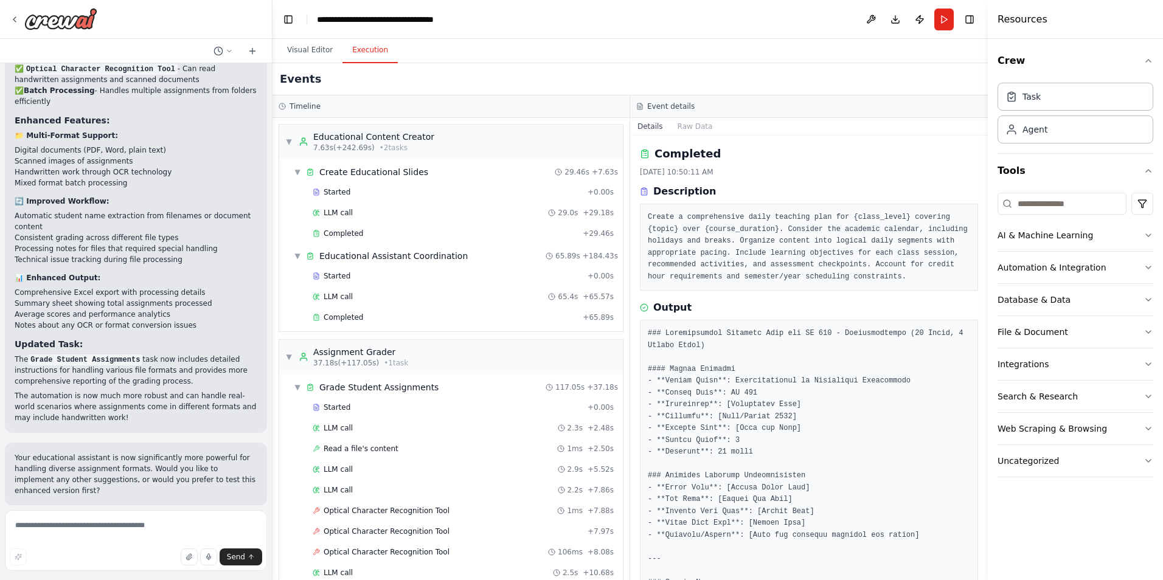
drag, startPoint x: 983, startPoint y: 192, endPoint x: 983, endPoint y: 174, distance: 17.6
click at [983, 174] on button "Toggle Sidebar" at bounding box center [988, 290] width 10 height 580
